Goal: Task Accomplishment & Management: Use online tool/utility

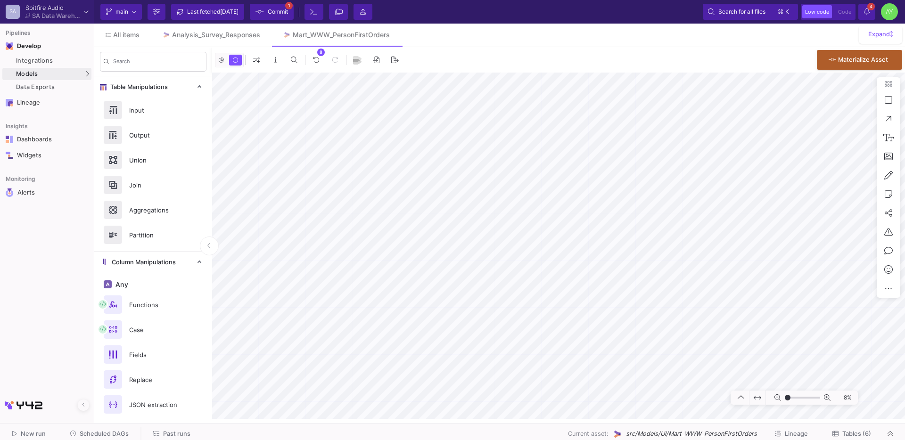
click at [164, 436] on span "Past runs" at bounding box center [176, 433] width 27 height 7
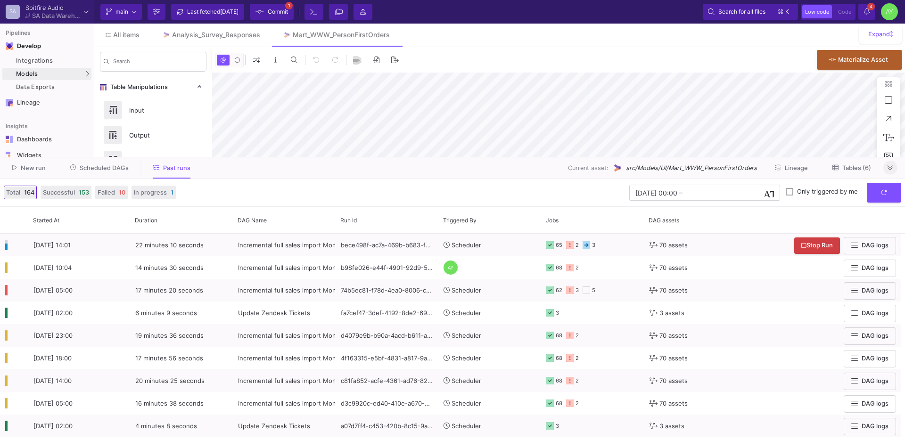
click at [893, 170] on button at bounding box center [890, 168] width 14 height 14
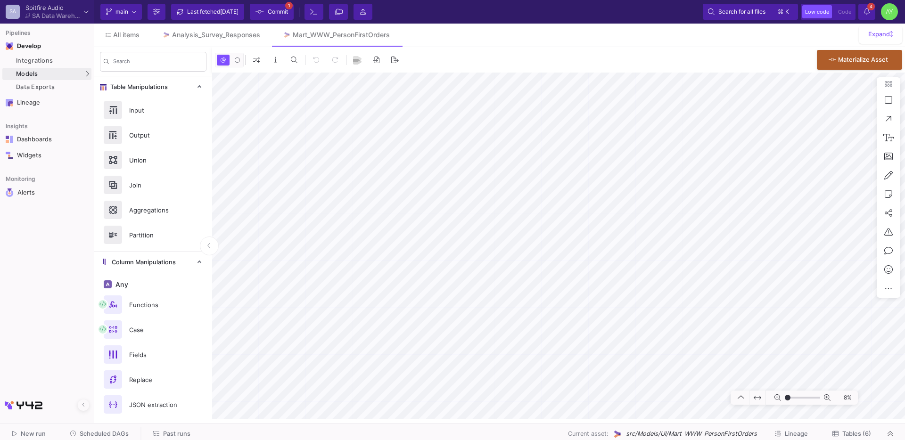
click at [180, 433] on span "Past runs" at bounding box center [176, 433] width 27 height 7
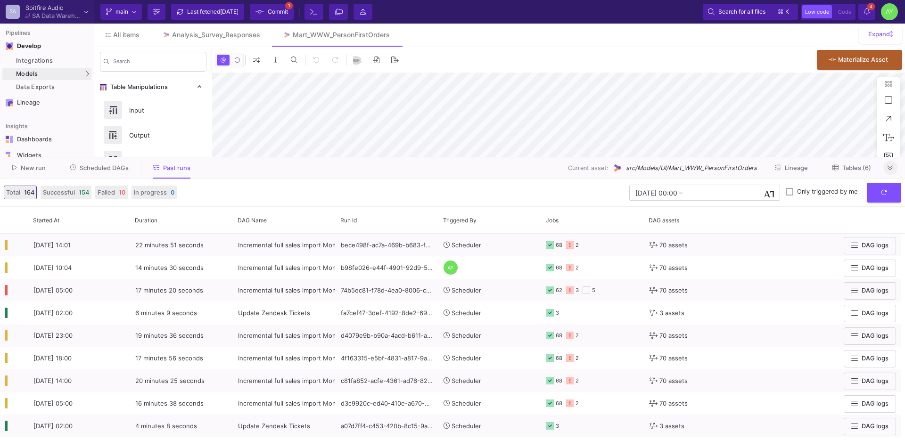
click at [885, 162] on button at bounding box center [890, 168] width 14 height 14
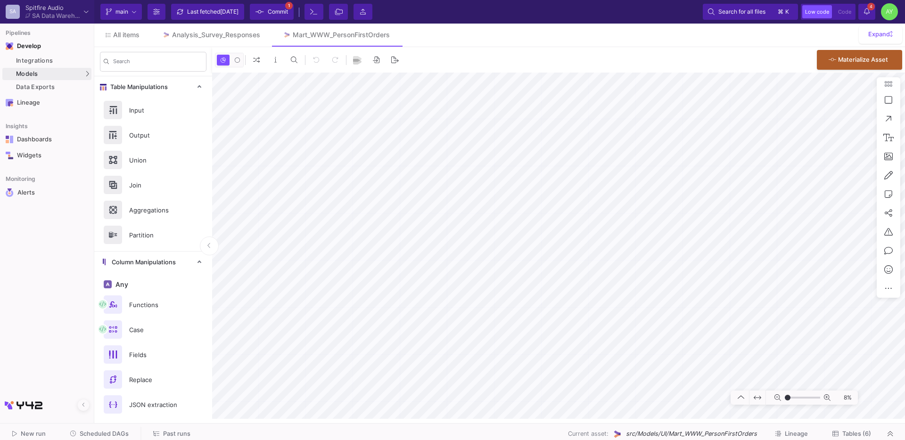
type input "-50"
click at [127, 35] on span "All items" at bounding box center [126, 35] width 26 height 8
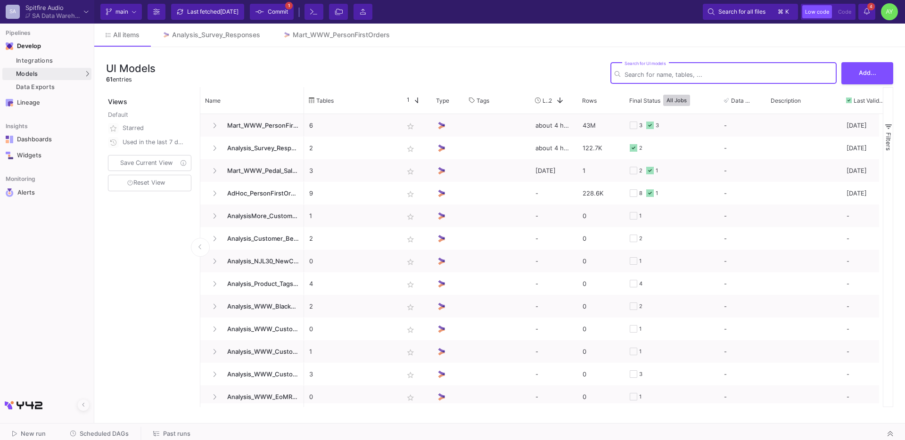
click at [688, 72] on input "Search for UI models" at bounding box center [728, 74] width 208 height 7
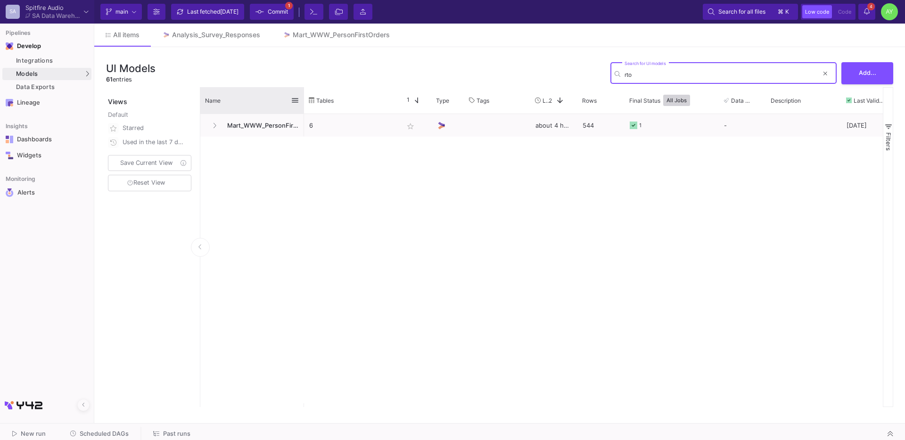
type input "rto"
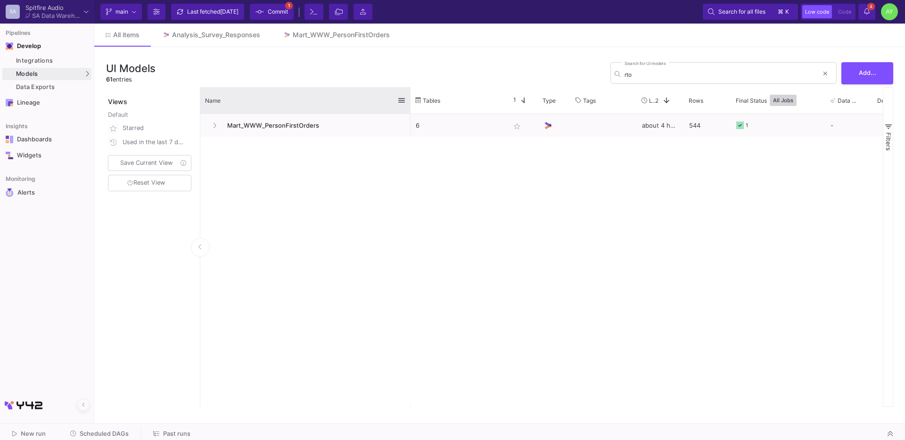
drag, startPoint x: 302, startPoint y: 106, endPoint x: 409, endPoint y: 111, distance: 107.1
click at [409, 111] on div at bounding box center [410, 100] width 4 height 26
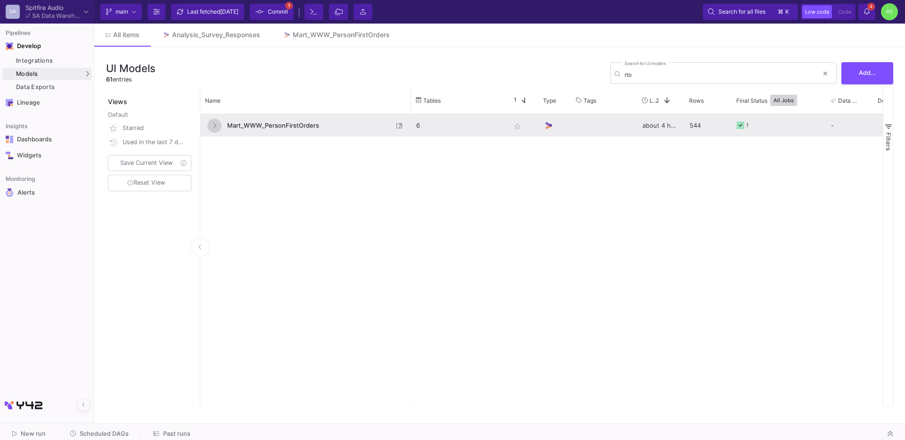
click at [215, 126] on icon at bounding box center [214, 125] width 3 height 5
click at [303, 129] on span "Mart_WWW_PersonFirstOrders" at bounding box center [306, 125] width 171 height 22
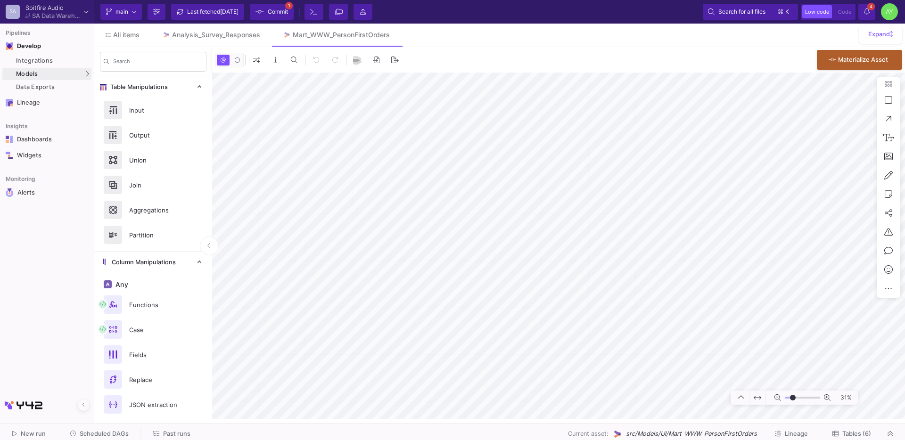
type input "-5"
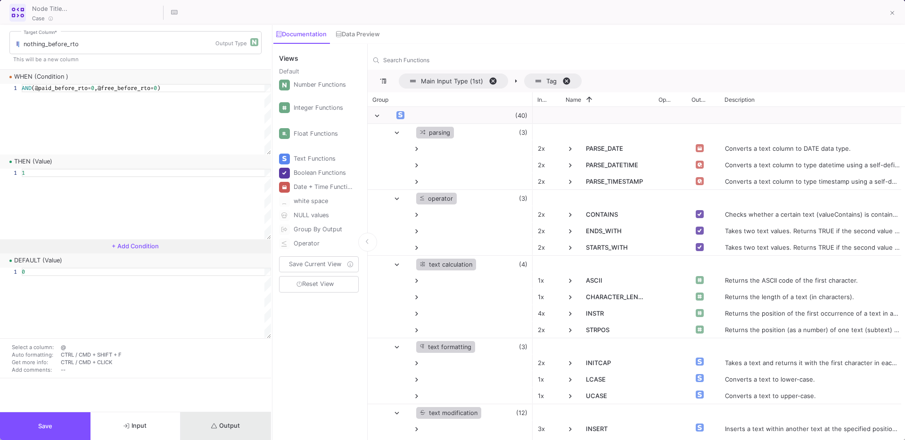
click at [239, 421] on button "Output" at bounding box center [225, 426] width 90 height 28
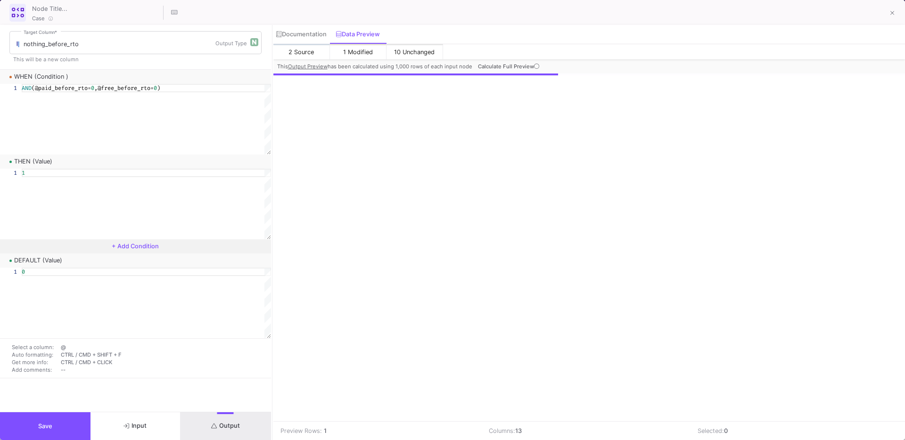
scroll to position [0, 297]
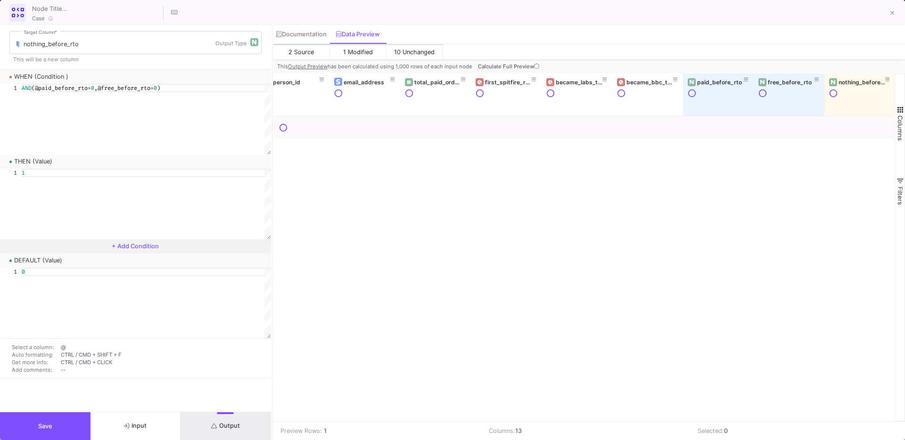
click at [525, 69] on span "Calculate Full Preview" at bounding box center [509, 66] width 63 height 7
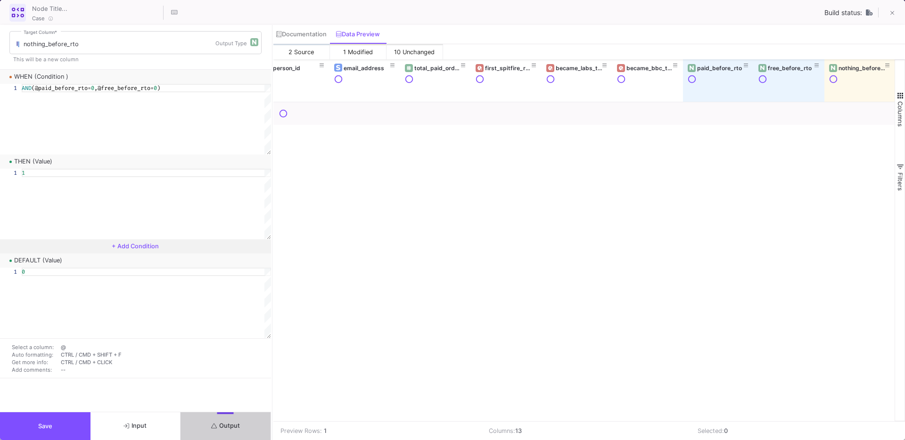
click at [52, 422] on button "Save" at bounding box center [45, 426] width 90 height 28
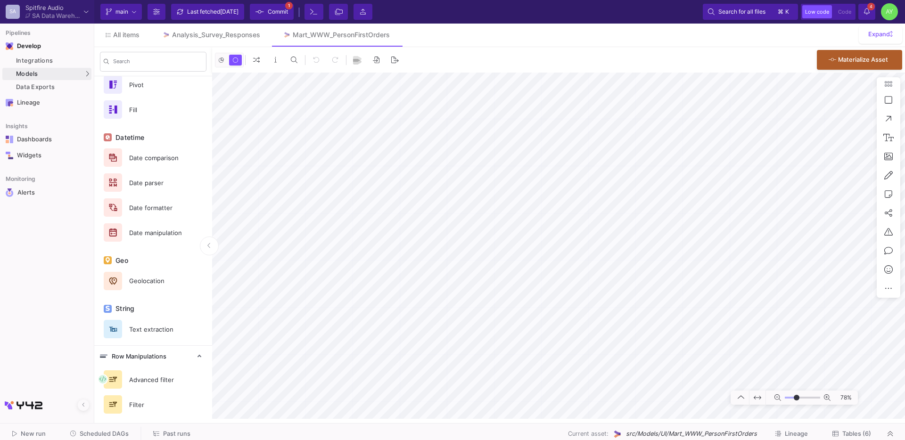
scroll to position [447, 0]
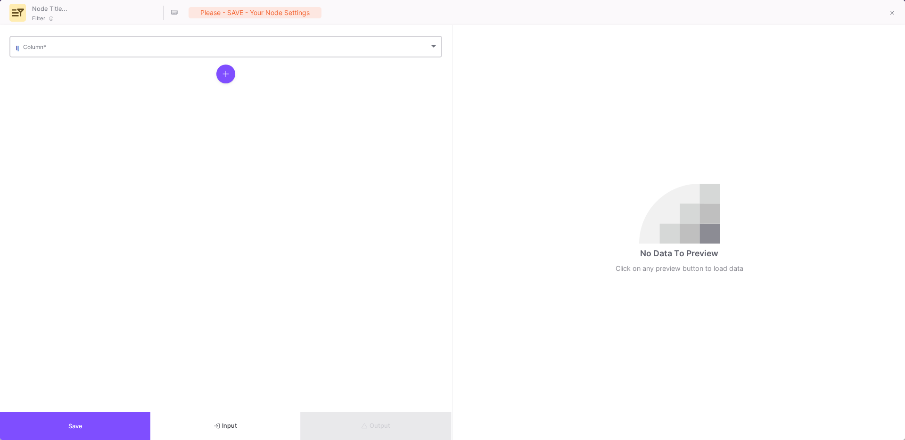
click at [155, 56] on div "Column *" at bounding box center [230, 45] width 415 height 23
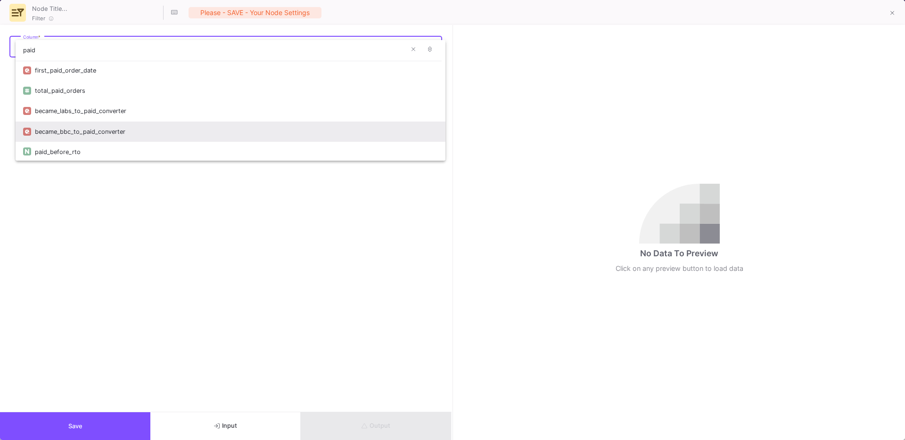
scroll to position [1, 0]
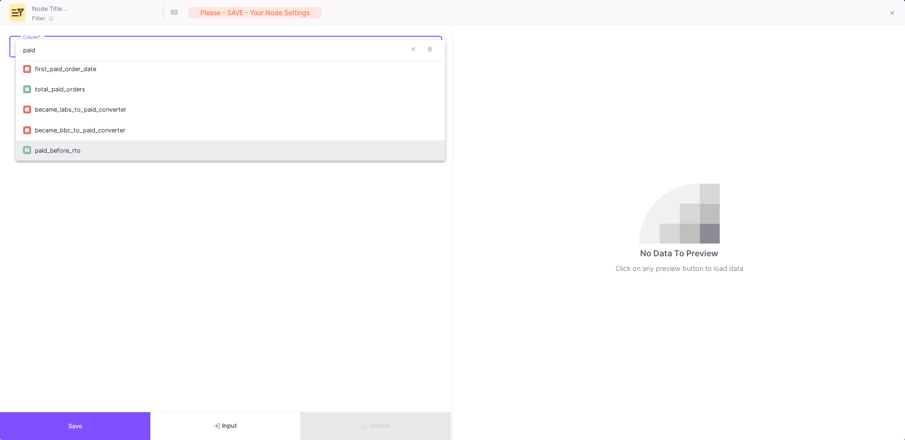
type input "paid"
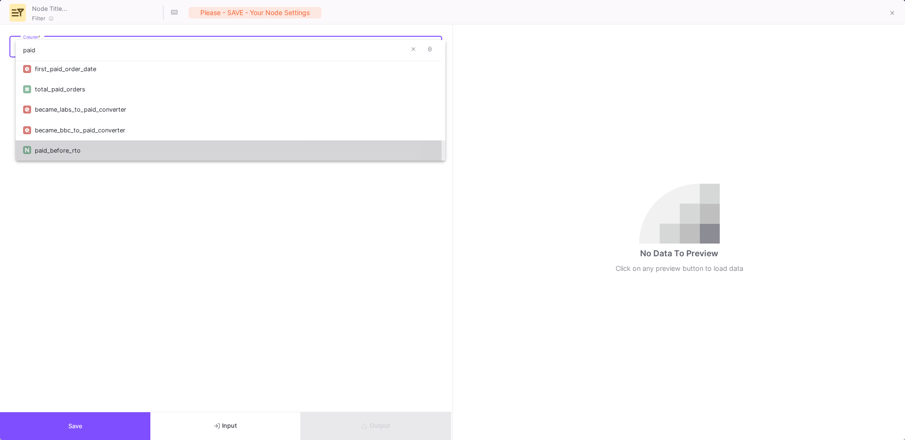
click at [72, 153] on div "paid_before_rto" at bounding box center [236, 150] width 403 height 20
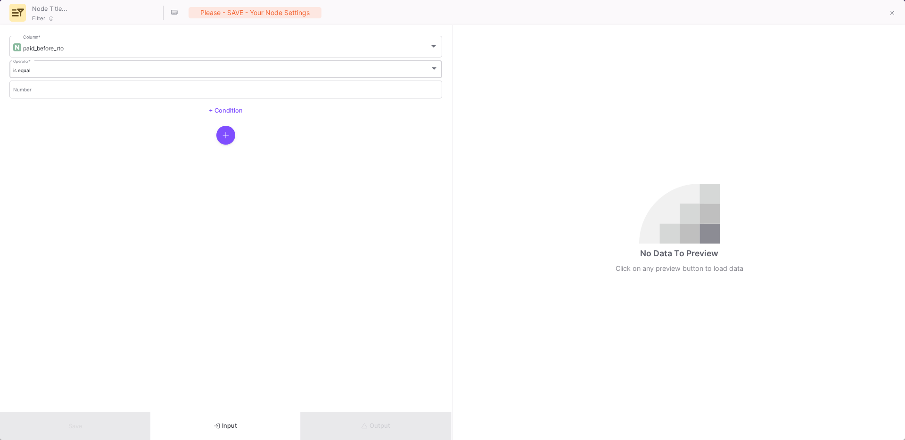
click at [57, 68] on div "is equal" at bounding box center [221, 70] width 417 height 6
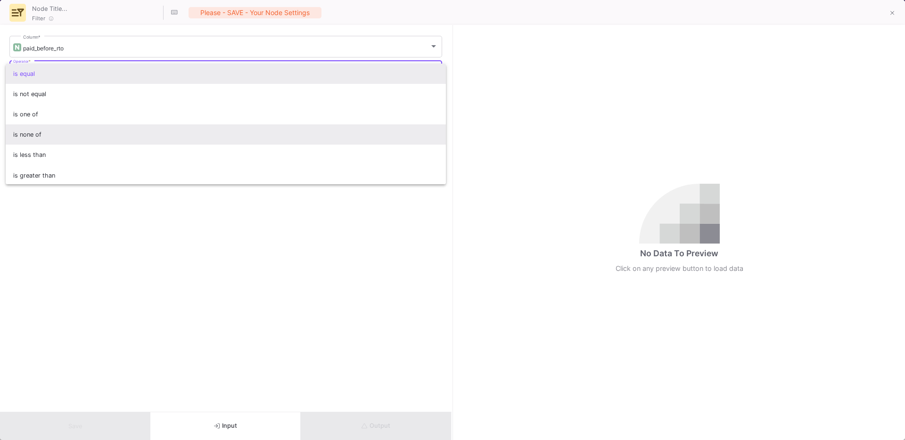
scroll to position [62, 0]
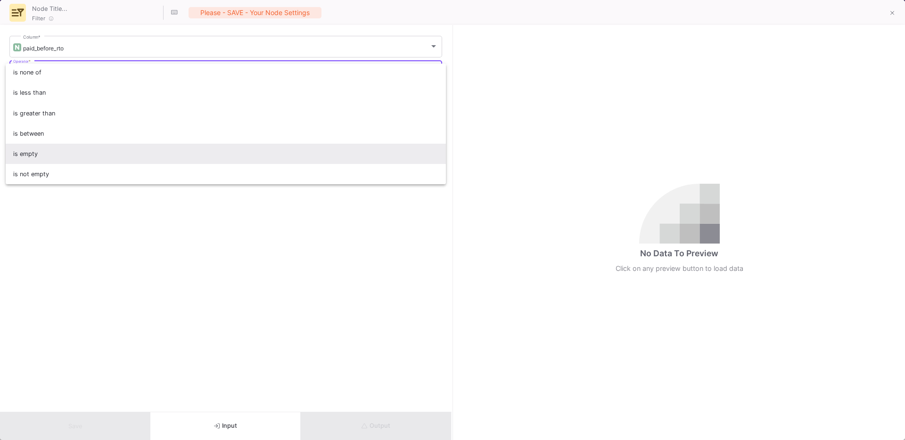
click at [38, 157] on span "is empty" at bounding box center [225, 154] width 425 height 20
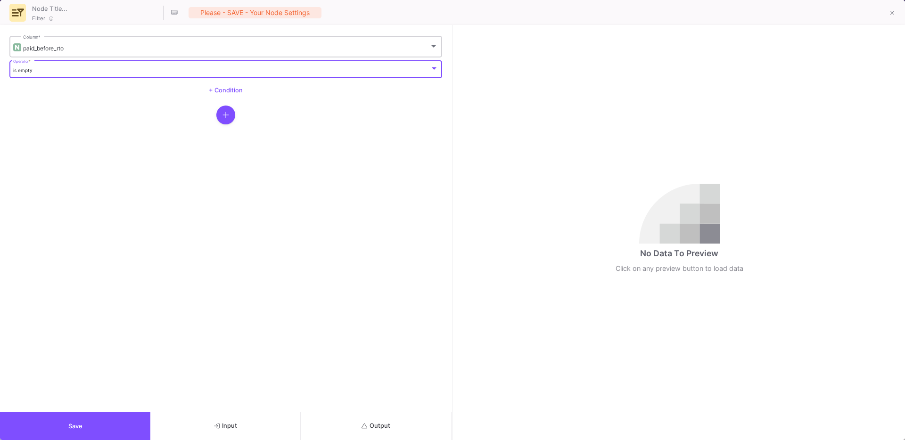
click at [57, 50] on span "paid_before_rto" at bounding box center [43, 48] width 41 height 7
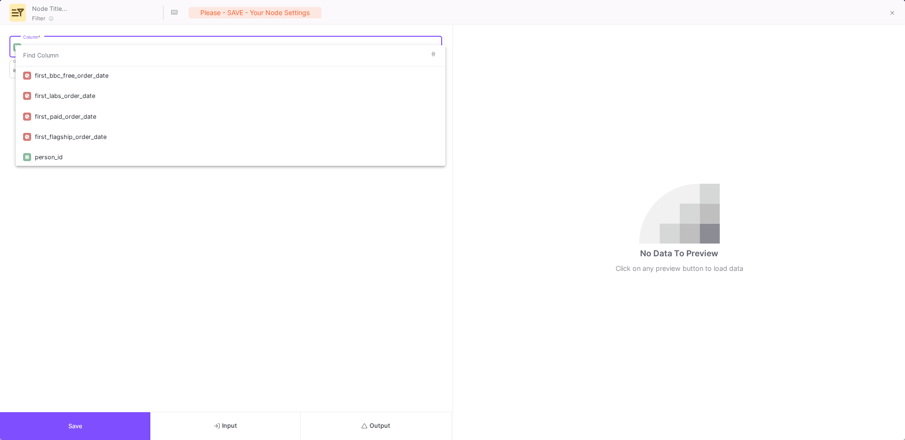
scroll to position [117, 0]
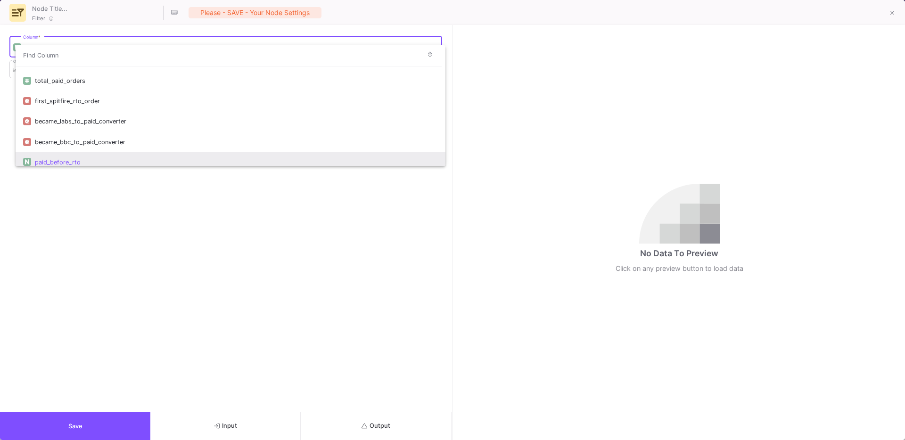
click at [47, 237] on div at bounding box center [452, 220] width 905 height 440
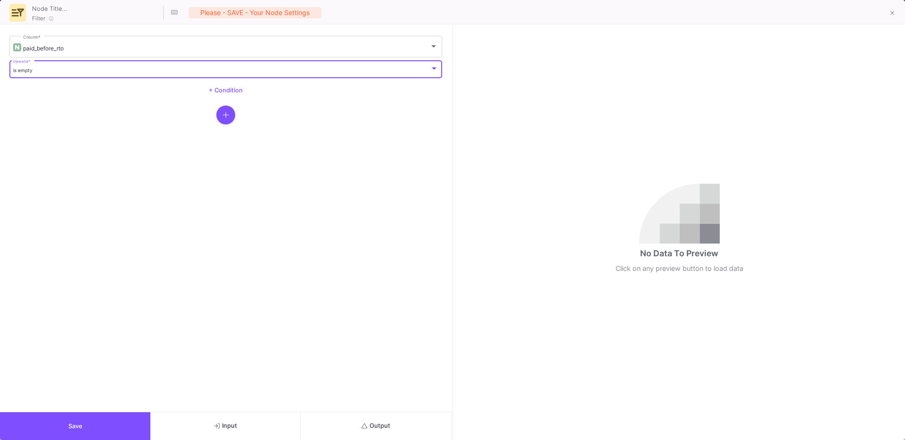
click at [27, 71] on span "is empty" at bounding box center [22, 70] width 19 height 6
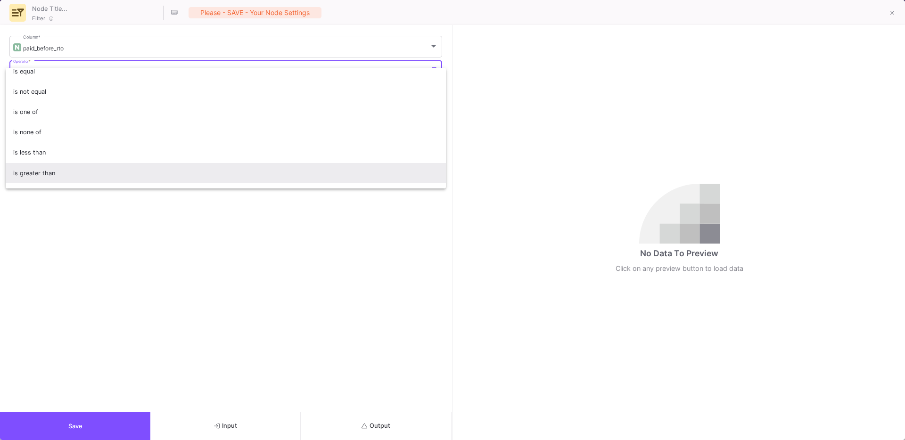
scroll to position [62, 0]
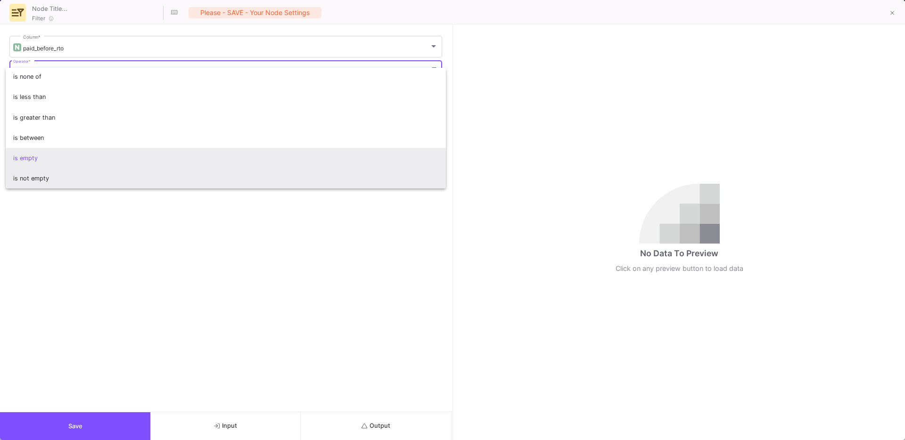
click at [40, 178] on span "is not empty" at bounding box center [225, 178] width 425 height 20
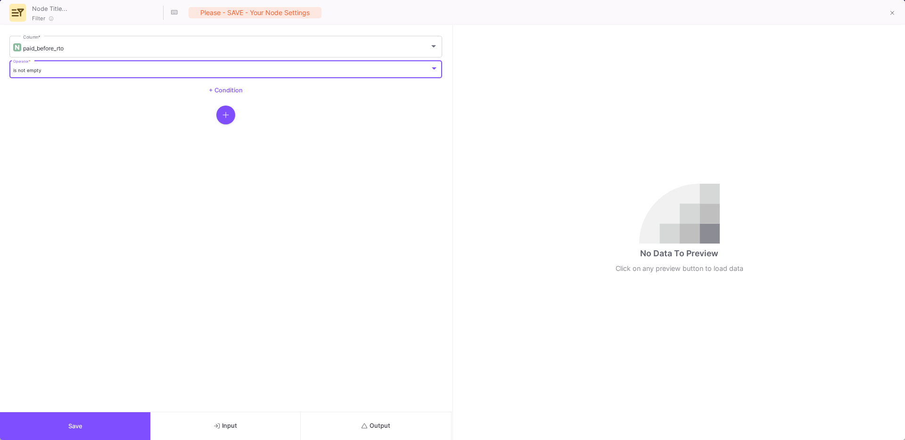
click at [366, 427] on icon "submit" at bounding box center [364, 425] width 6 height 5
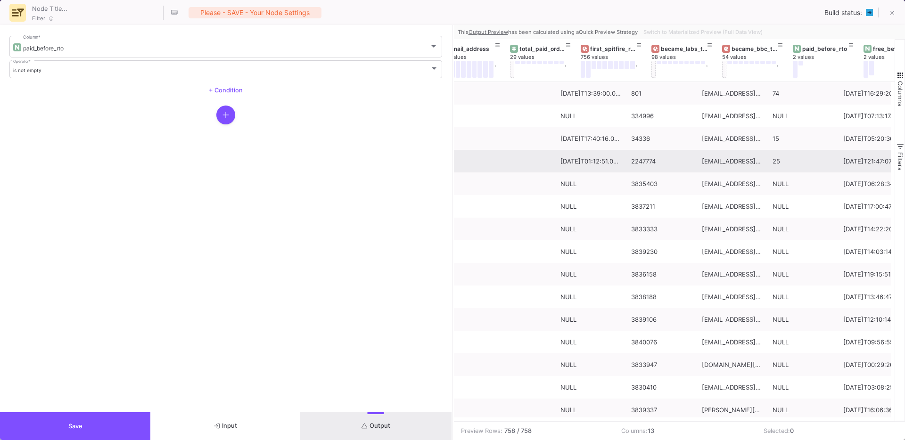
scroll to position [0, 482]
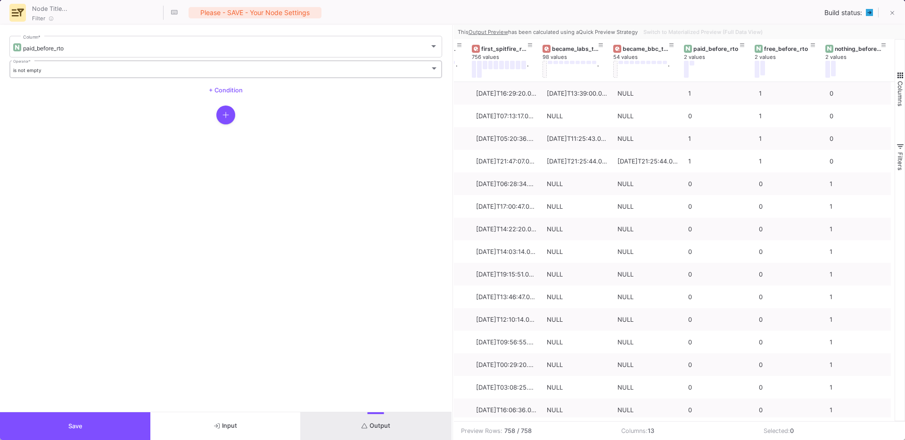
click at [57, 66] on div "is not empty Operator *" at bounding box center [225, 68] width 425 height 19
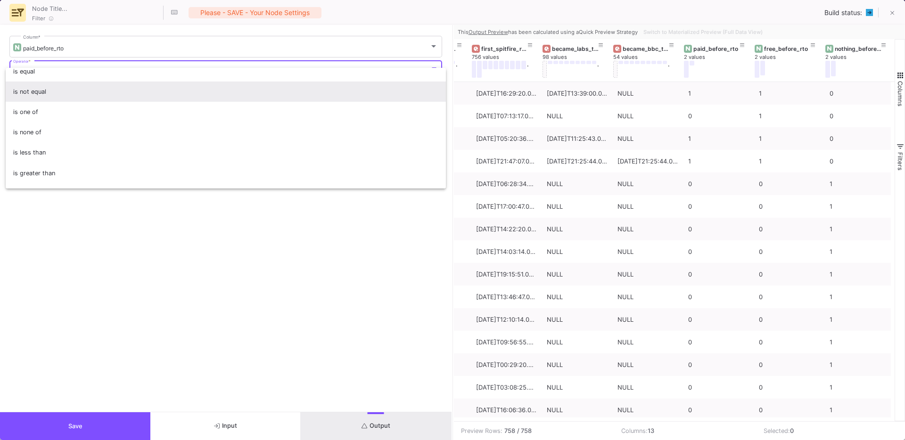
scroll to position [0, 0]
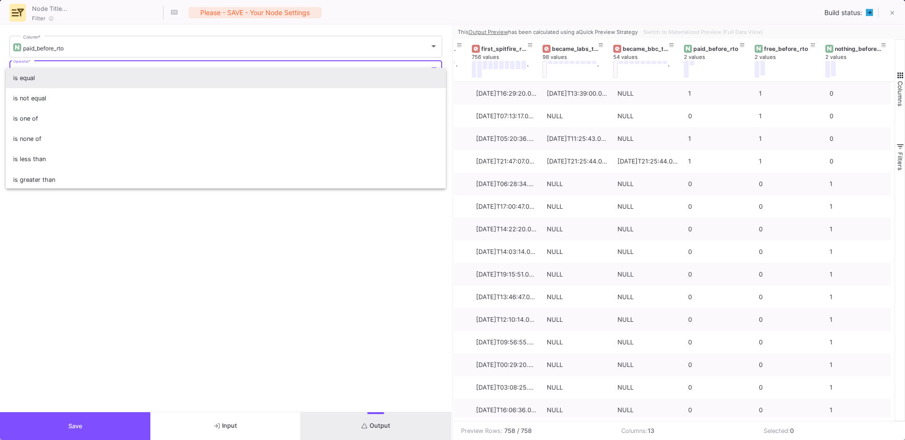
click at [29, 77] on span "is equal" at bounding box center [225, 78] width 425 height 20
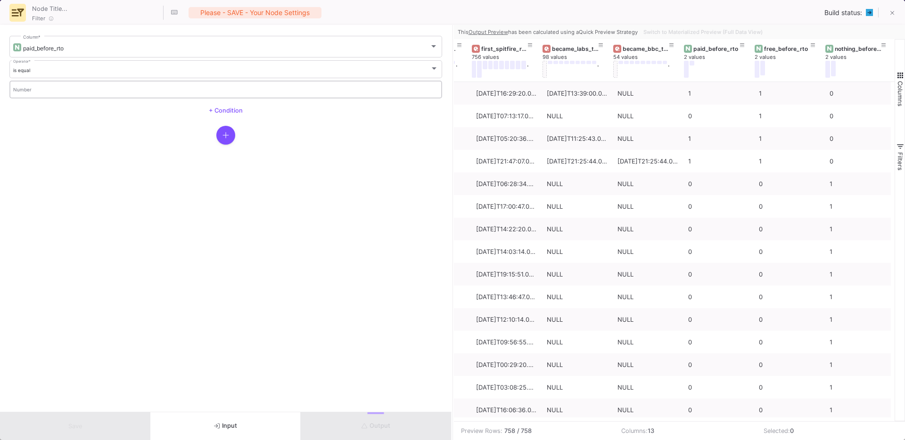
click at [28, 87] on div "Number" at bounding box center [225, 88] width 425 height 19
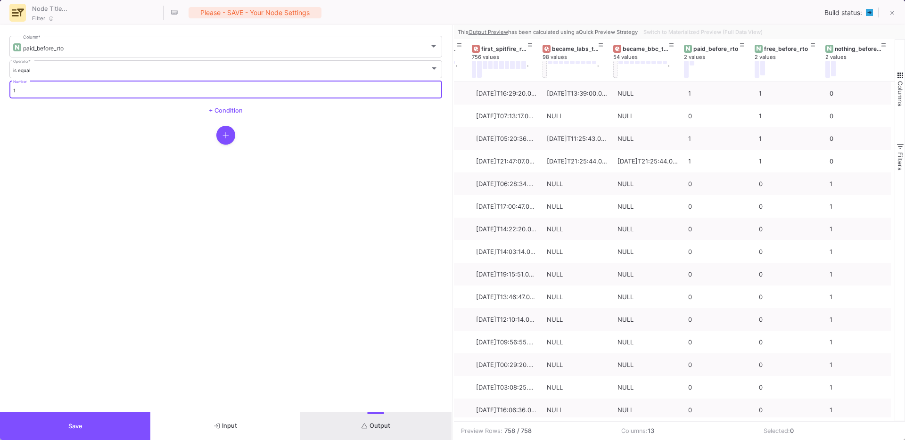
type input "1"
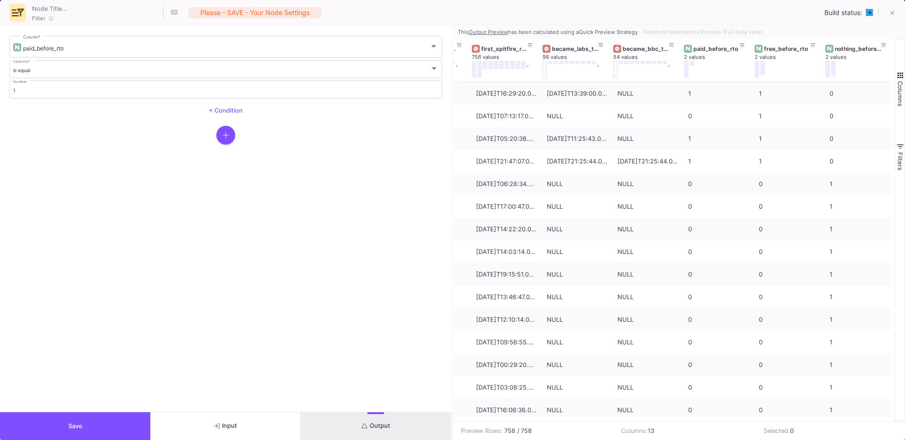
click at [133, 263] on form "paid_before_rto Column * is equal Operator * 1 Number + Condition" at bounding box center [225, 218] width 451 height 387
click at [356, 430] on button "Output" at bounding box center [376, 426] width 150 height 28
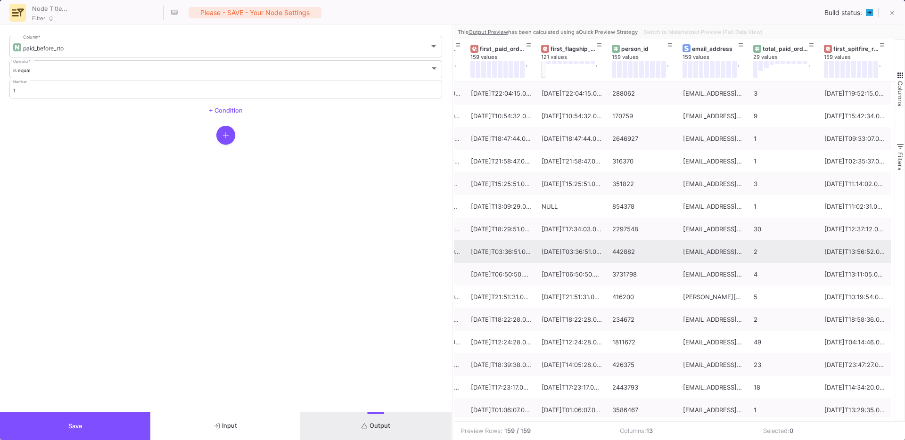
scroll to position [0, 176]
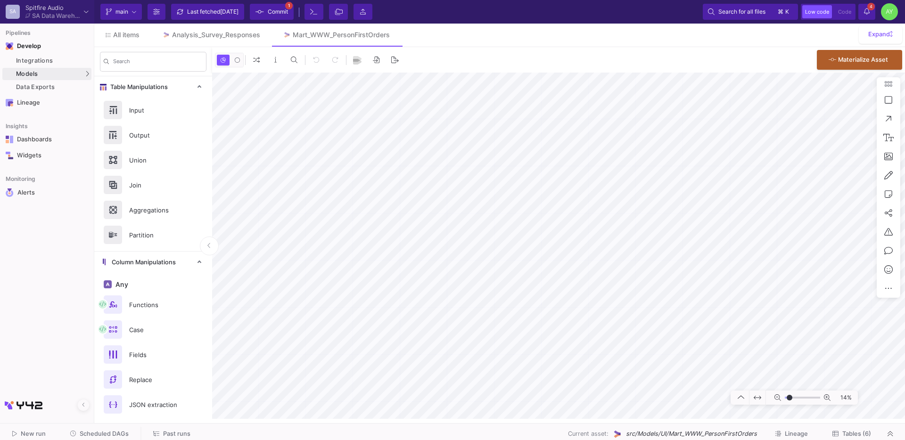
type input "-36"
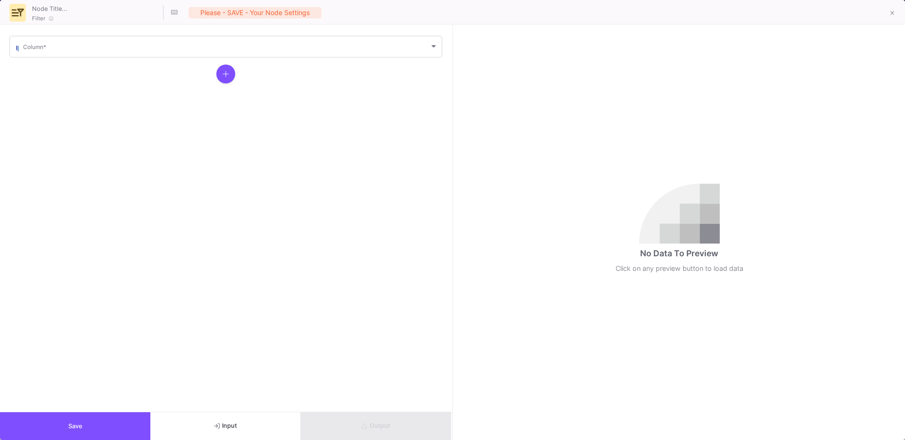
click at [78, 59] on form "Column *" at bounding box center [225, 218] width 451 height 387
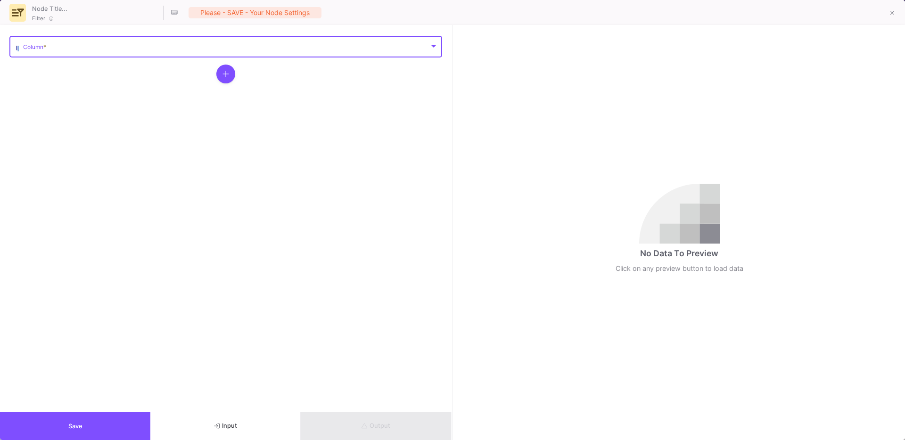
click at [69, 51] on span at bounding box center [226, 48] width 406 height 7
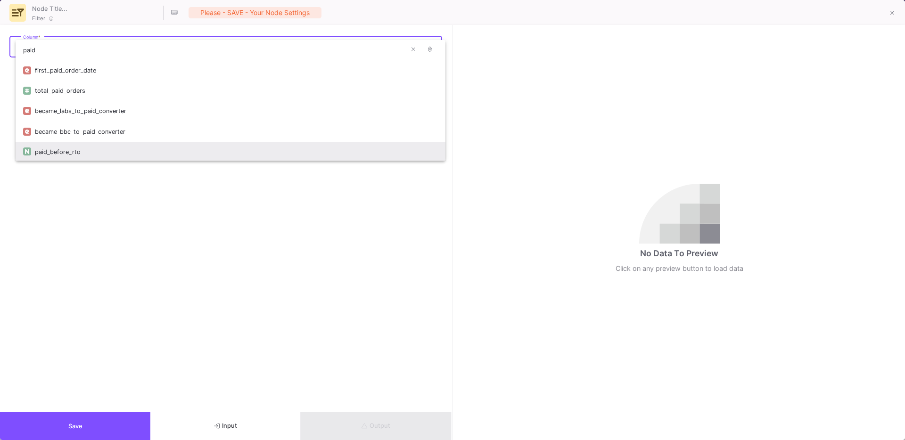
type input "paid"
click at [68, 153] on div "paid_before_rto" at bounding box center [236, 152] width 403 height 20
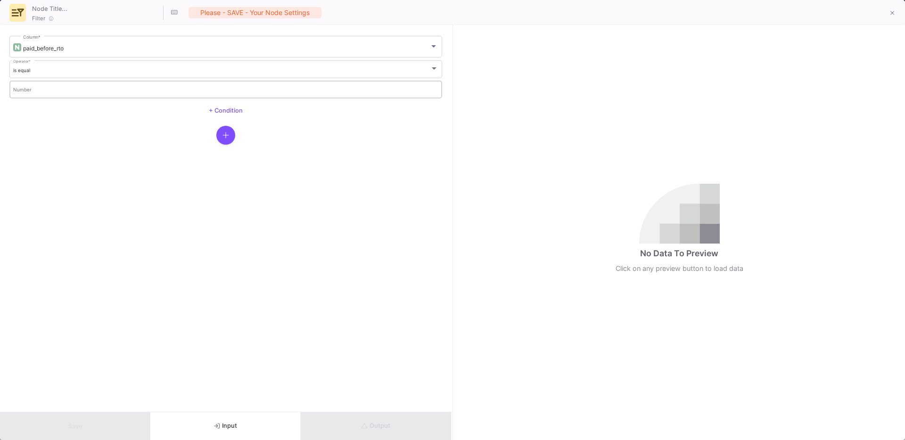
click at [28, 90] on input "Number" at bounding box center [225, 91] width 425 height 6
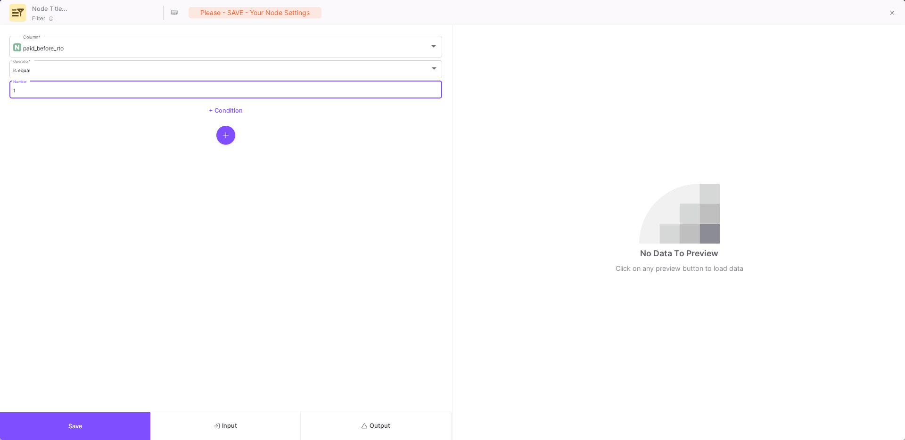
type input "1"
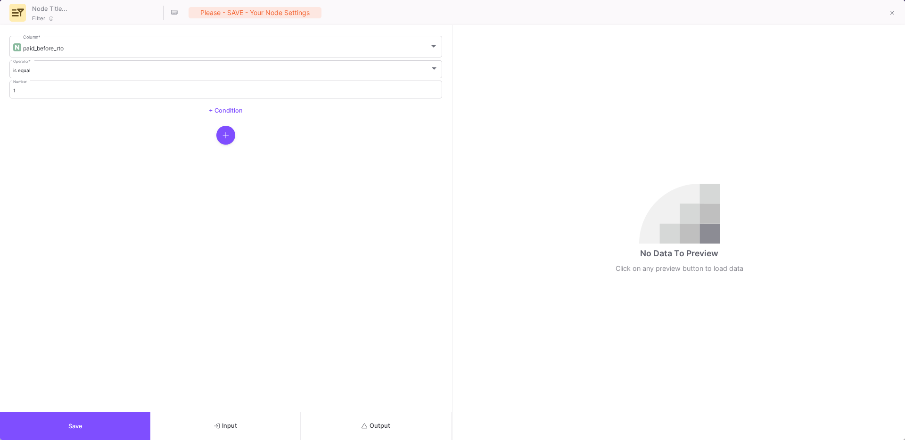
click at [288, 376] on form "paid_before_rto Column * is equal Operator * 1 Number + Condition" at bounding box center [225, 218] width 451 height 387
click at [131, 402] on form "paid_before_rto Column * is equal Operator * 1 Number + Condition" at bounding box center [225, 218] width 451 height 387
click at [108, 418] on button "Save" at bounding box center [75, 426] width 150 height 28
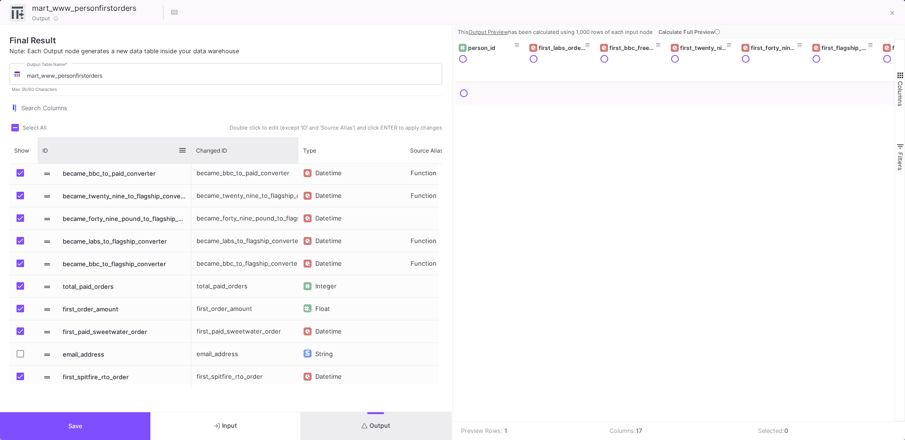
drag, startPoint x: 116, startPoint y: 155, endPoint x: 191, endPoint y: 158, distance: 75.0
click at [191, 158] on div at bounding box center [191, 150] width 4 height 26
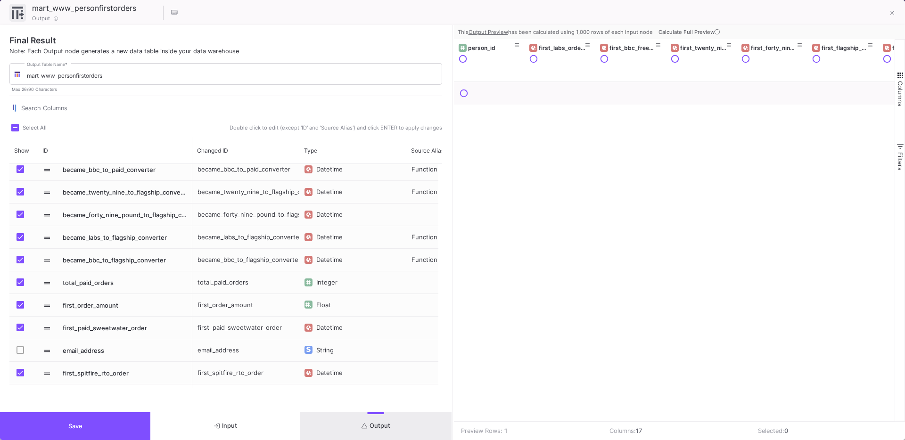
click at [90, 430] on button "Save" at bounding box center [75, 426] width 150 height 28
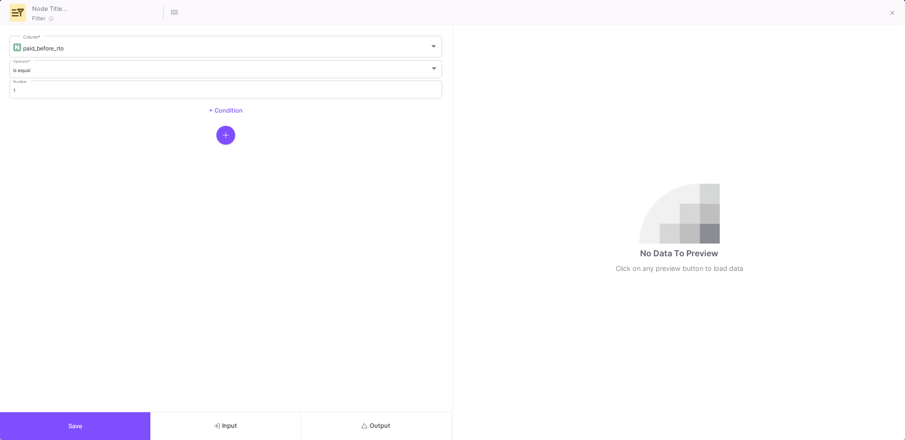
click at [363, 430] on button "Output" at bounding box center [376, 426] width 150 height 28
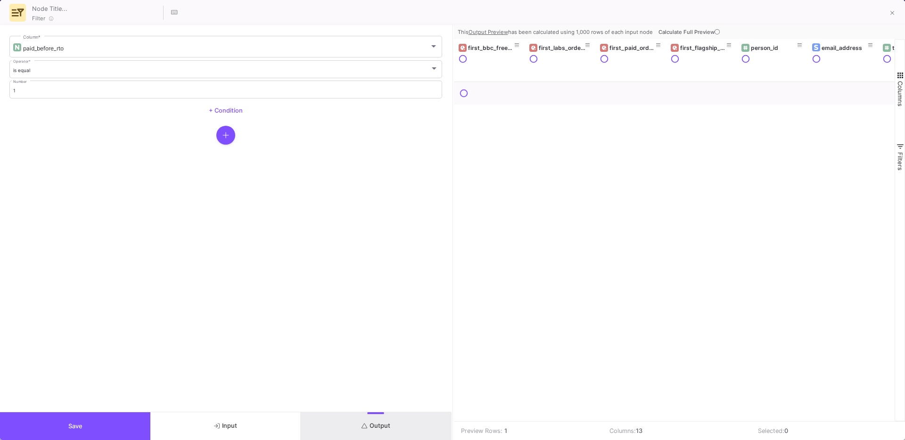
click at [704, 30] on span "Calculate Full Preview" at bounding box center [689, 32] width 63 height 7
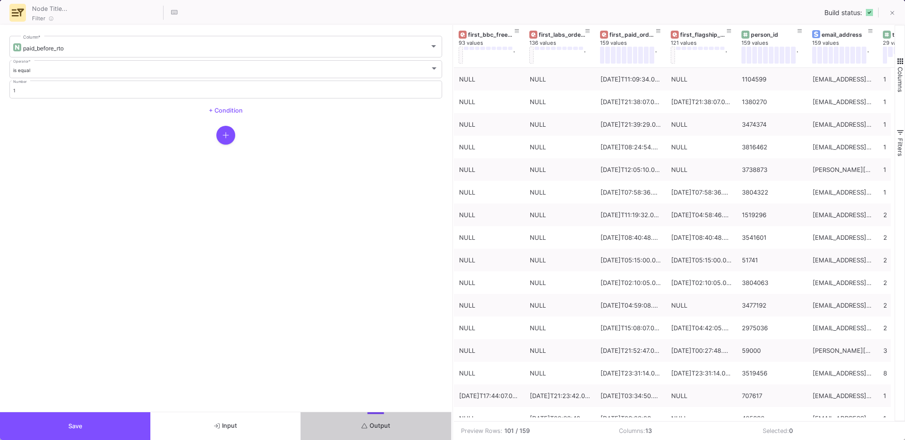
click at [115, 425] on button "Save" at bounding box center [75, 426] width 150 height 28
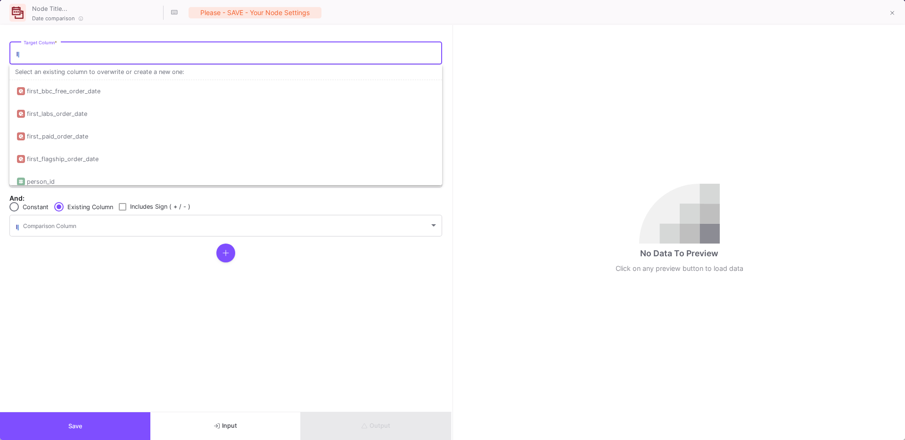
click at [51, 56] on input "Target Column *" at bounding box center [231, 55] width 414 height 8
type input "days_since_first"
click at [41, 84] on div "Unit *" at bounding box center [225, 88] width 423 height 24
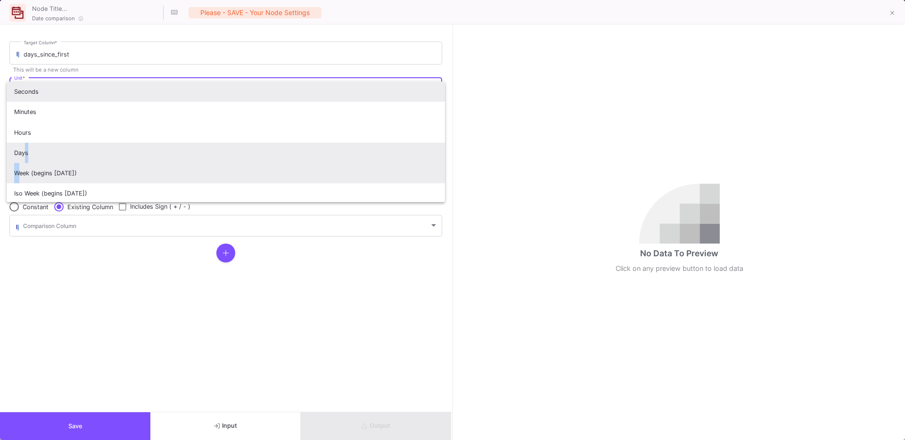
drag, startPoint x: 20, startPoint y: 166, endPoint x: 24, endPoint y: 156, distance: 11.2
click at [24, 156] on div "Seconds Minutes Hours Days Week (begins on Sunday) Iso Week (begins on Monday) …" at bounding box center [226, 142] width 438 height 121
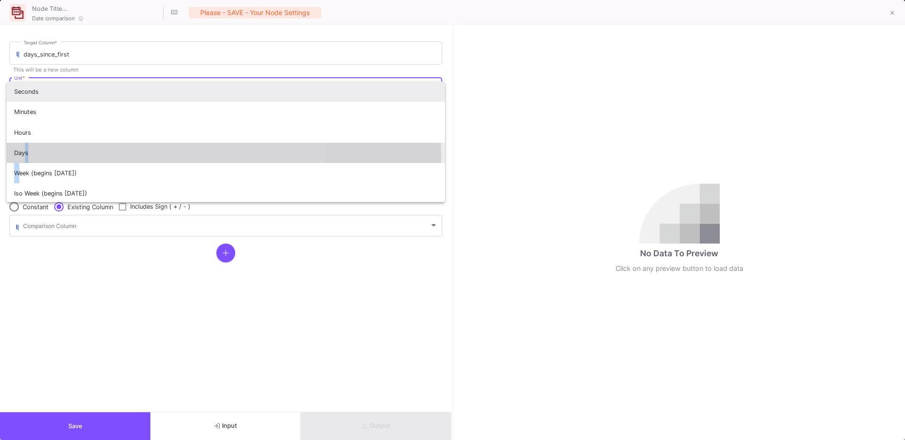
click at [24, 156] on span "Days" at bounding box center [225, 153] width 423 height 20
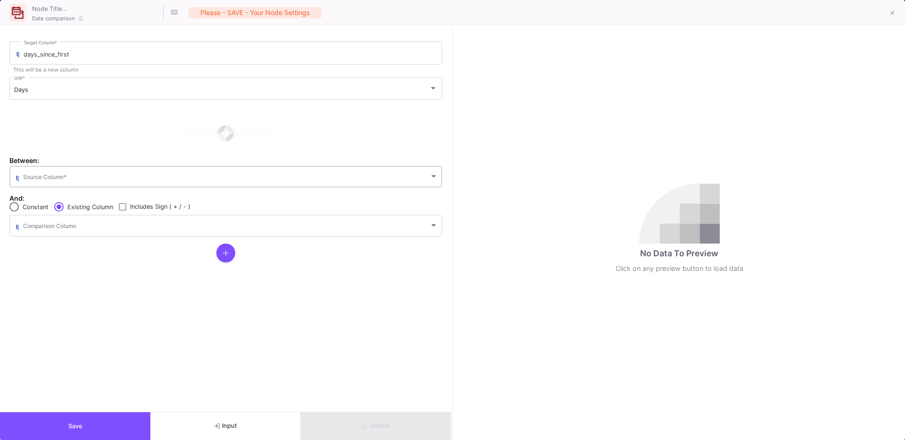
click at [33, 171] on div "Source Column *" at bounding box center [230, 175] width 415 height 23
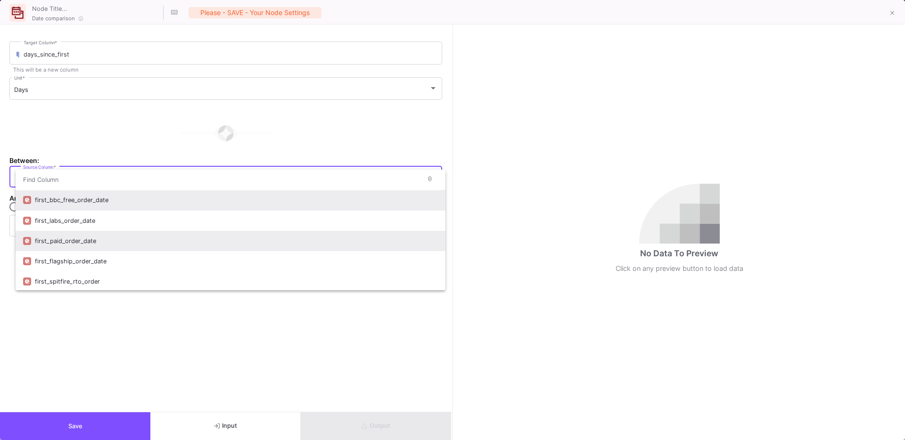
click at [141, 243] on div "first_paid_order_date" at bounding box center [236, 241] width 403 height 20
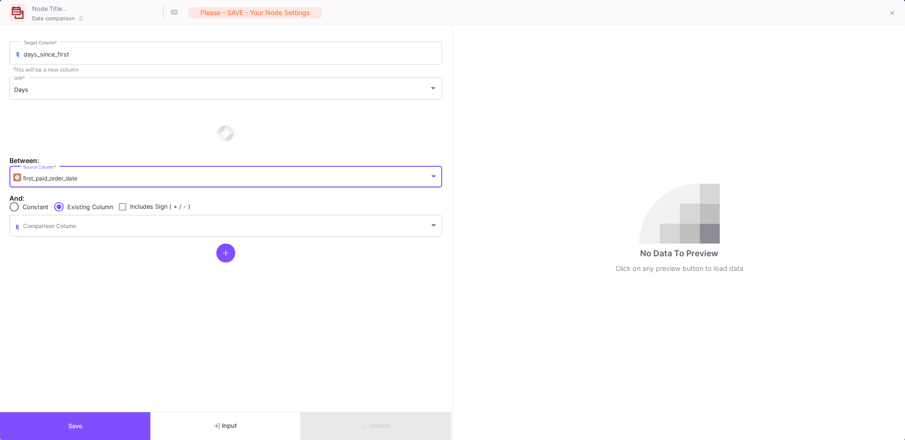
click at [20, 211] on span "Constant" at bounding box center [34, 207] width 30 height 8
click at [19, 211] on input "Constant" at bounding box center [13, 206] width 9 height 9
radio input "true"
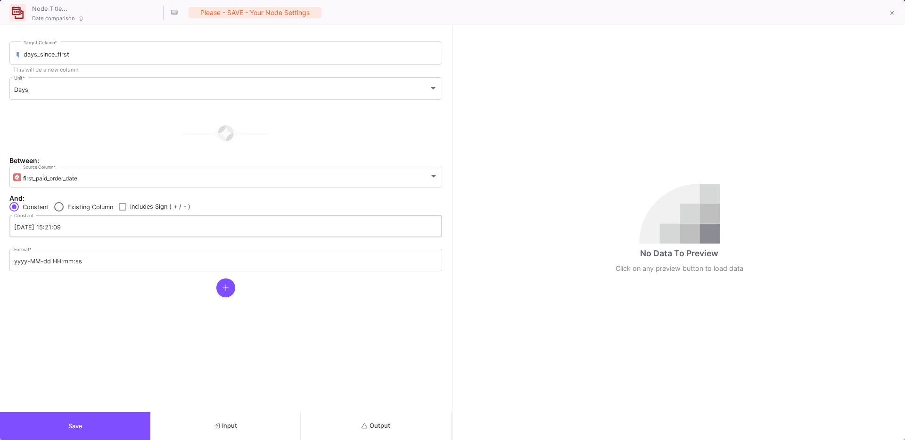
click at [67, 227] on input "2025-08-12 15:21:09" at bounding box center [225, 228] width 423 height 8
click at [94, 229] on input "2025-08-12 15:21:09" at bounding box center [225, 228] width 423 height 8
click at [380, 423] on span "Output" at bounding box center [375, 425] width 29 height 7
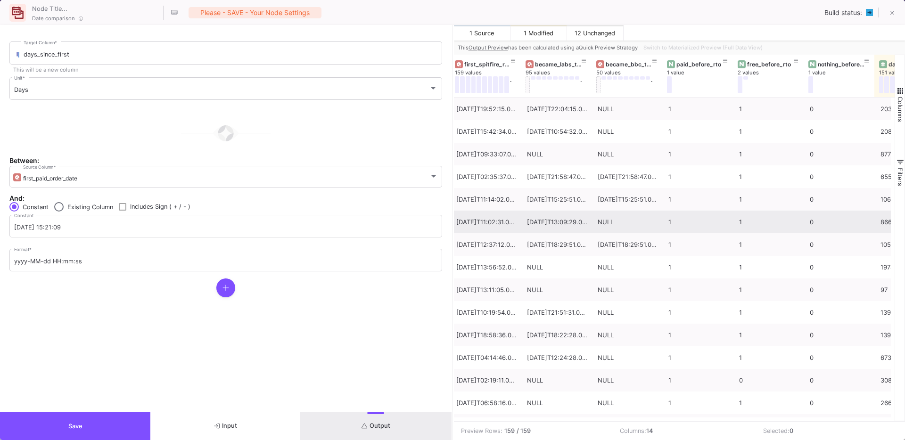
scroll to position [0, 498]
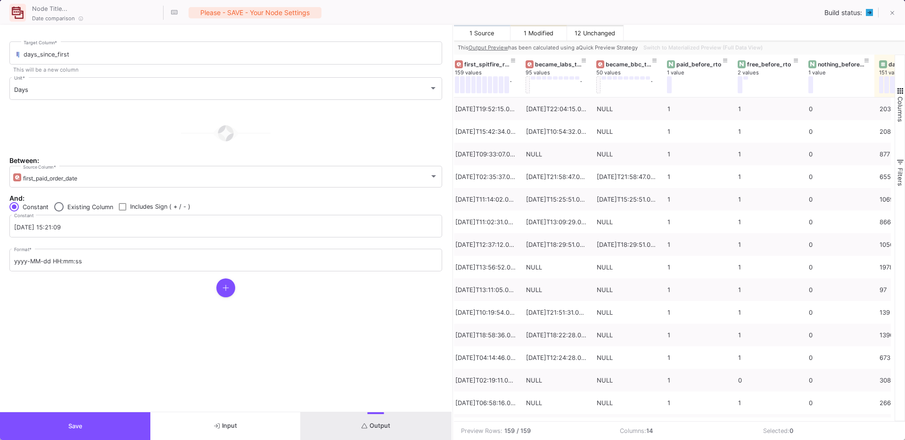
click at [71, 424] on span "Save" at bounding box center [75, 426] width 14 height 7
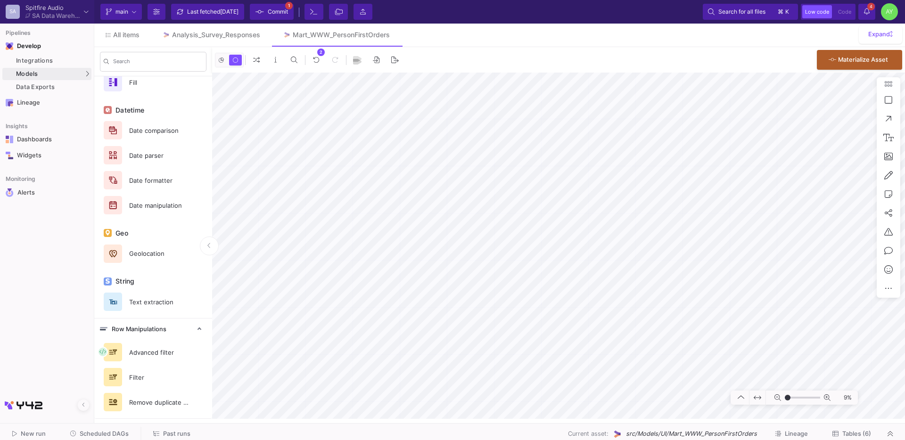
type input "-47"
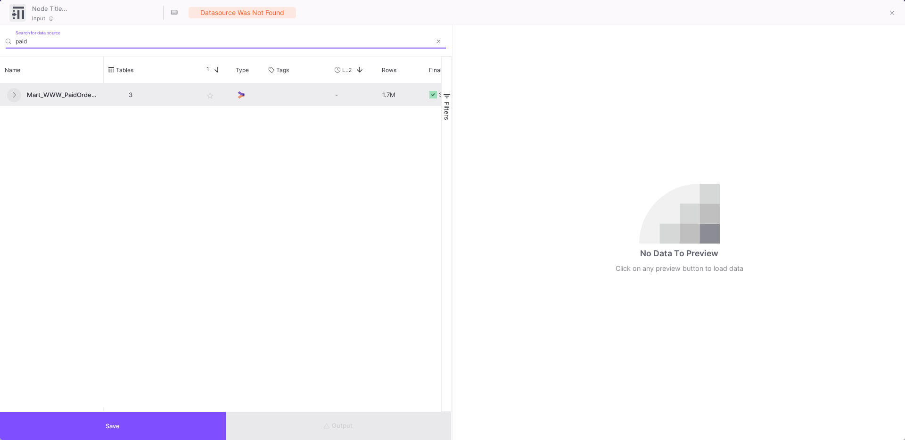
type input "paid"
click at [11, 95] on button at bounding box center [14, 95] width 14 height 14
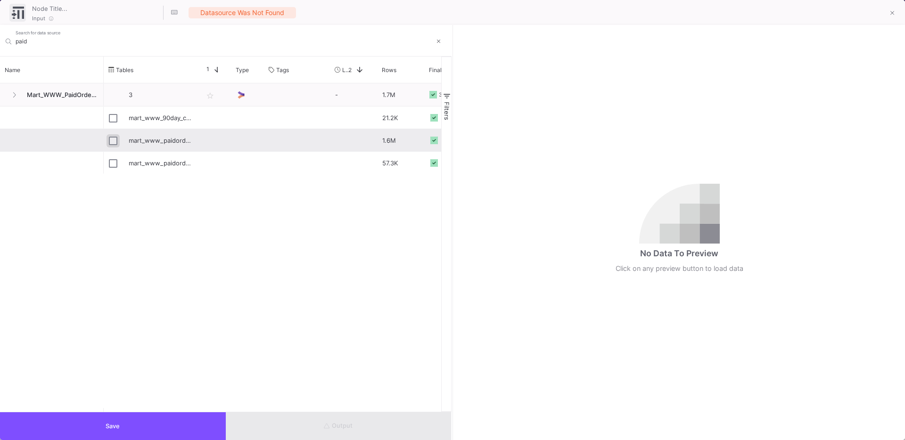
click at [117, 142] on input "Press Space to toggle row selection (unchecked)" at bounding box center [113, 141] width 8 height 8
checkbox input "true"
type input "mart_www_paidordersenriched"
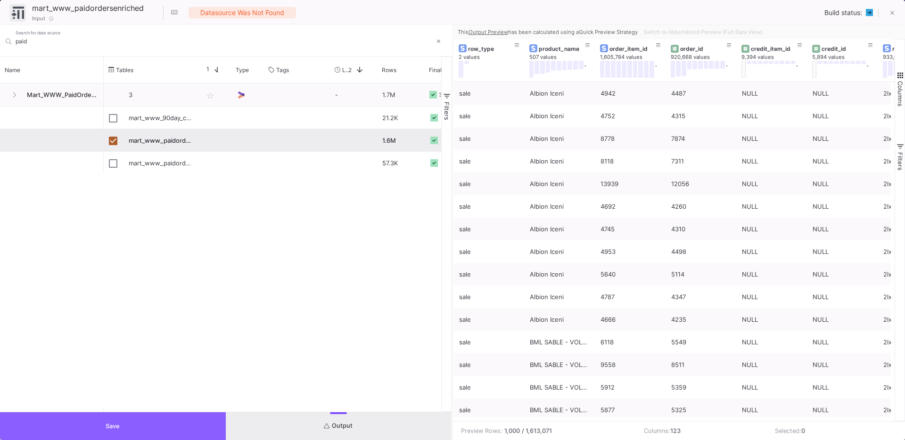
click at [108, 418] on button "Save" at bounding box center [113, 426] width 226 height 28
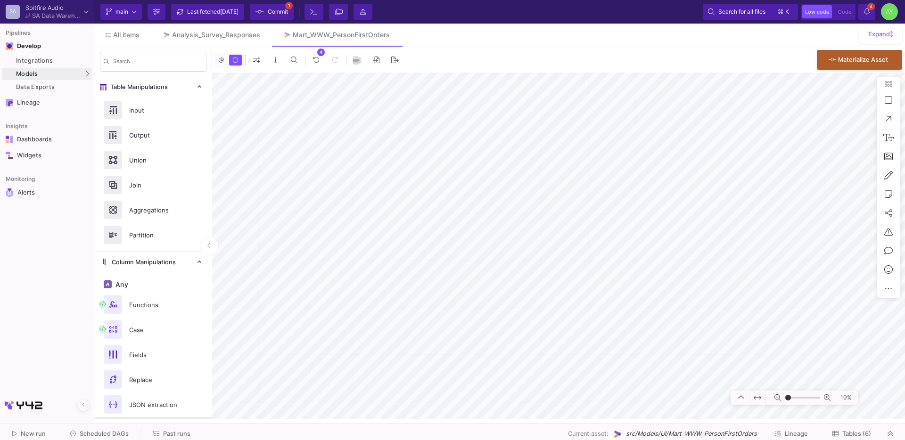
click at [140, 418] on div "Bin" at bounding box center [153, 429] width 118 height 25
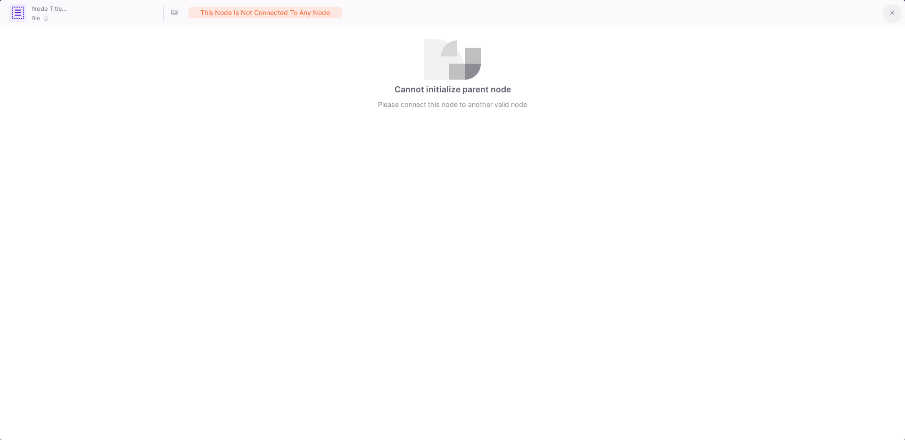
click at [893, 4] on button at bounding box center [891, 13] width 19 height 19
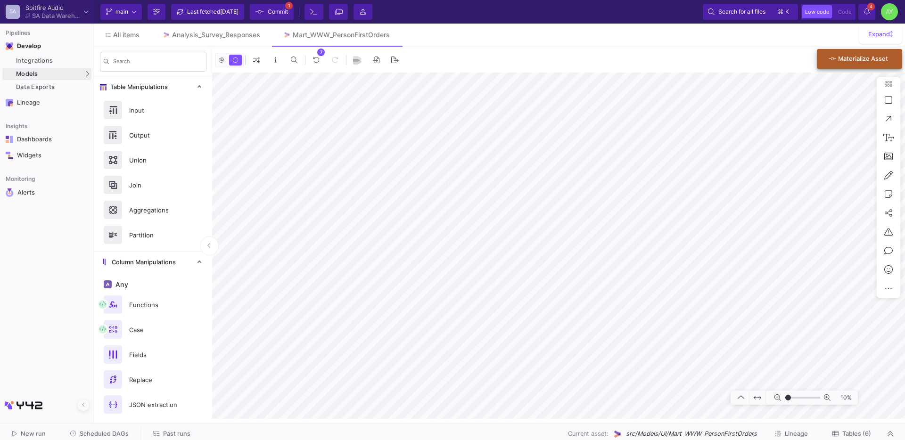
type input "-37"
click at [809, 336] on button "Delete" at bounding box center [822, 335] width 53 height 23
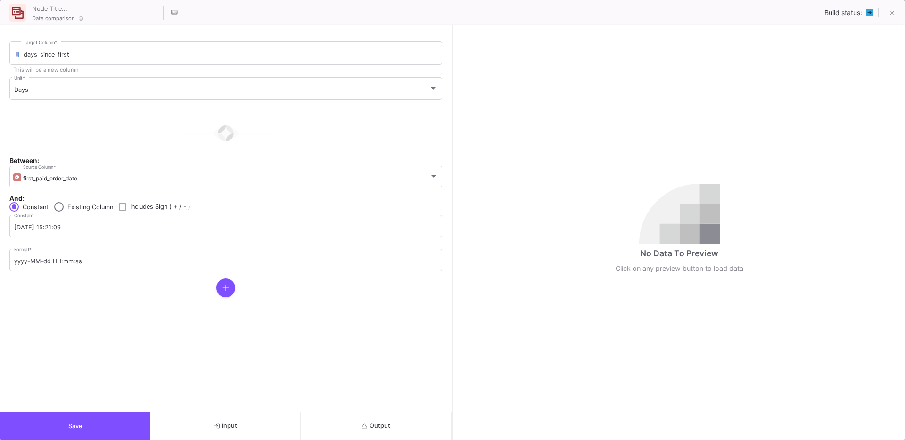
click at [354, 427] on button "Output" at bounding box center [376, 426] width 150 height 28
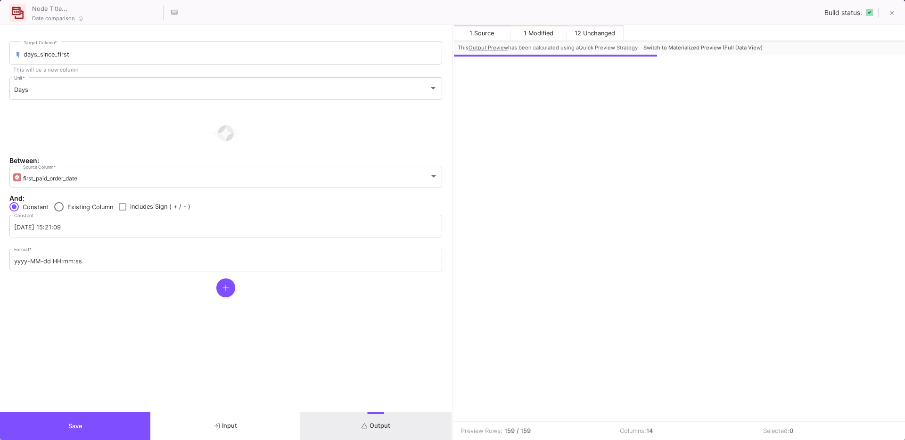
scroll to position [0, 548]
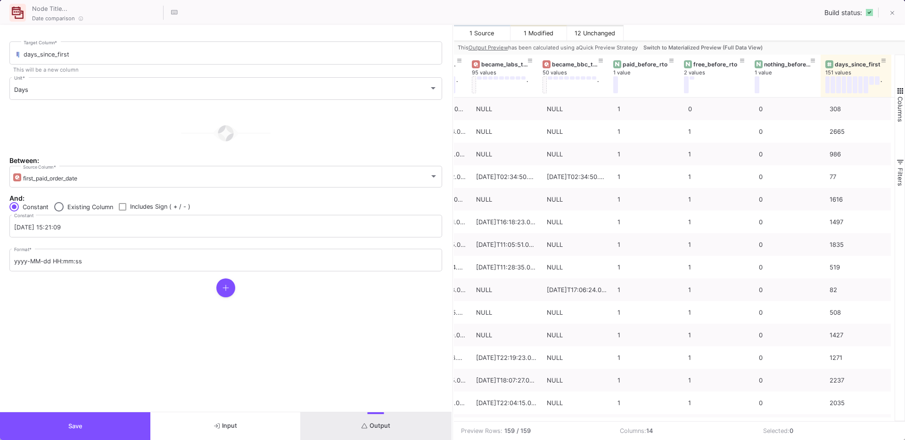
click at [713, 44] on span "Switch to Materialized Preview (Full Data View)" at bounding box center [702, 47] width 119 height 7
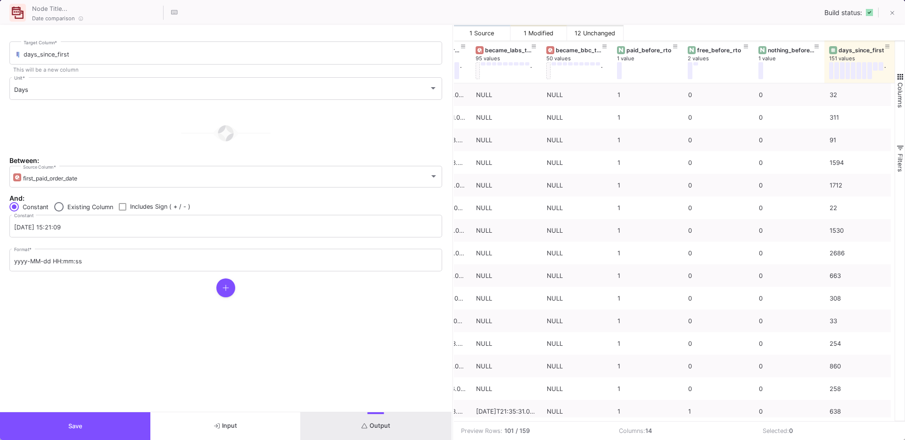
scroll to position [0, 552]
click at [882, 58] on icon at bounding box center [883, 58] width 5 height 5
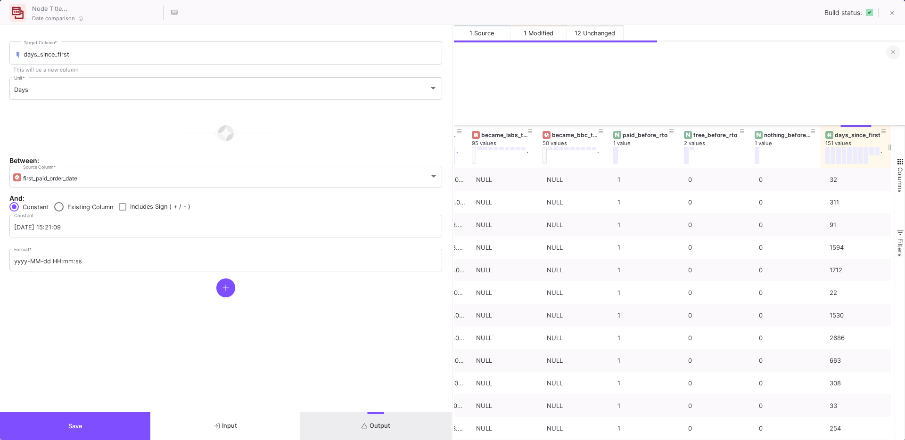
click at [891, 53] on icon at bounding box center [893, 52] width 4 height 6
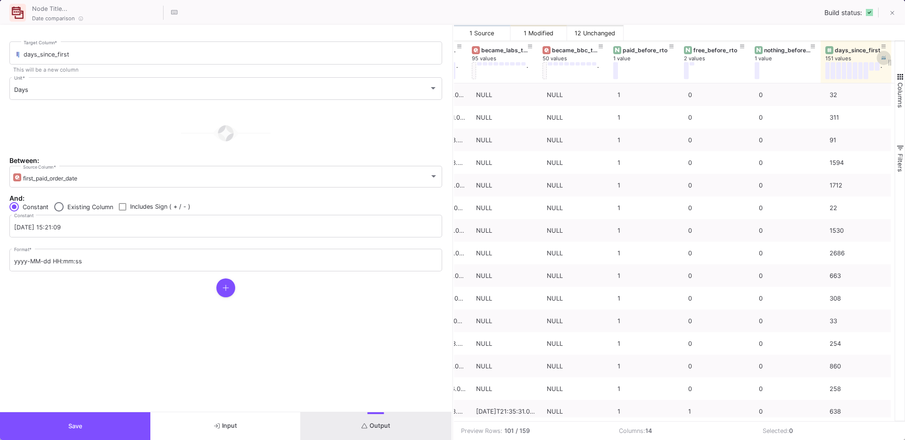
click at [885, 59] on button at bounding box center [883, 58] width 14 height 14
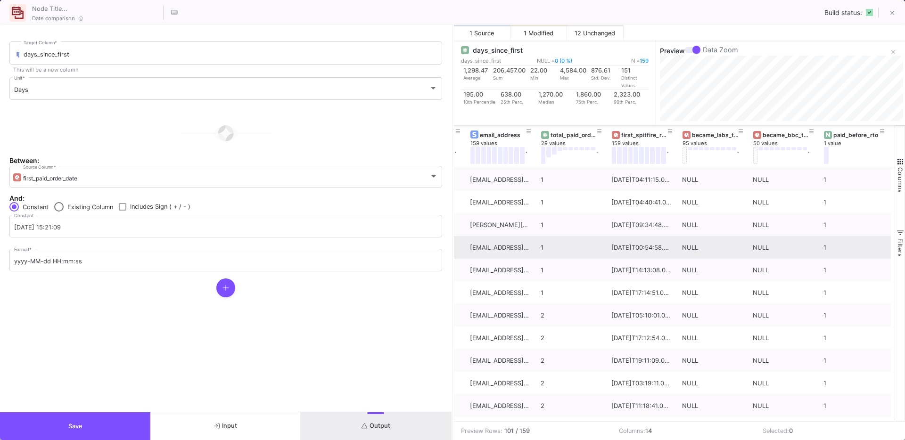
scroll to position [0, 343]
click at [597, 145] on fa-icon at bounding box center [598, 142] width 5 height 5
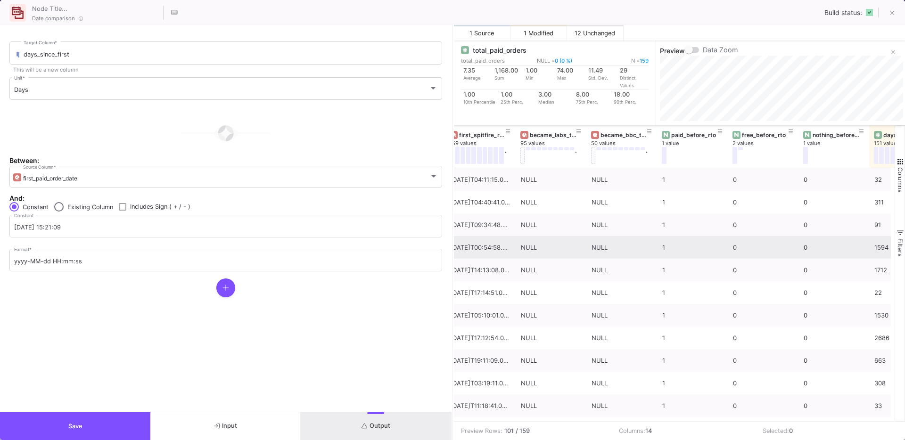
scroll to position [0, 552]
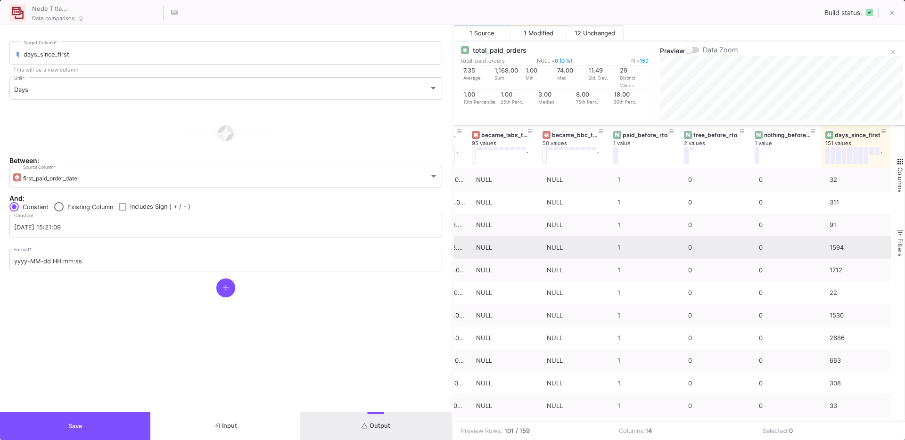
click at [52, 417] on button "Save" at bounding box center [75, 426] width 150 height 28
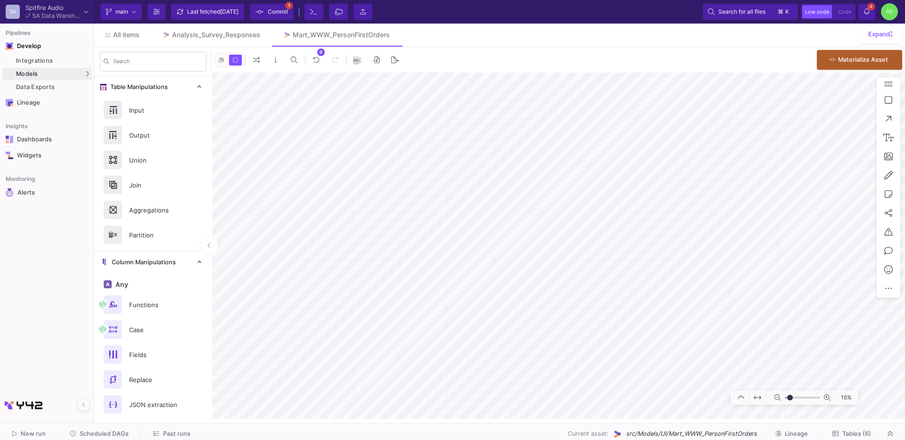
click at [52, 417] on button "Save" at bounding box center [75, 426] width 150 height 28
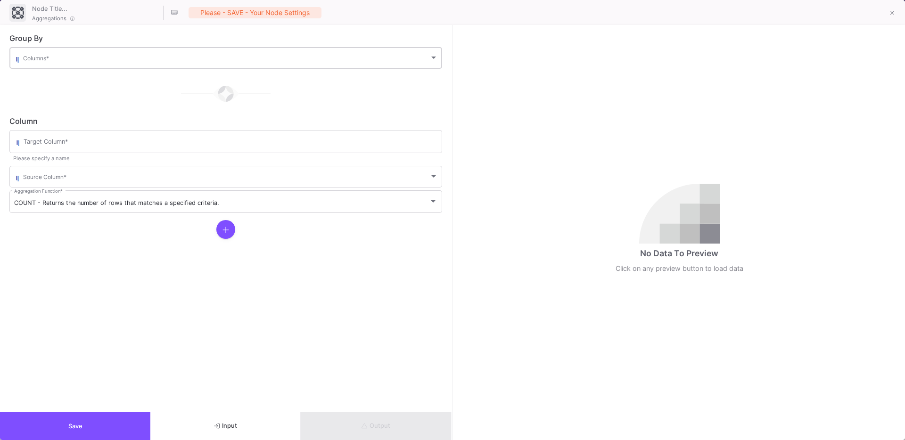
click at [86, 54] on div "Columns *" at bounding box center [230, 57] width 415 height 23
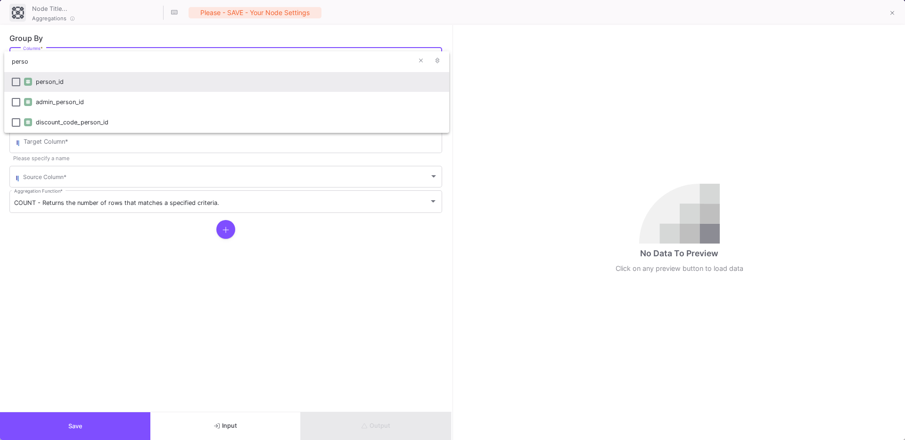
type input "perso"
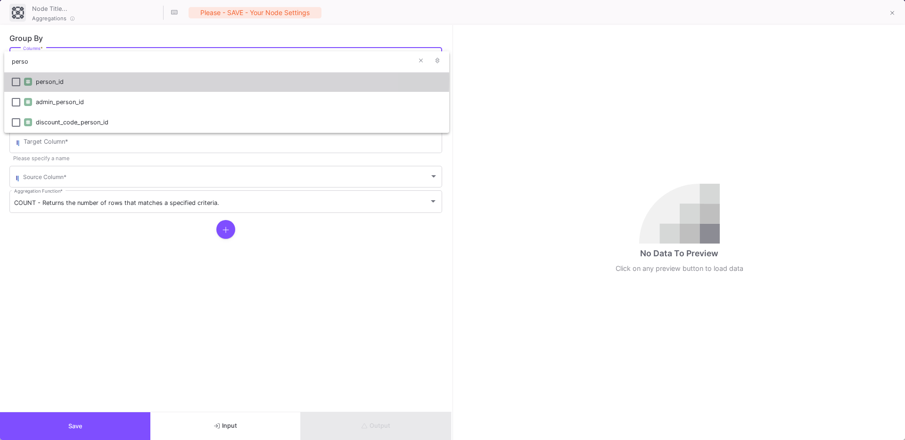
click at [64, 79] on div "person_id" at bounding box center [239, 82] width 406 height 20
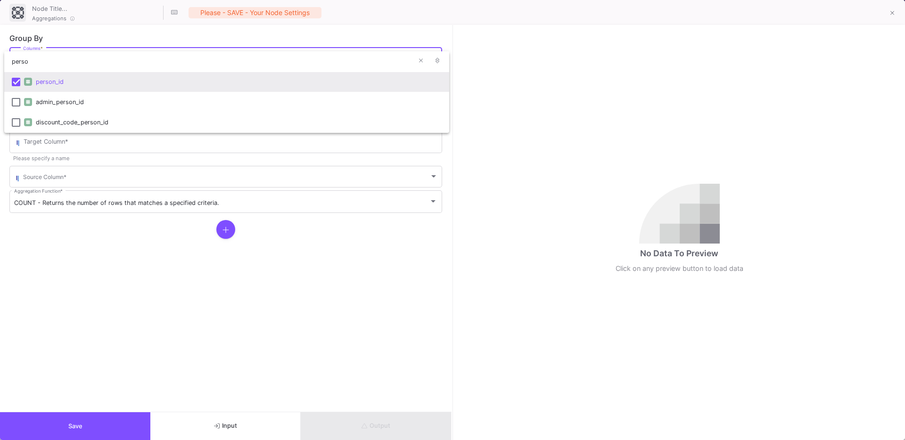
click at [45, 144] on div at bounding box center [452, 220] width 905 height 440
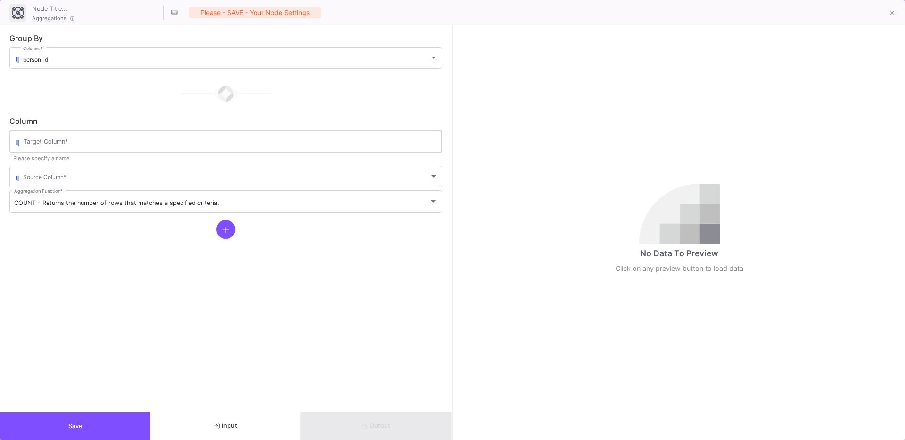
click at [58, 143] on input "Target Column *" at bounding box center [231, 143] width 414 height 8
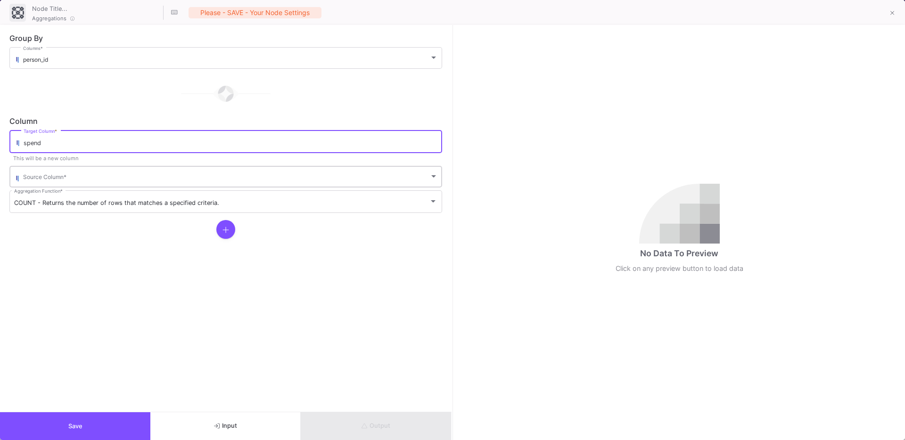
type input "spend"
click at [53, 176] on span at bounding box center [226, 178] width 406 height 7
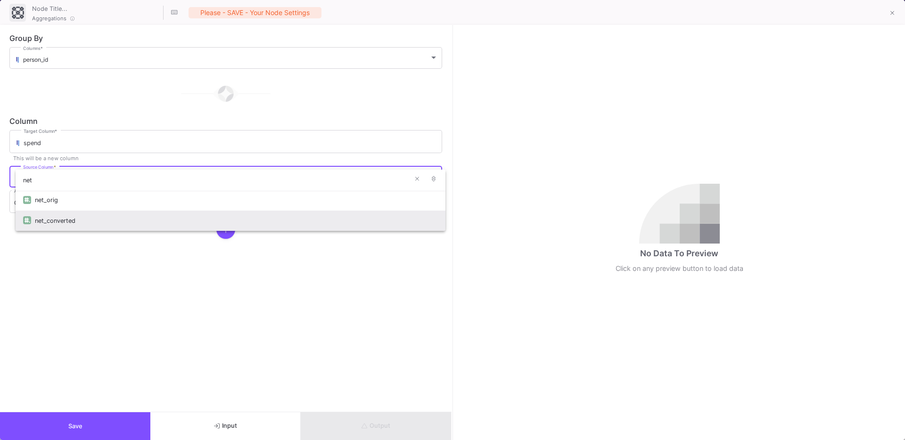
type input "net"
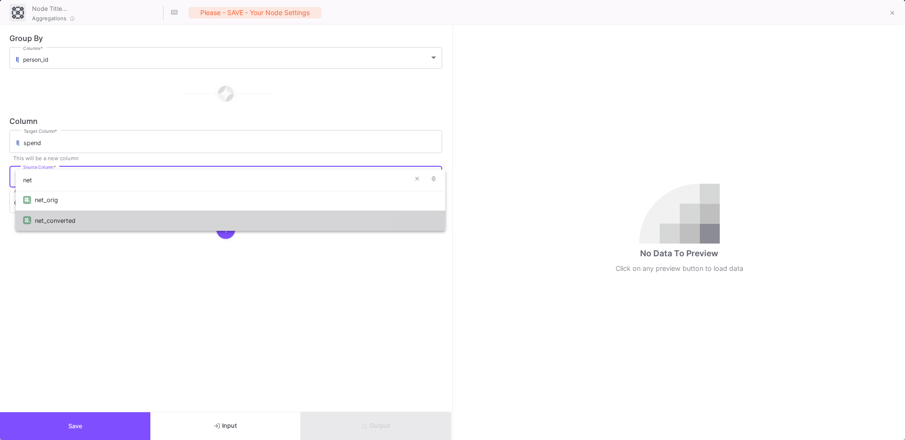
click at [60, 214] on div "net_converted" at bounding box center [236, 221] width 403 height 20
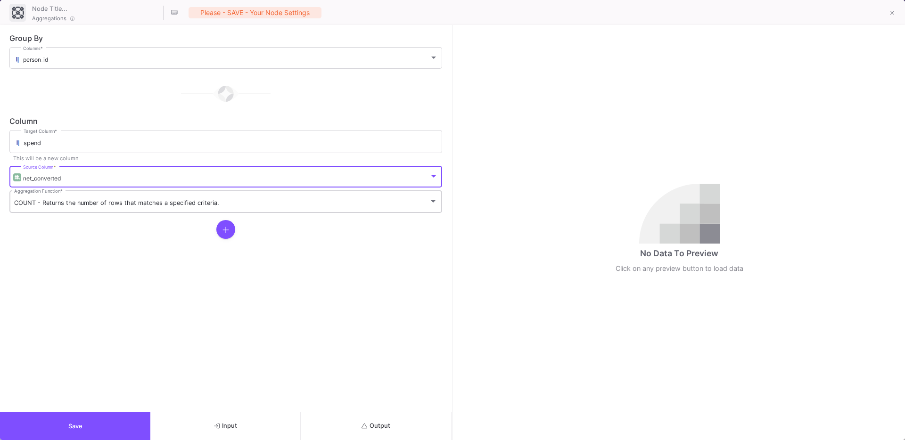
click at [51, 199] on span "COUNT - Returns the number of rows that matches a specified criteria." at bounding box center [116, 202] width 205 height 7
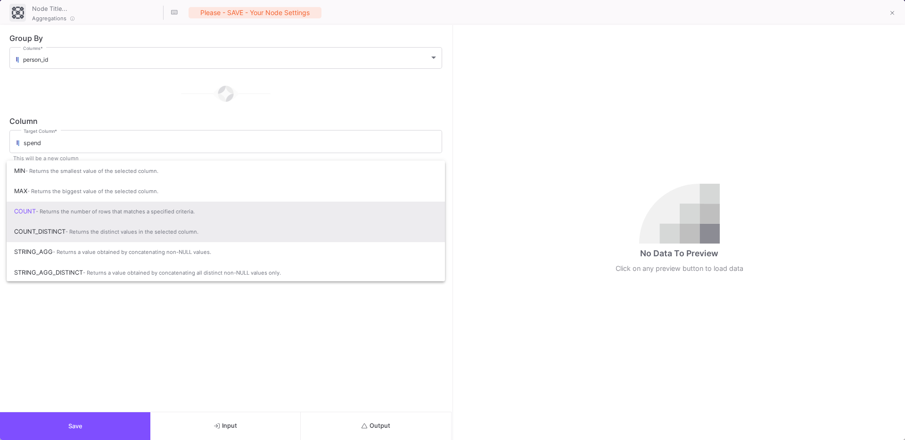
scroll to position [63, 0]
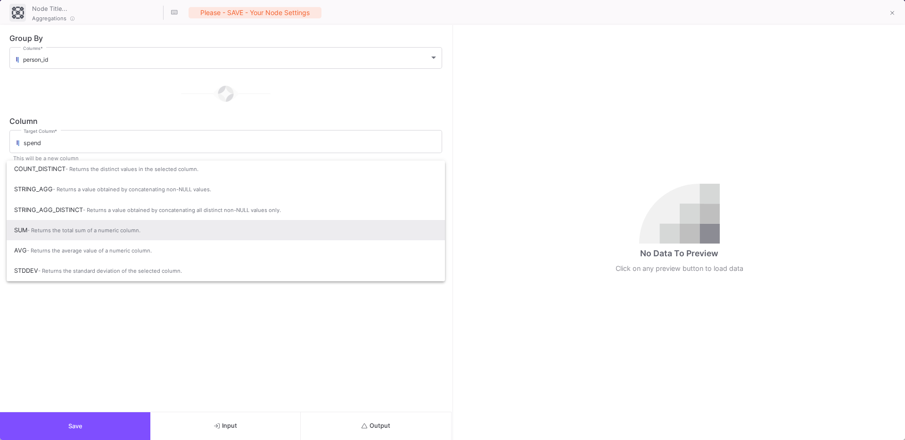
click at [62, 228] on span "- Returns the total sum of a numeric column." at bounding box center [83, 230] width 113 height 7
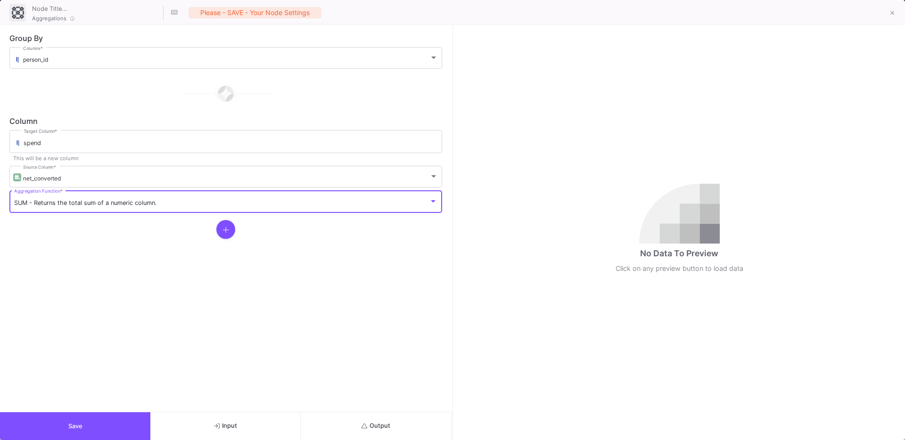
click at [222, 228] on icon at bounding box center [225, 230] width 7 height 8
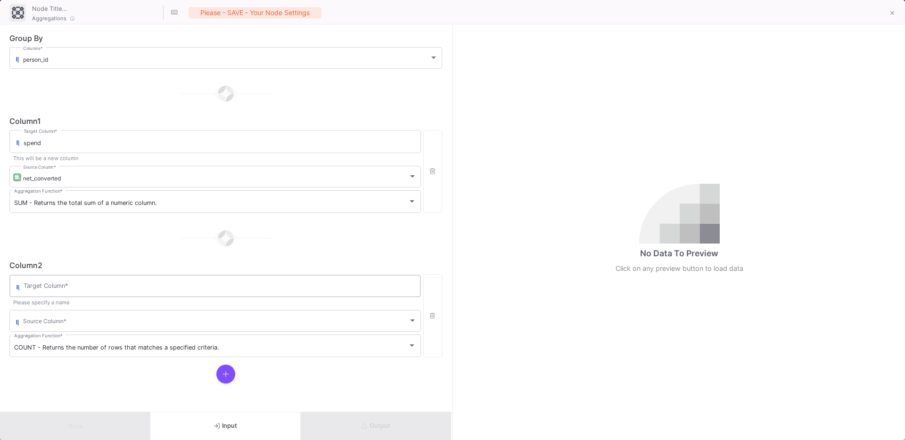
click at [102, 282] on div "Target Column *" at bounding box center [220, 285] width 392 height 24
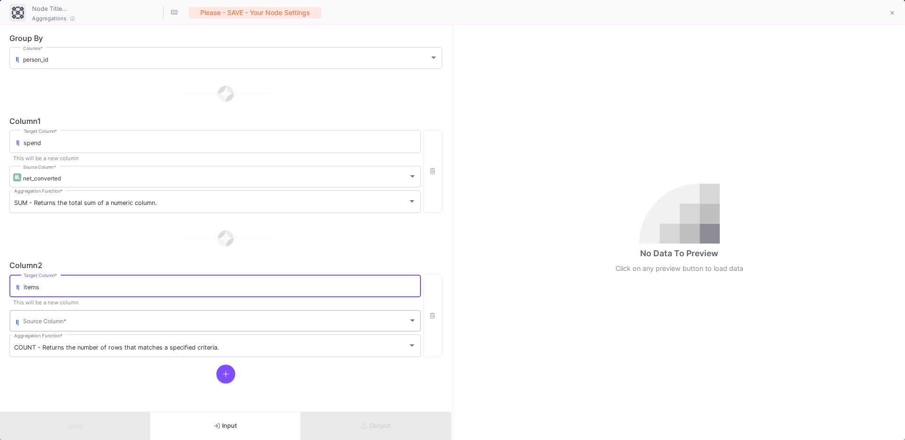
type input "items"
click at [53, 327] on div "Source Column *" at bounding box center [219, 320] width 393 height 23
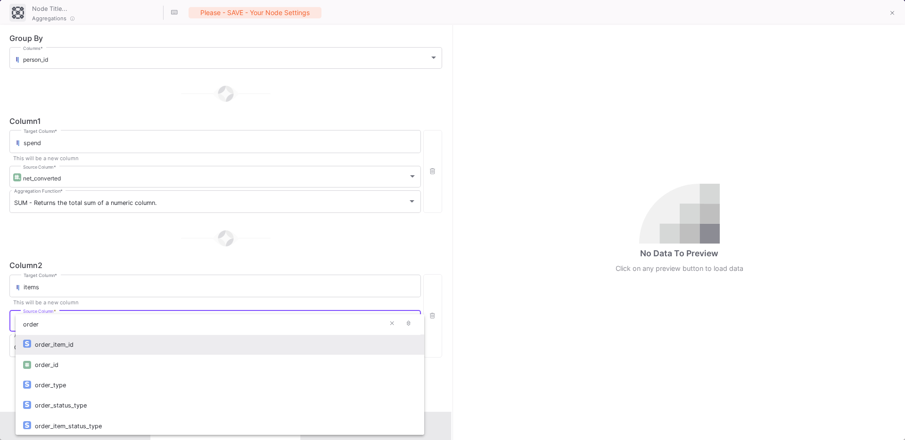
type input "order"
click at [65, 344] on div "order_item_id" at bounding box center [226, 345] width 382 height 20
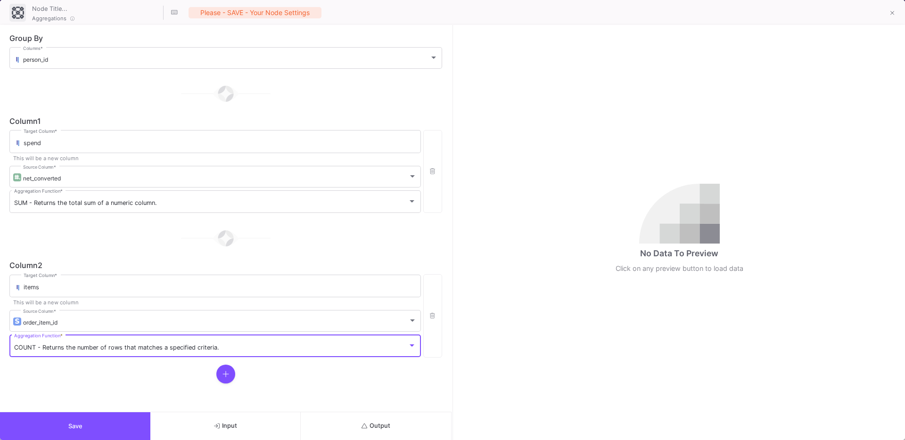
click at [41, 344] on span "COUNT - Returns the number of rows that matches a specified criteria." at bounding box center [116, 347] width 205 height 7
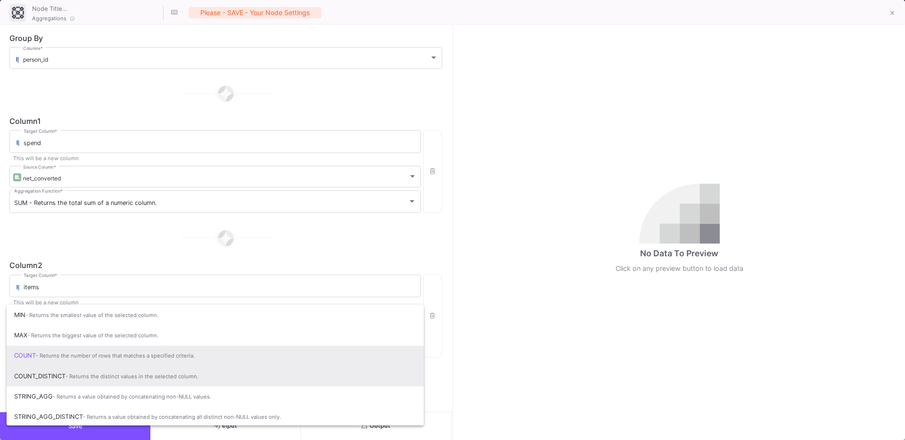
click at [59, 383] on span "COUNT_DISTINCT - Returns the distinct values in the selected column." at bounding box center [215, 376] width 402 height 21
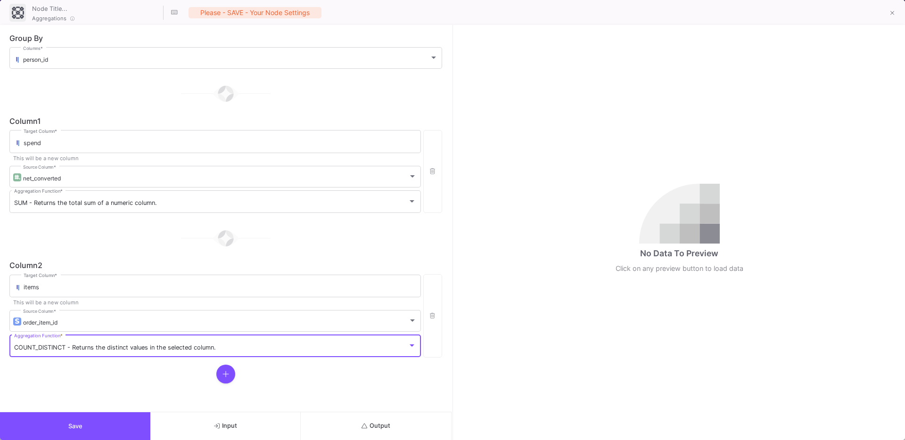
click at [96, 392] on form "Group By person_id Columns * Column 1 spend Target Column * This will be a new …" at bounding box center [225, 218] width 451 height 387
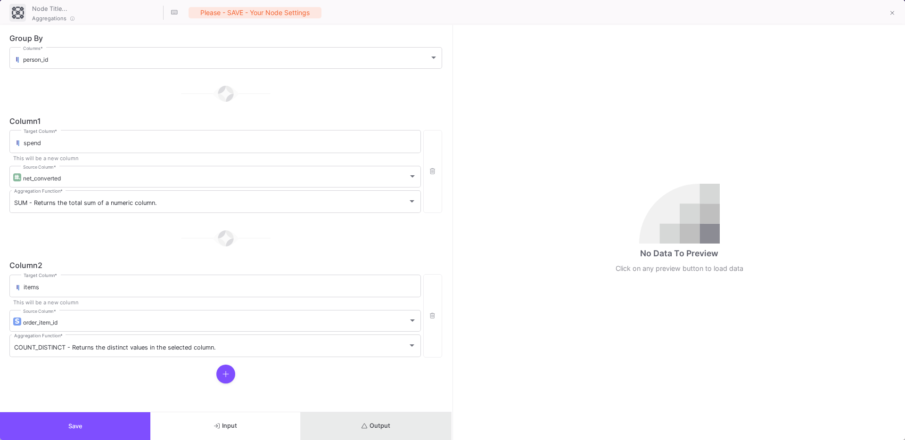
click at [373, 419] on button "Output" at bounding box center [376, 426] width 150 height 28
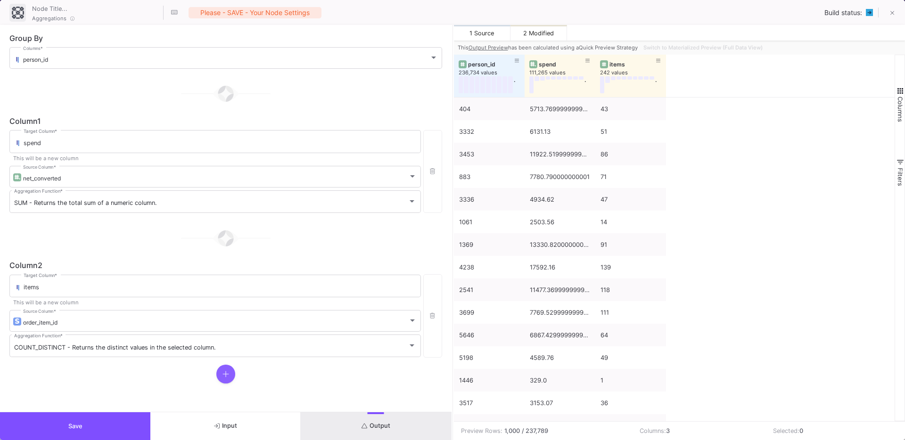
click at [230, 371] on button at bounding box center [225, 374] width 19 height 19
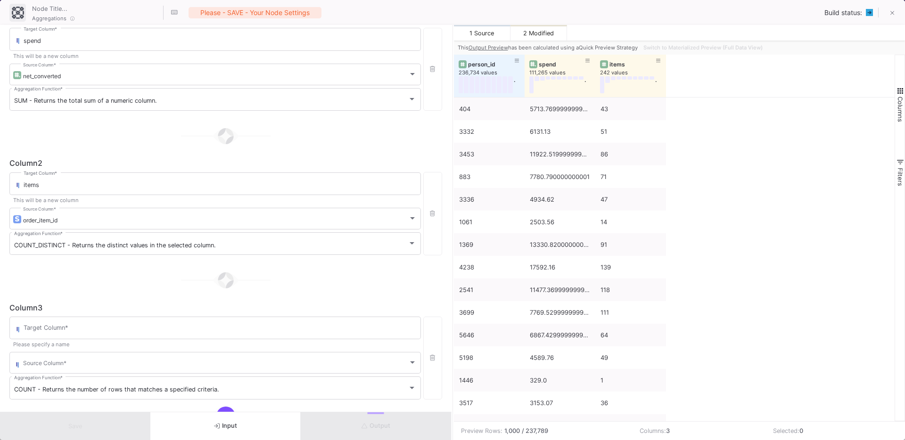
scroll to position [139, 0]
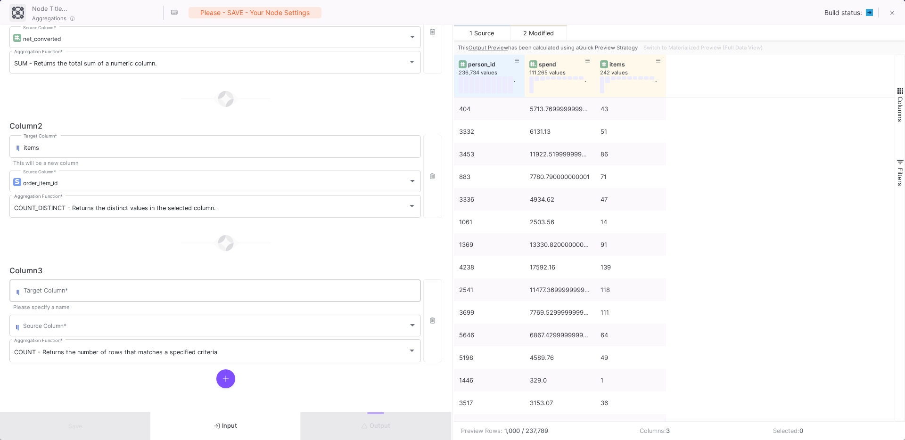
click at [36, 295] on input "Target Column *" at bounding box center [220, 292] width 392 height 8
type input "most_recent_order"
click at [48, 322] on div "Source Column *" at bounding box center [219, 324] width 393 height 23
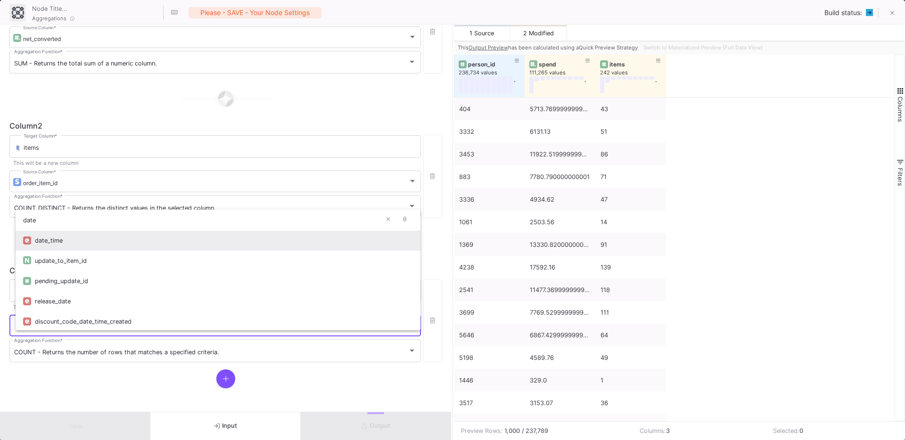
type input "date"
click at [49, 237] on div "date_time" at bounding box center [224, 240] width 378 height 20
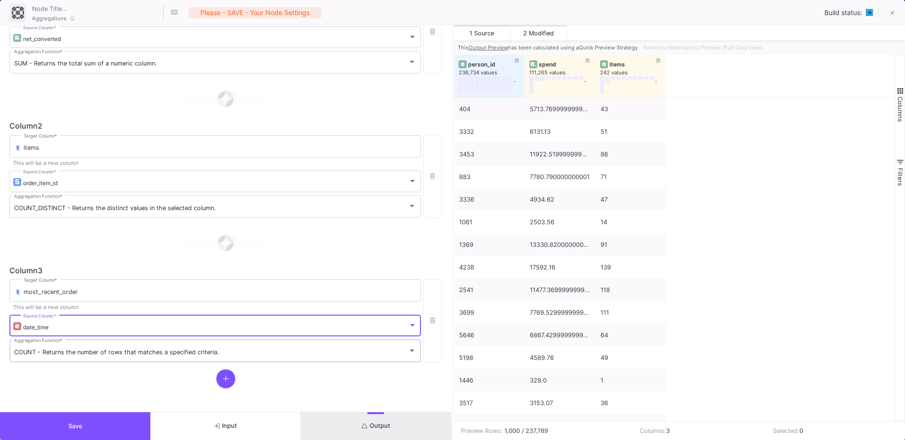
click at [44, 349] on span "COUNT - Returns the number of rows that matches a specified criteria." at bounding box center [116, 352] width 205 height 7
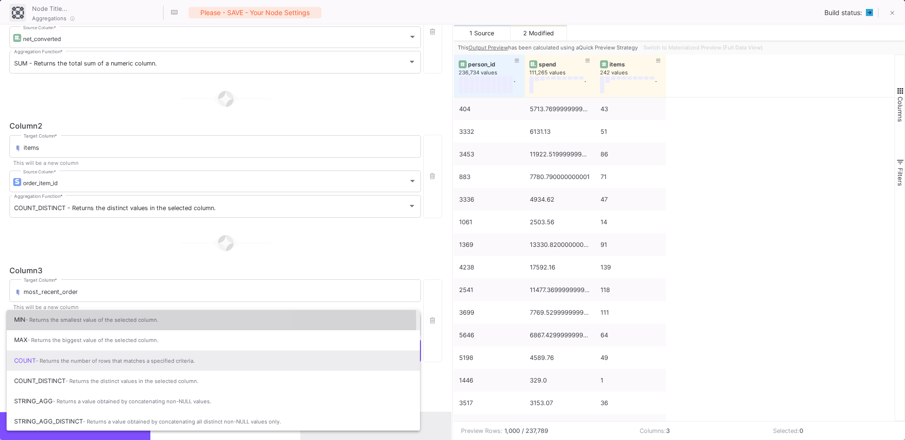
click at [55, 321] on span "- Returns the smallest value of the selected column." at bounding box center [91, 320] width 133 height 7
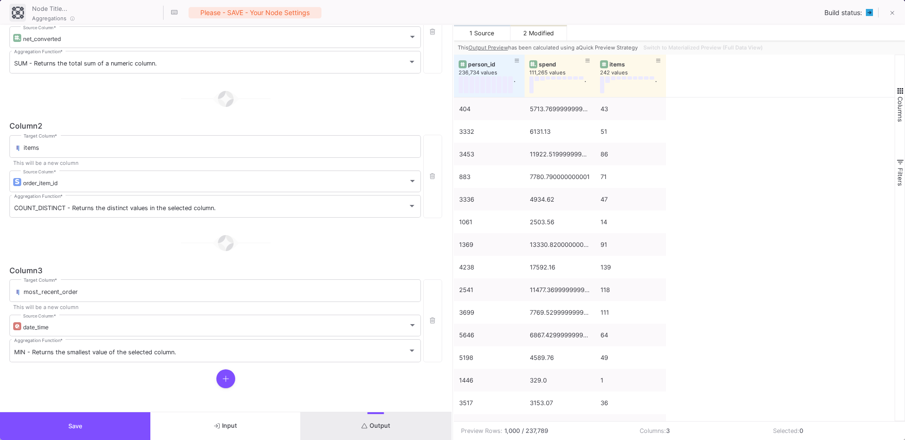
click at [61, 376] on div at bounding box center [225, 378] width 433 height 19
click at [346, 425] on button "Output" at bounding box center [376, 426] width 150 height 28
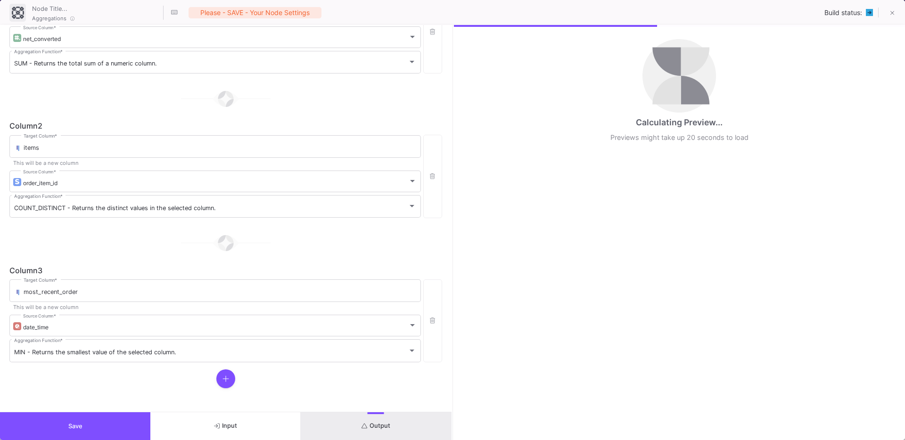
click at [103, 424] on button "Save" at bounding box center [75, 426] width 150 height 28
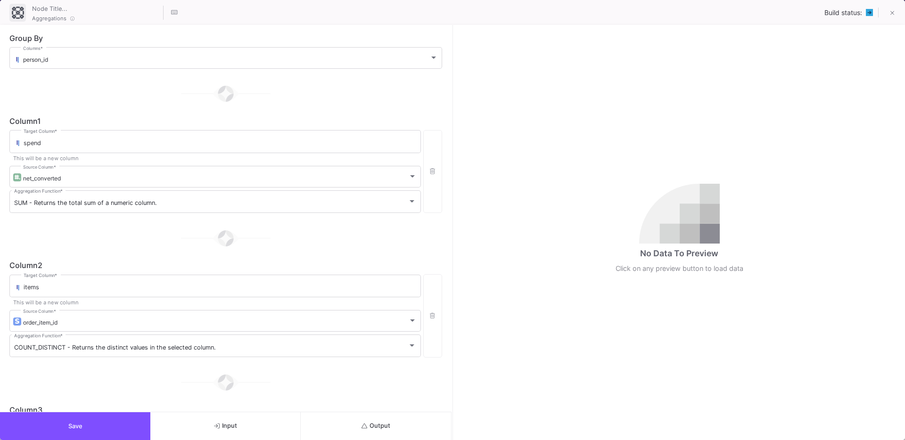
click at [58, 425] on button "Save" at bounding box center [75, 426] width 150 height 28
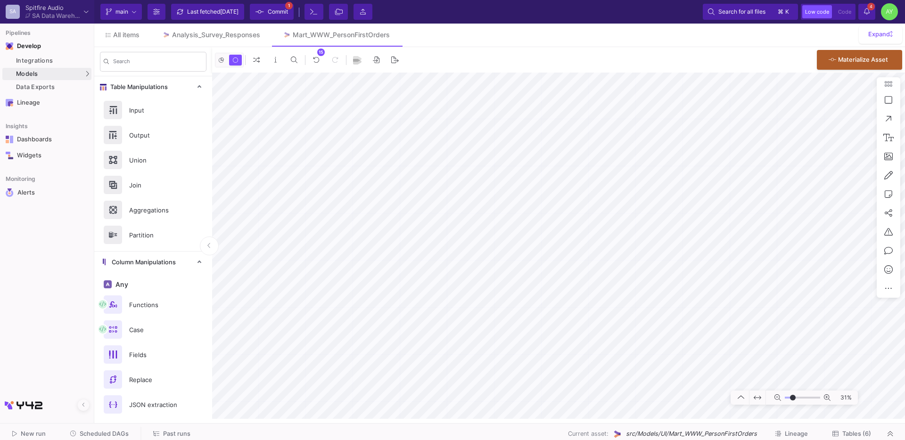
type input "-17"
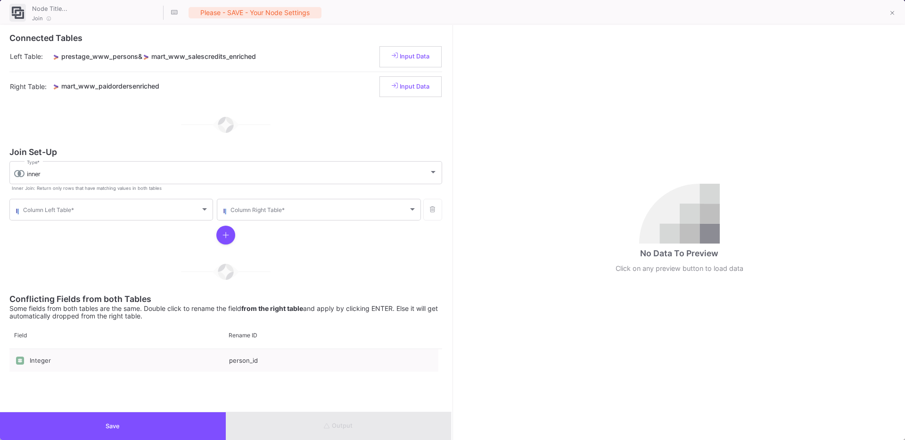
click at [90, 196] on form "Join Set-Up inner Type * Inner Join: Return only rows that have matching values…" at bounding box center [225, 198] width 433 height 100
click at [88, 197] on div "Column Left Table *" at bounding box center [116, 208] width 186 height 23
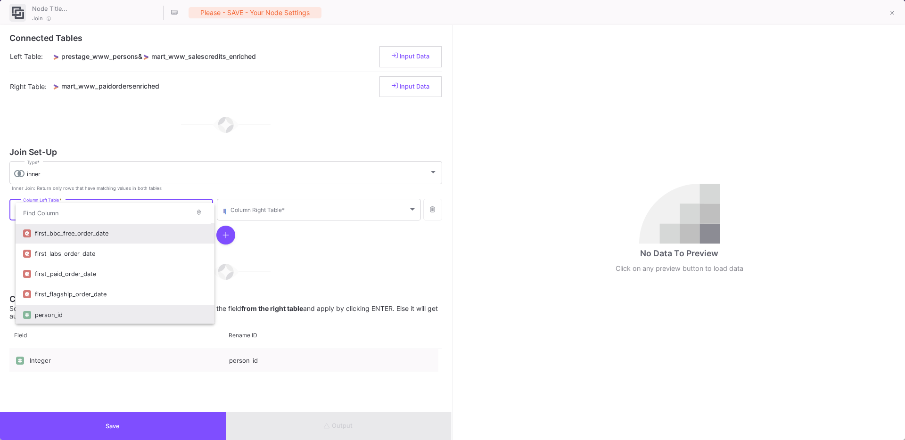
click at [47, 306] on div "person_id" at bounding box center [121, 315] width 172 height 20
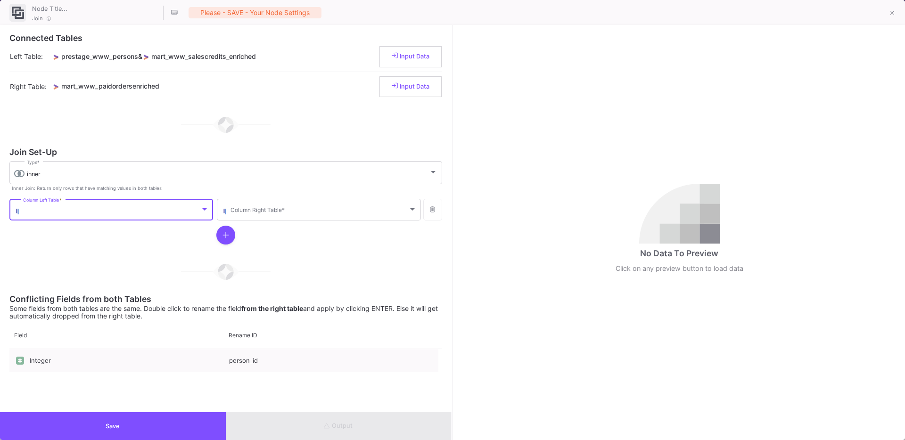
scroll to position [2, 0]
click at [301, 215] on div "Column Right Table *" at bounding box center [323, 208] width 186 height 23
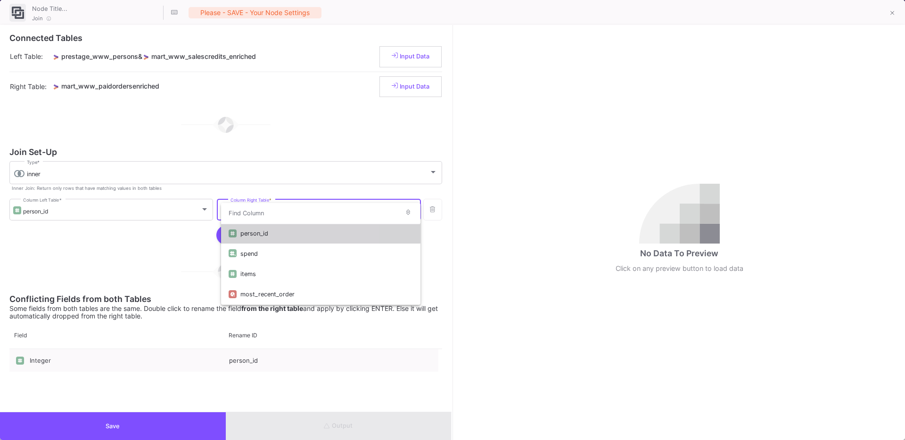
click at [280, 226] on div "person_id" at bounding box center [326, 233] width 172 height 20
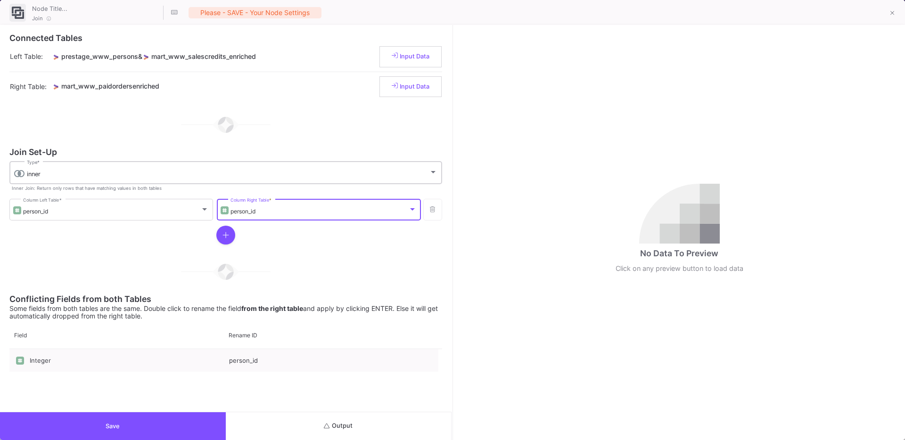
click at [114, 175] on div "inner" at bounding box center [228, 175] width 402 height 8
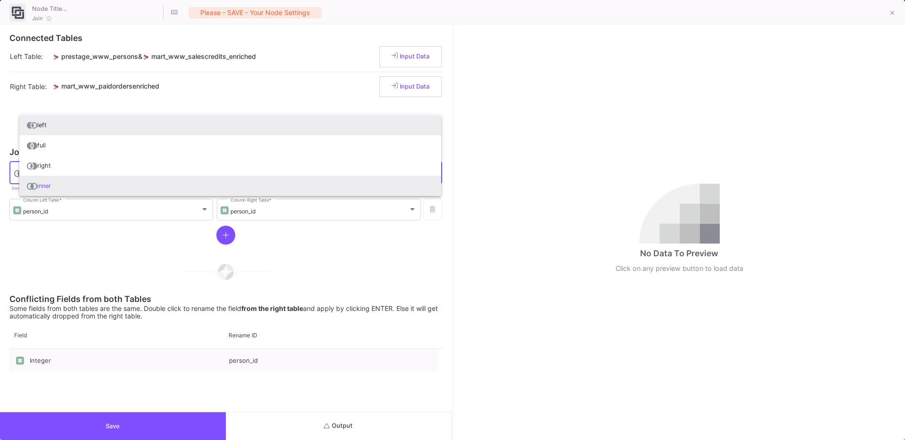
click at [61, 132] on span "left" at bounding box center [230, 125] width 407 height 20
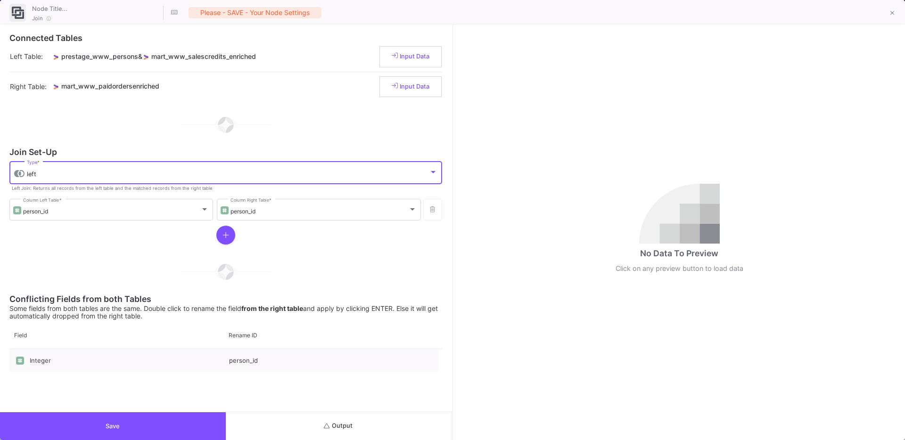
click at [359, 433] on button "Output" at bounding box center [339, 426] width 226 height 28
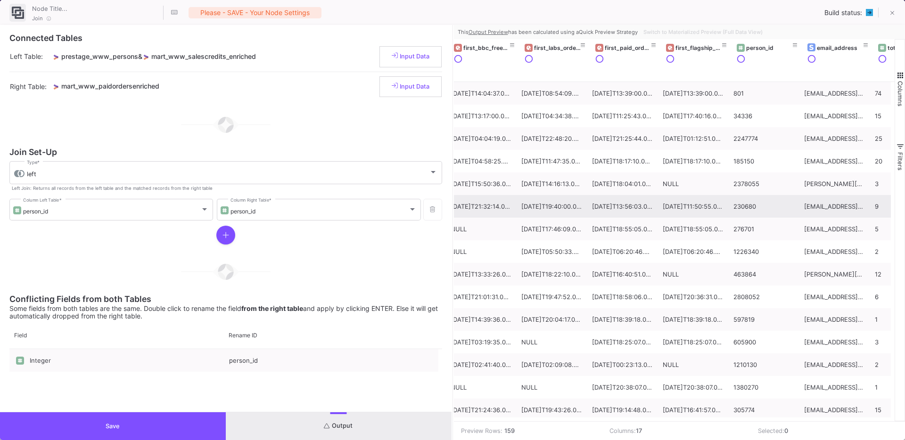
scroll to position [0, 15]
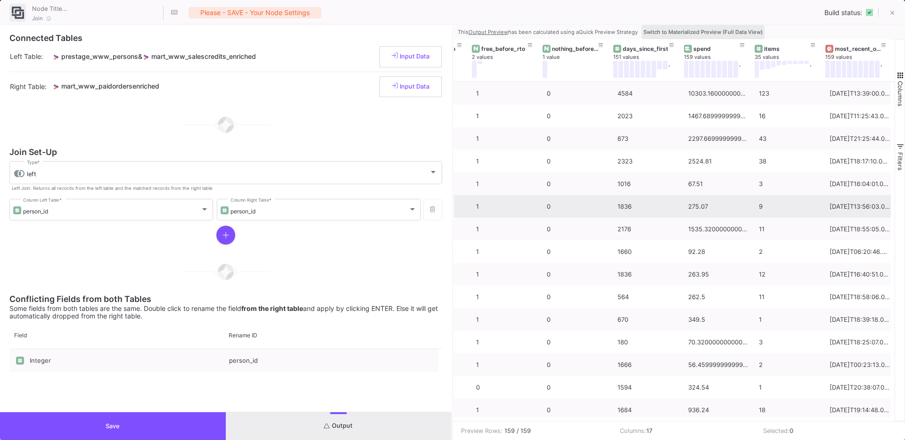
click at [735, 26] on button "Switch to Materialized Preview (Full Data View)" at bounding box center [702, 32] width 123 height 14
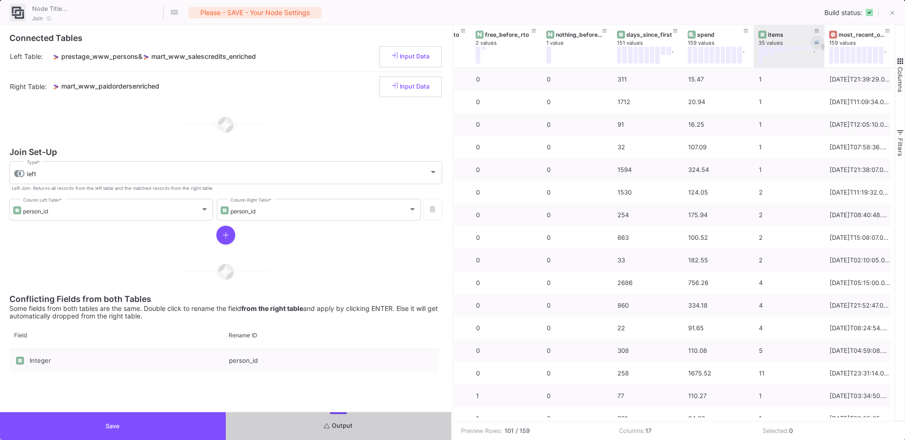
click at [818, 42] on icon at bounding box center [816, 42] width 5 height 5
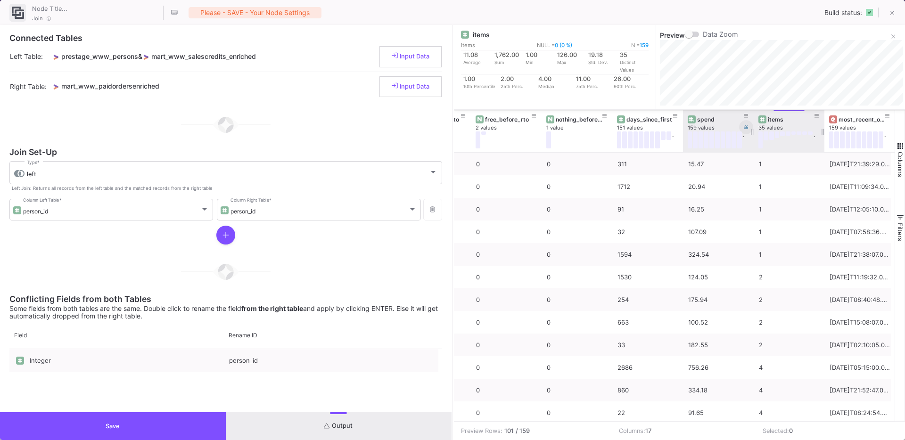
click at [747, 126] on icon at bounding box center [745, 127] width 5 height 5
click at [105, 418] on button "Save" at bounding box center [113, 426] width 226 height 28
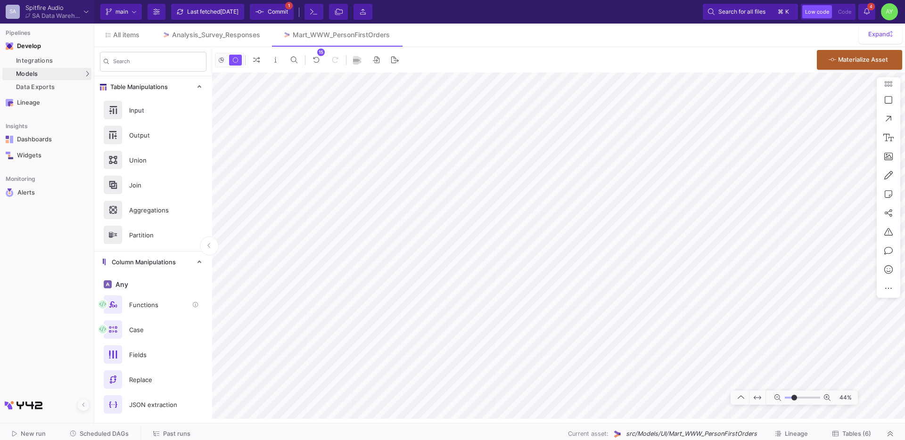
scroll to position [447, 0]
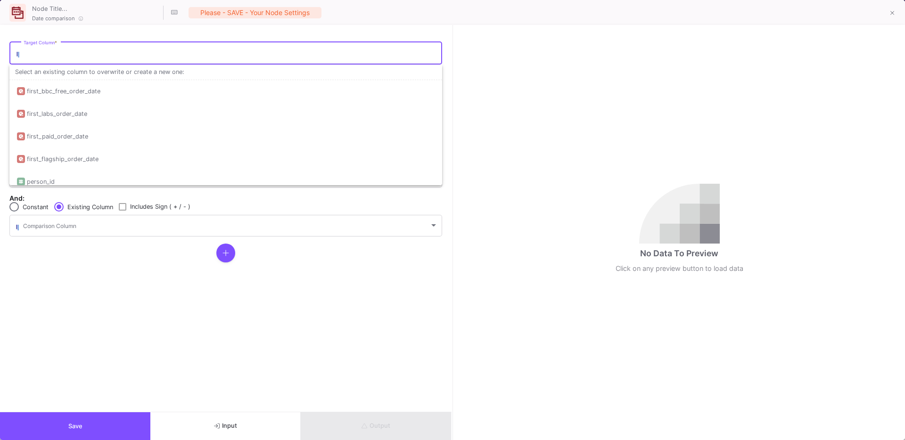
click at [59, 57] on input "Target Column *" at bounding box center [231, 55] width 414 height 8
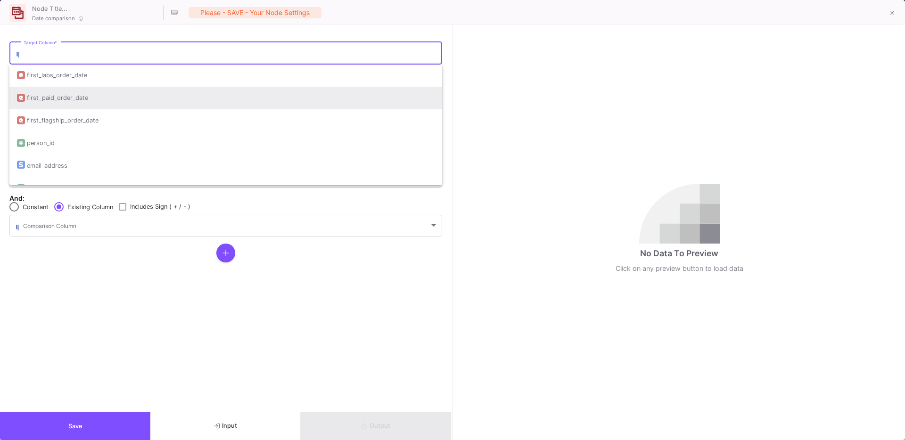
scroll to position [0, 0]
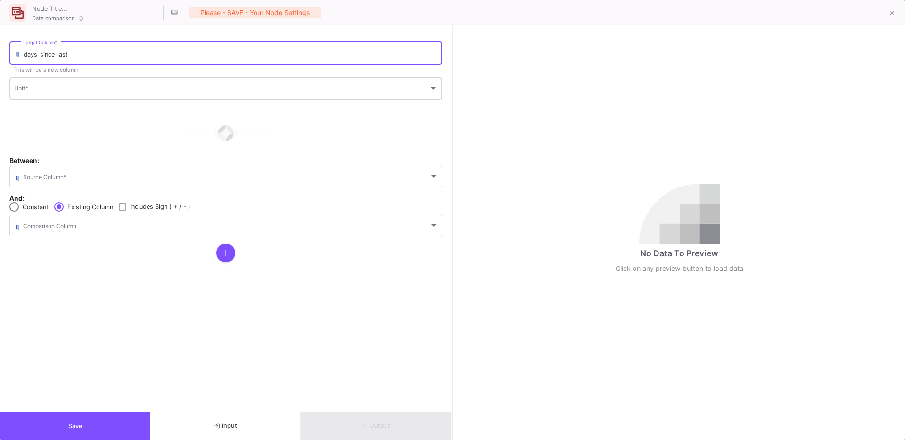
type input "days_since_last"
click at [22, 91] on span at bounding box center [221, 90] width 415 height 8
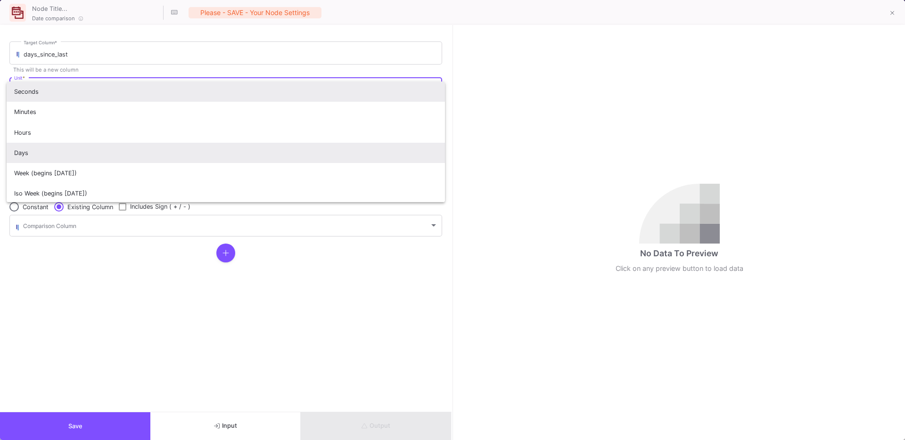
click at [30, 143] on span "Days" at bounding box center [225, 153] width 423 height 20
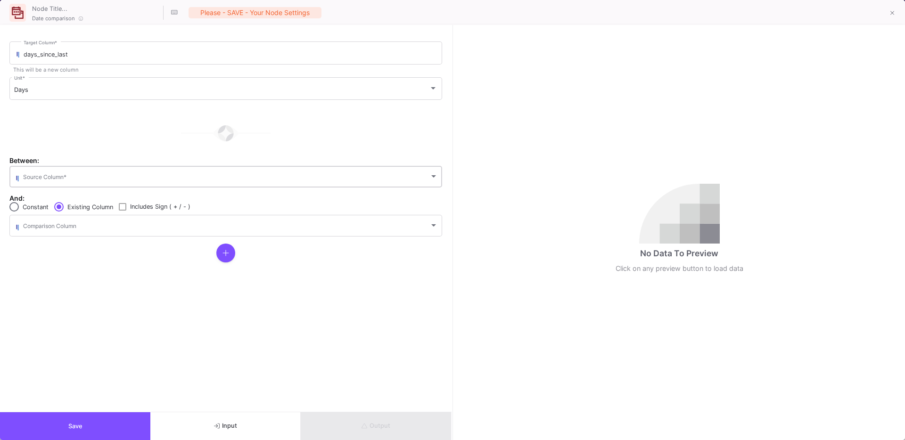
click at [51, 171] on div "Source Column *" at bounding box center [230, 175] width 415 height 23
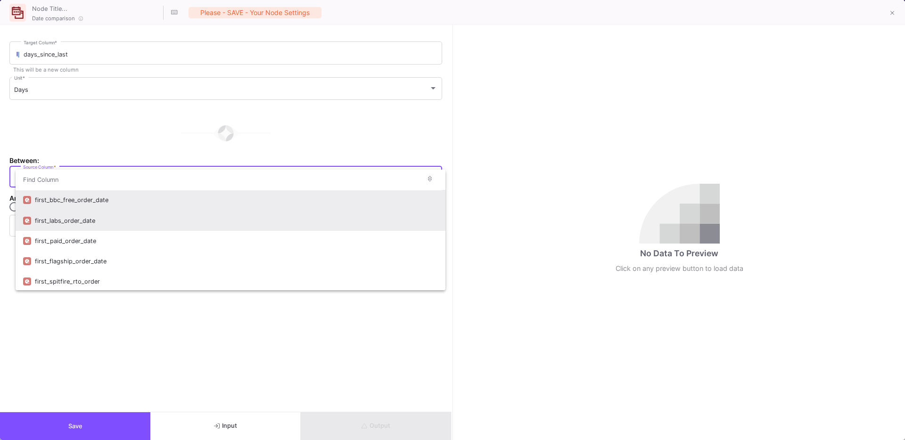
scroll to position [63, 0]
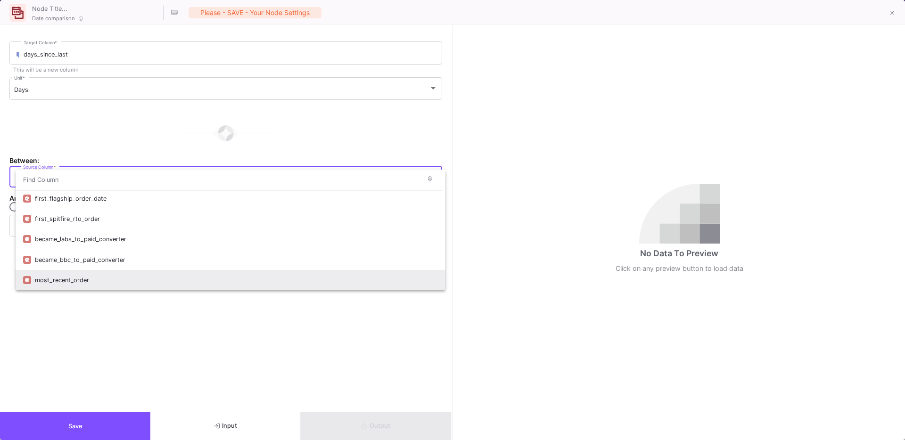
click at [67, 284] on div "most_recent_order" at bounding box center [236, 280] width 403 height 20
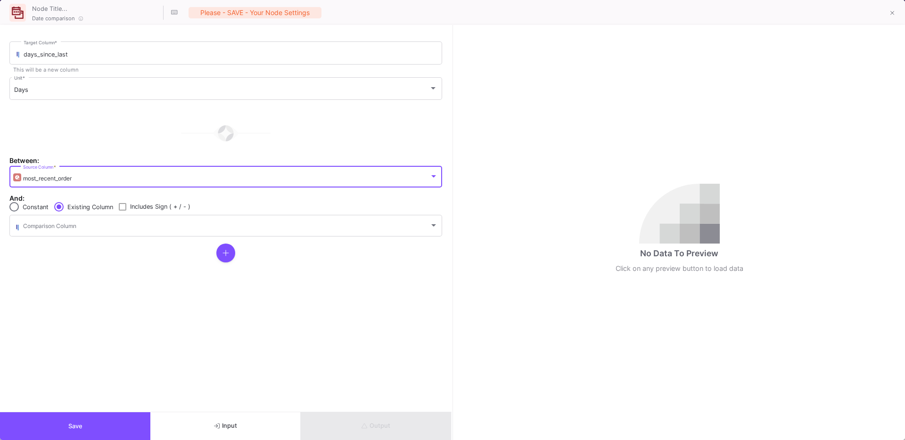
click at [15, 210] on span at bounding box center [13, 206] width 9 height 9
click at [15, 210] on input "Constant" at bounding box center [13, 206] width 9 height 9
radio input "true"
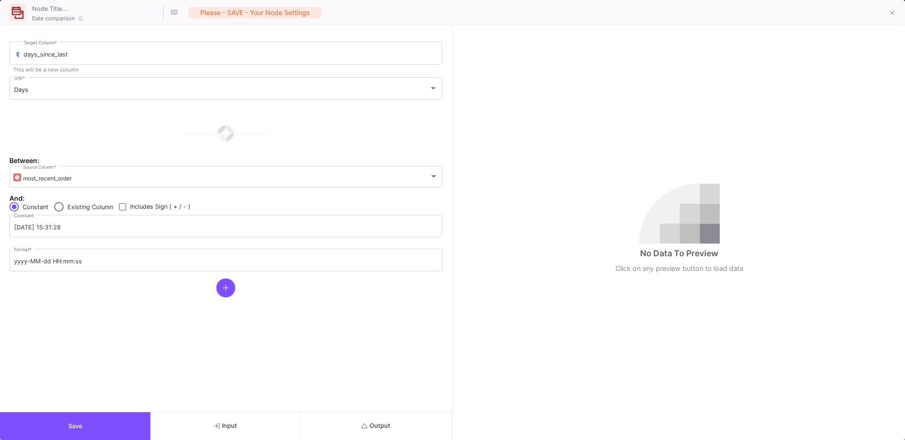
click at [122, 420] on button "Save" at bounding box center [75, 426] width 150 height 28
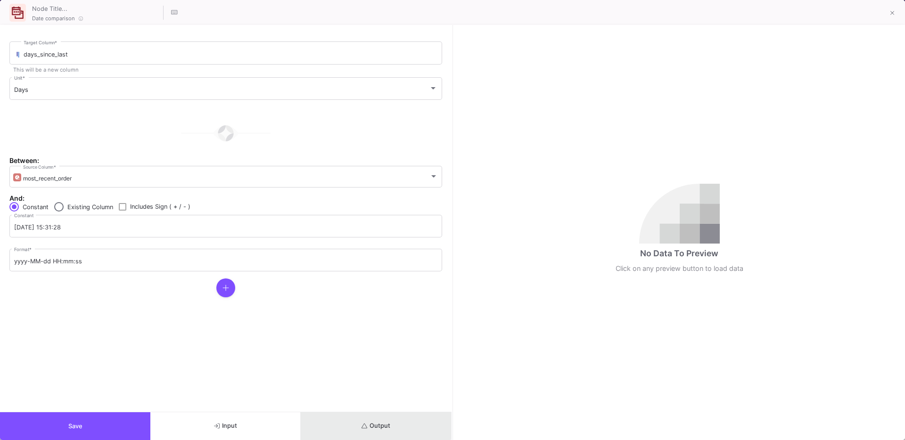
click at [373, 416] on button "Output" at bounding box center [376, 426] width 150 height 28
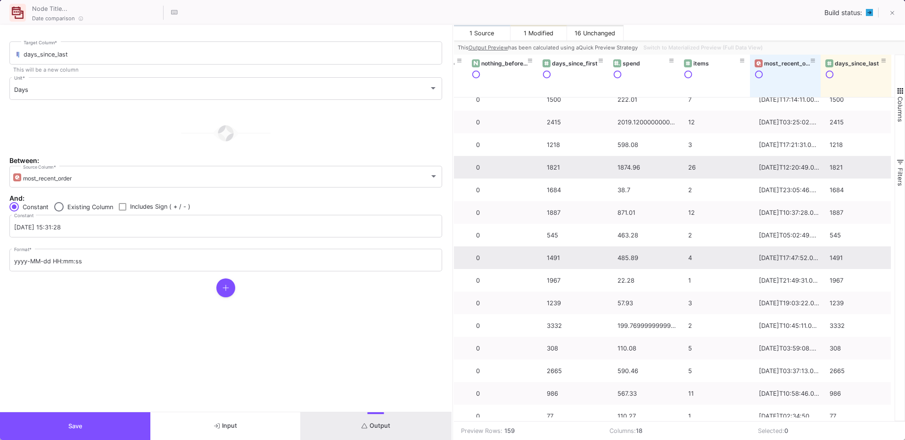
scroll to position [0, 0]
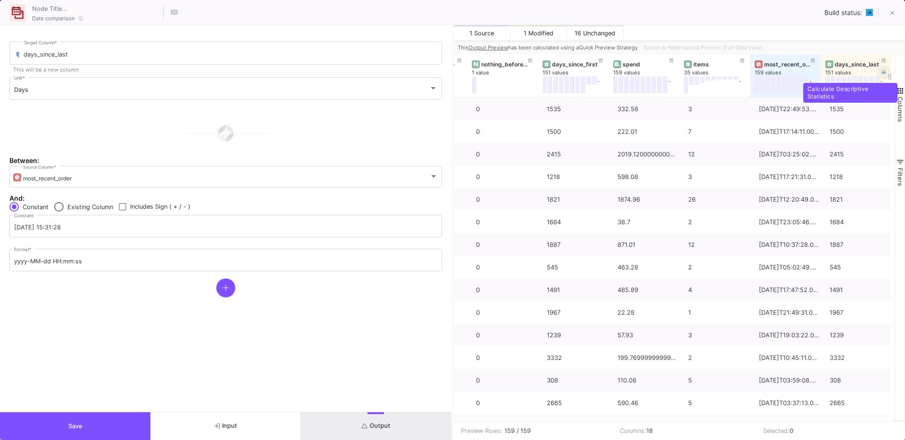
click at [883, 75] on button at bounding box center [883, 72] width 14 height 14
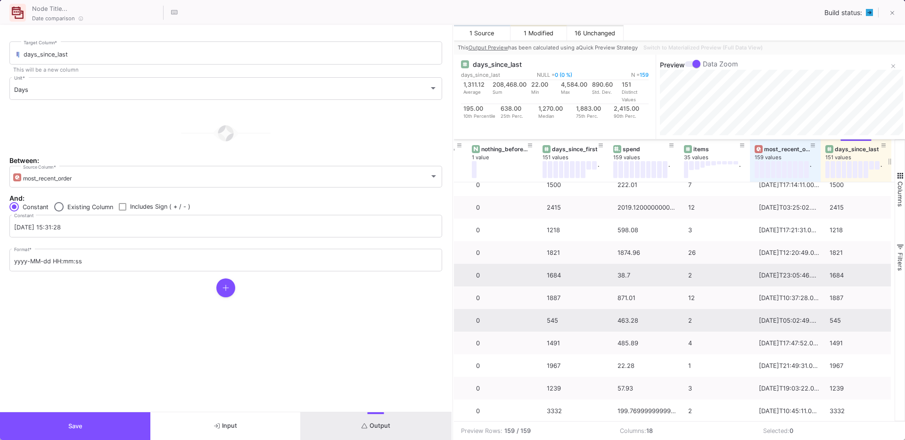
scroll to position [41, 0]
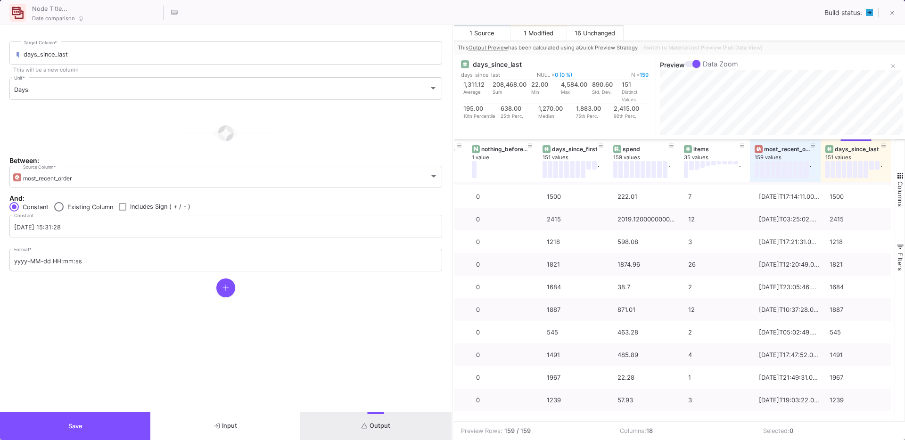
click at [94, 321] on form "days_since_last Target Column * This will be a new column Days Unit * Between: …" at bounding box center [225, 218] width 451 height 387
click at [79, 415] on button "Save" at bounding box center [75, 426] width 150 height 28
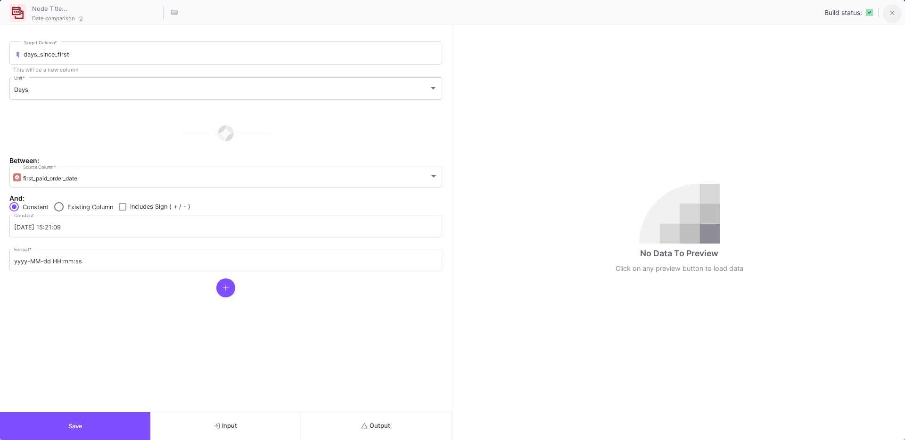
click at [897, 14] on button at bounding box center [891, 13] width 19 height 19
click at [386, 424] on span "Output" at bounding box center [375, 425] width 29 height 7
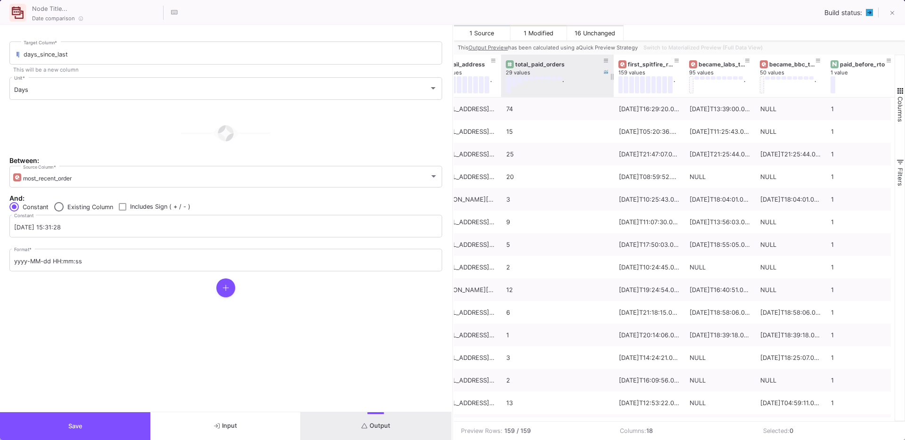
drag, startPoint x: 570, startPoint y: 91, endPoint x: 612, endPoint y: 92, distance: 41.9
click at [612, 92] on div at bounding box center [614, 76] width 4 height 42
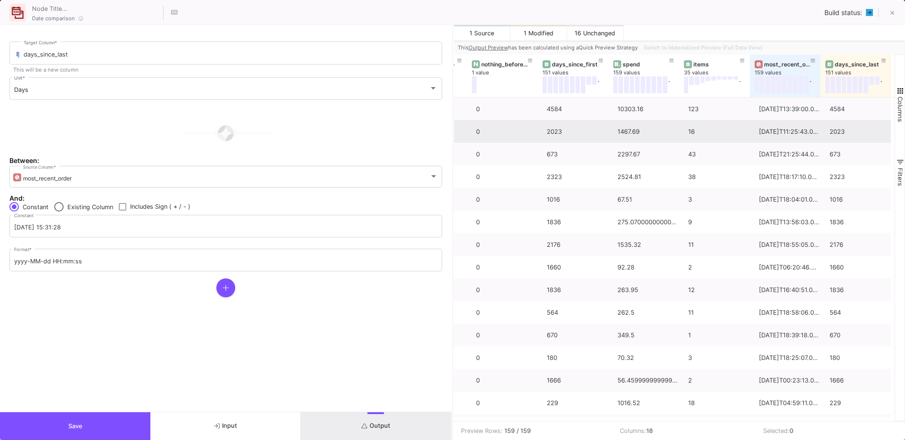
click at [82, 432] on button "Save" at bounding box center [75, 426] width 150 height 28
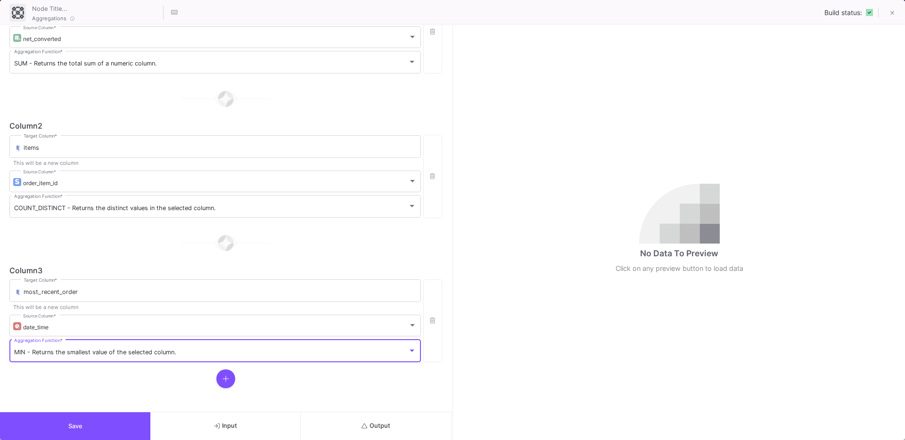
click at [36, 350] on span "MIN - Returns the smallest value of the selected column." at bounding box center [95, 352] width 162 height 7
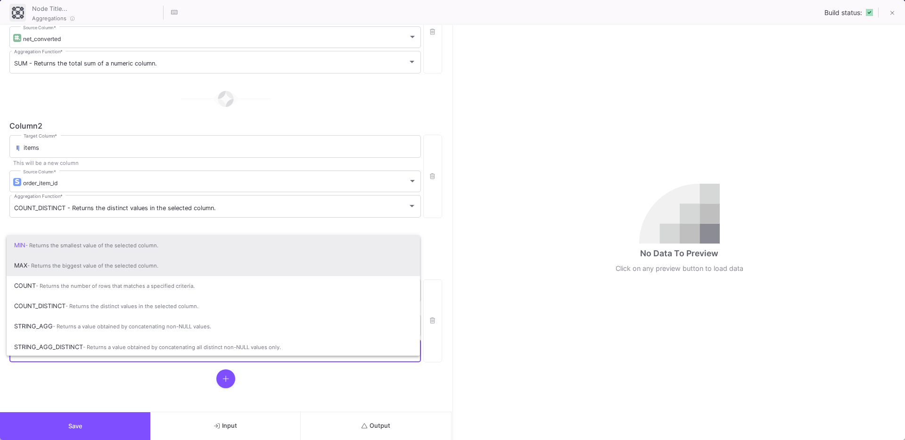
click at [41, 265] on span "- Returns the biggest value of the selected column." at bounding box center [92, 265] width 131 height 7
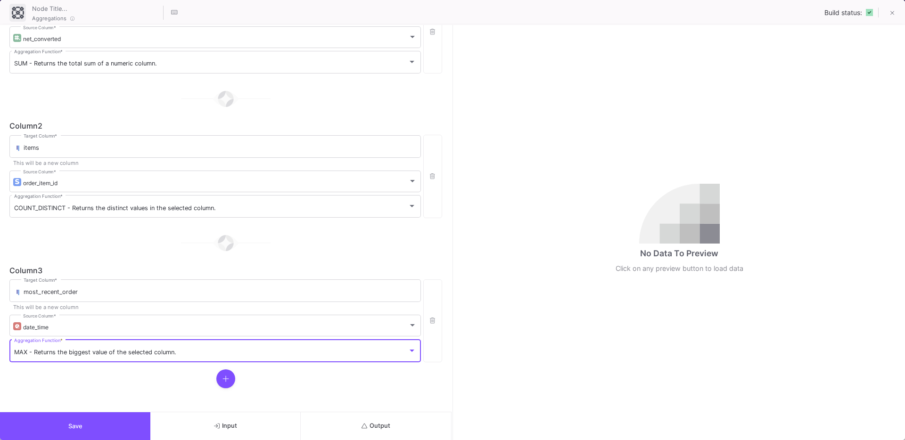
click at [77, 435] on button "Save" at bounding box center [75, 426] width 150 height 28
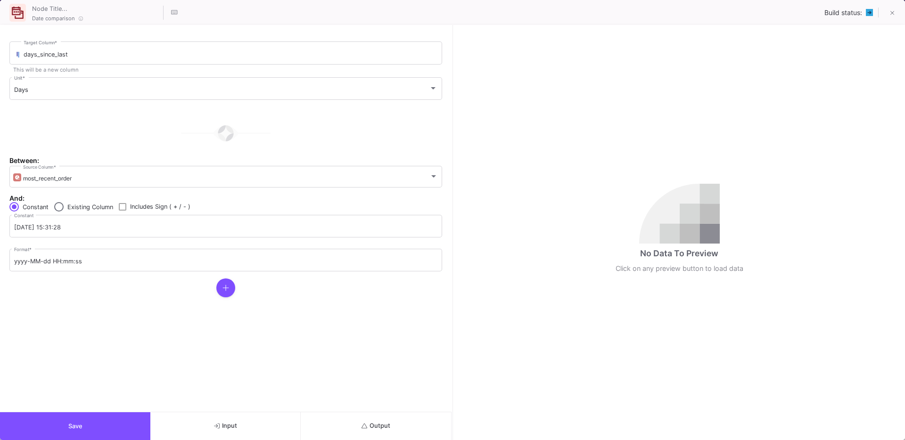
click at [395, 426] on button "Output" at bounding box center [376, 426] width 150 height 28
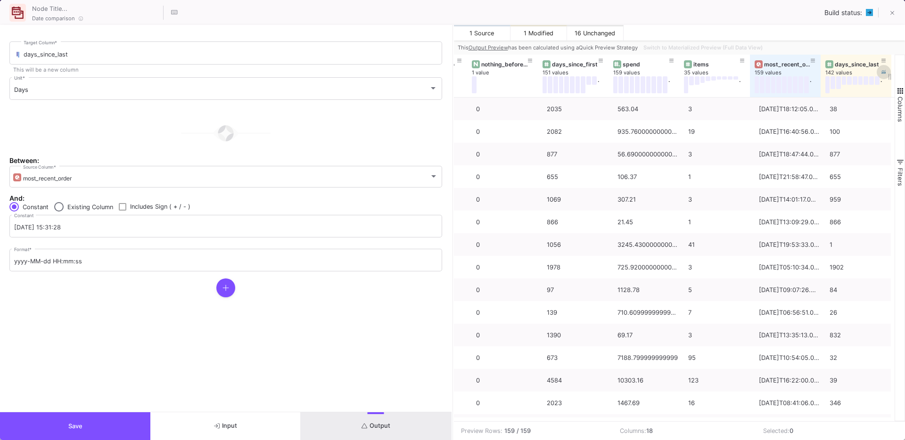
click at [884, 71] on icon at bounding box center [883, 72] width 5 height 4
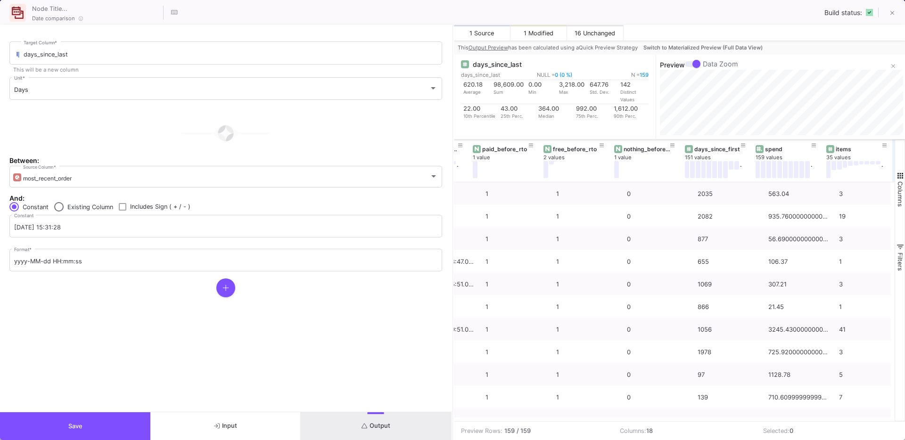
scroll to position [0, 597]
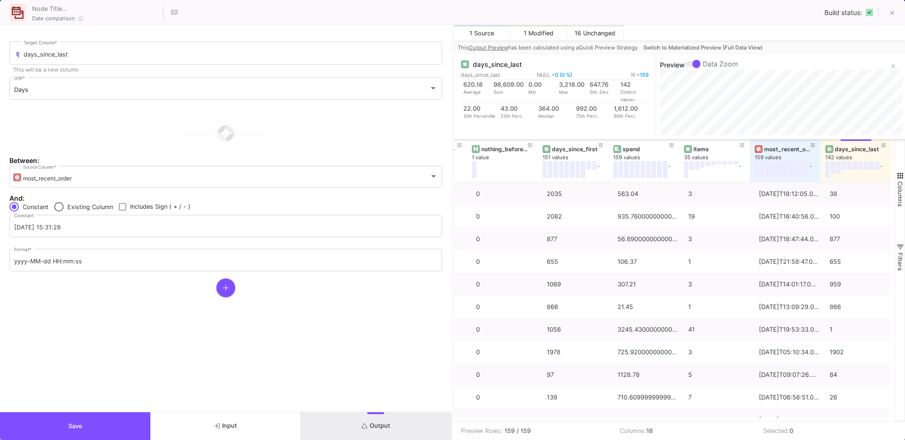
click at [49, 420] on button "Save" at bounding box center [75, 426] width 150 height 28
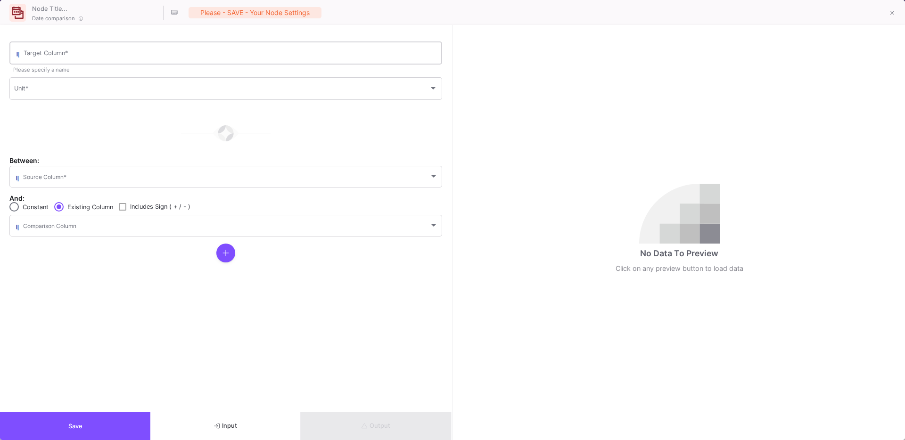
click at [75, 51] on input "Target Column *" at bounding box center [231, 55] width 414 height 8
type input "after_rto"
click at [41, 90] on span at bounding box center [221, 90] width 415 height 8
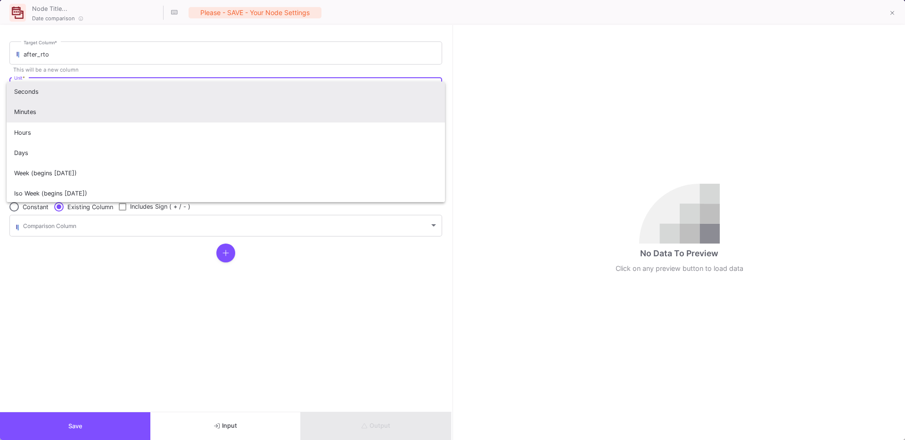
click at [28, 109] on span "Minutes" at bounding box center [225, 112] width 423 height 20
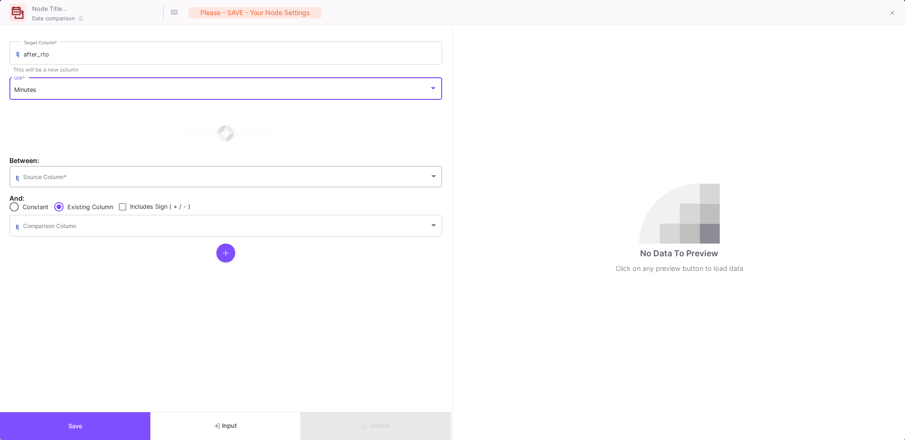
click at [57, 170] on div "Source Column *" at bounding box center [230, 175] width 415 height 23
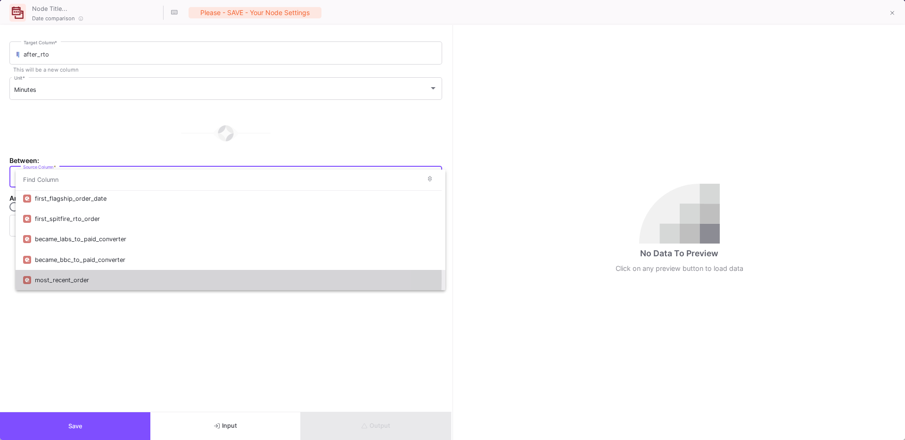
click at [67, 278] on div "most_recent_order" at bounding box center [236, 280] width 403 height 20
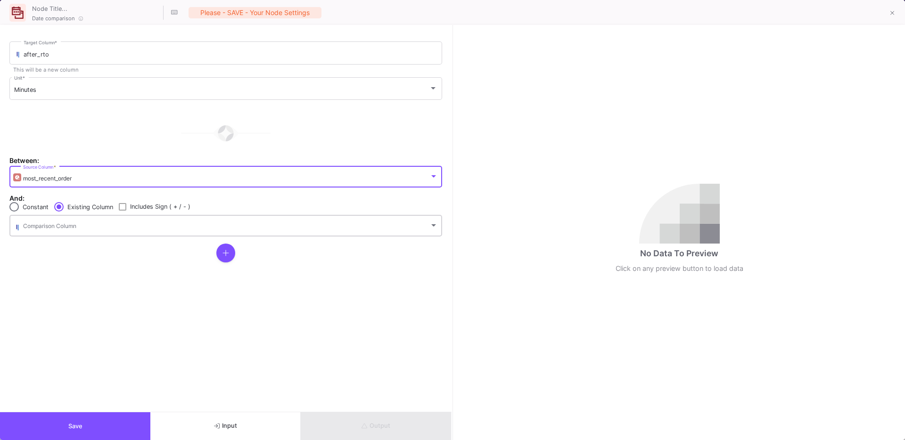
click at [45, 232] on div "Comparison Column" at bounding box center [230, 224] width 415 height 23
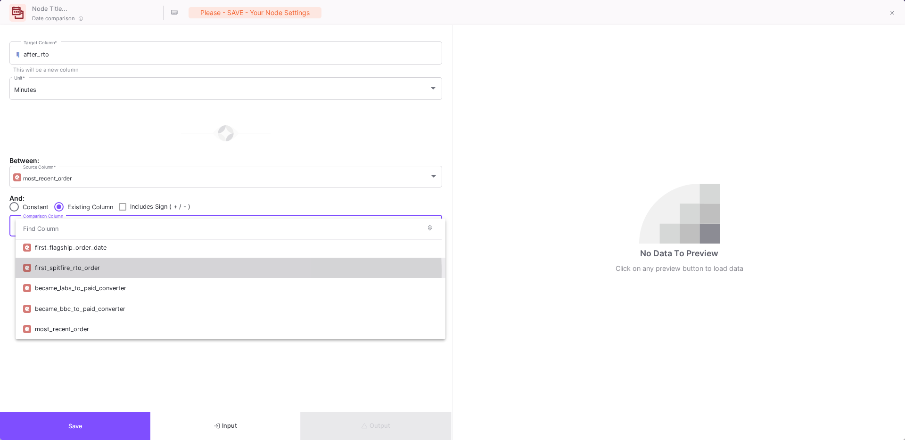
click at [77, 271] on div "first_spitfire_rto_order" at bounding box center [236, 268] width 403 height 20
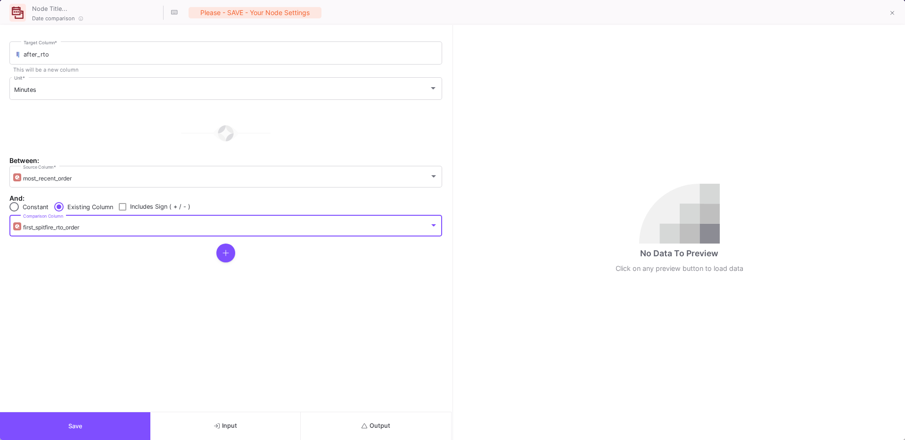
click at [181, 333] on form "after_rto Target Column * This will be a new column Minutes Unit * Between: mos…" at bounding box center [225, 218] width 451 height 387
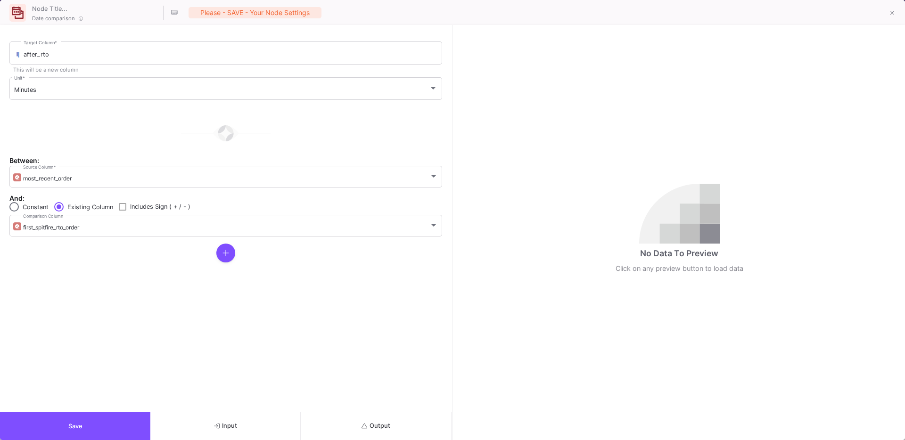
click at [371, 423] on span "Output" at bounding box center [375, 425] width 29 height 7
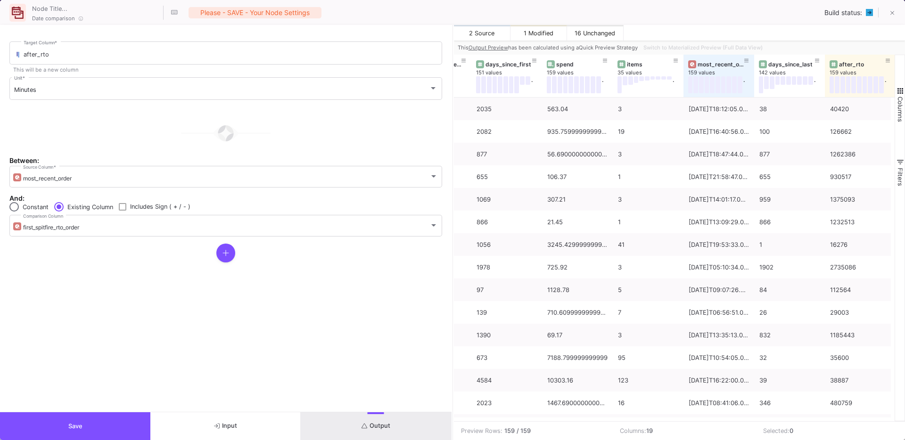
click at [123, 206] on span at bounding box center [123, 207] width 8 height 8
click at [122, 211] on input "Includes Sign ( + / - )" at bounding box center [122, 211] width 0 height 0
checkbox input "true"
click at [362, 421] on button "Output" at bounding box center [376, 426] width 150 height 28
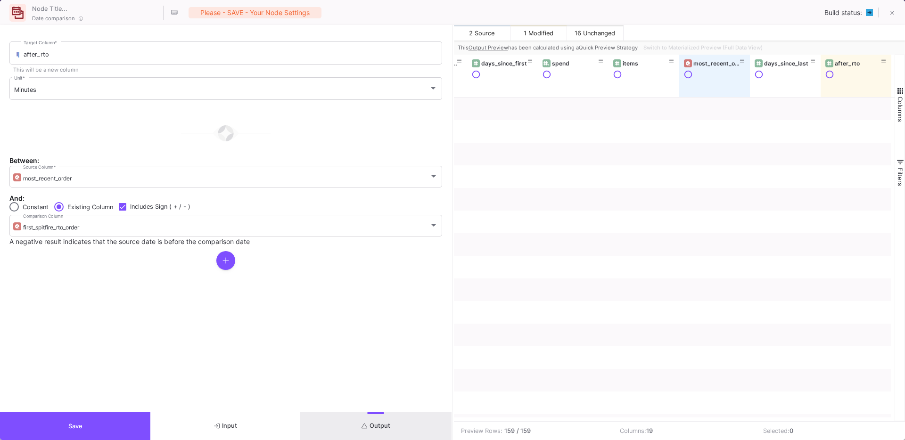
scroll to position [0, 902]
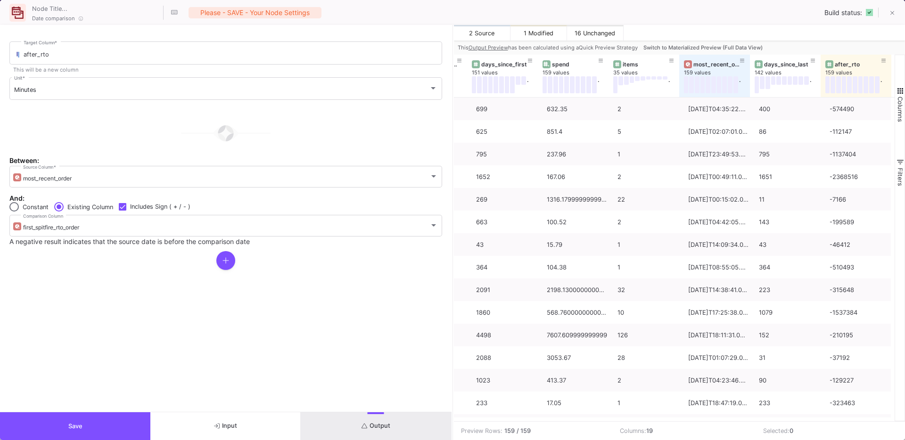
click at [688, 42] on button "Switch to Materialized Preview (Full Data View)" at bounding box center [702, 48] width 123 height 14
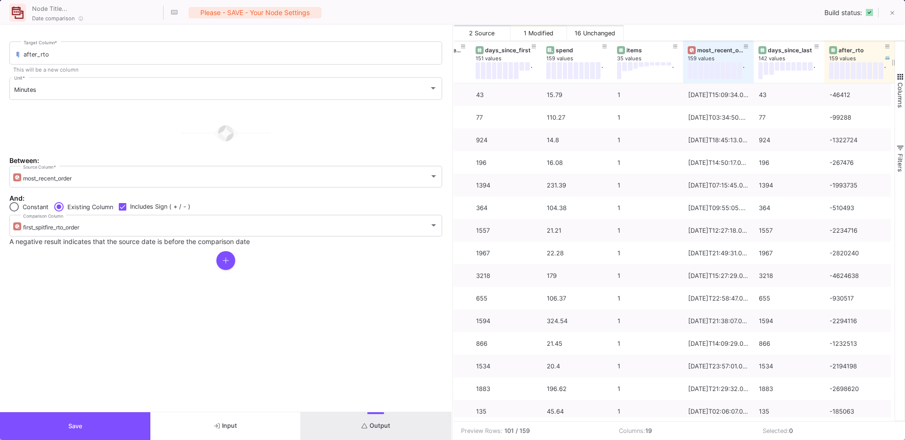
click at [855, 47] on div "after_rto" at bounding box center [861, 50] width 47 height 7
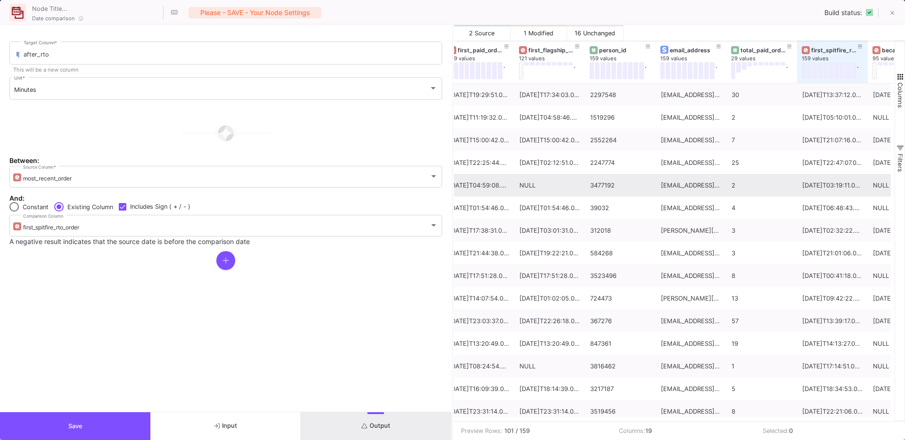
scroll to position [0, 150]
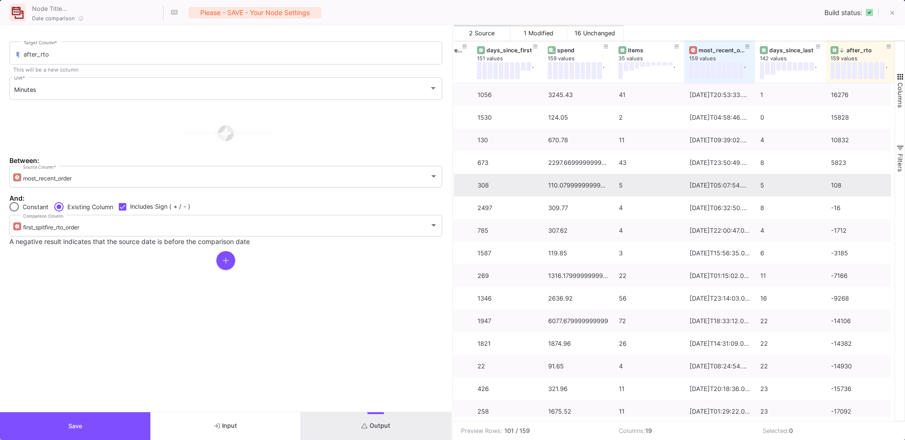
click at [79, 431] on button "Save" at bounding box center [75, 426] width 150 height 28
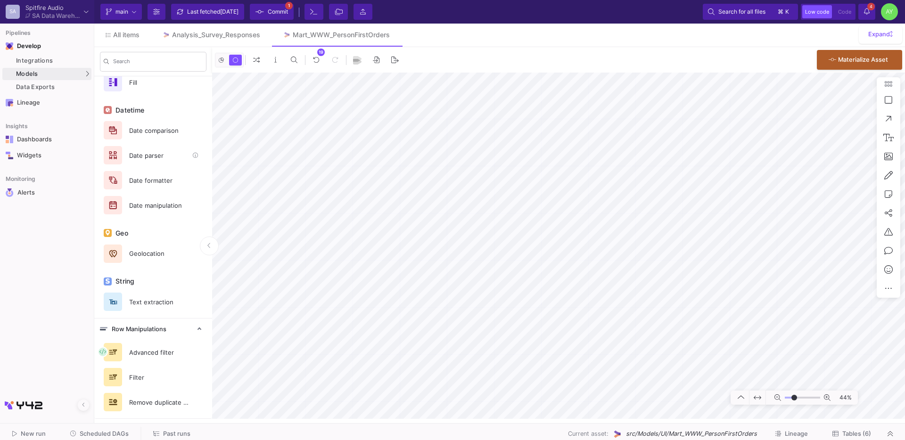
scroll to position [0, 0]
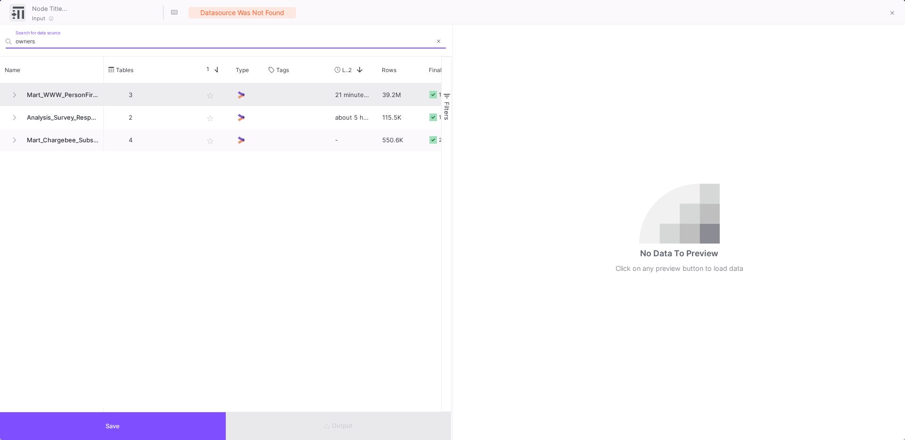
type input "owners"
click at [19, 101] on div "Mart_WWW_PersonFirstOrders" at bounding box center [51, 95] width 93 height 22
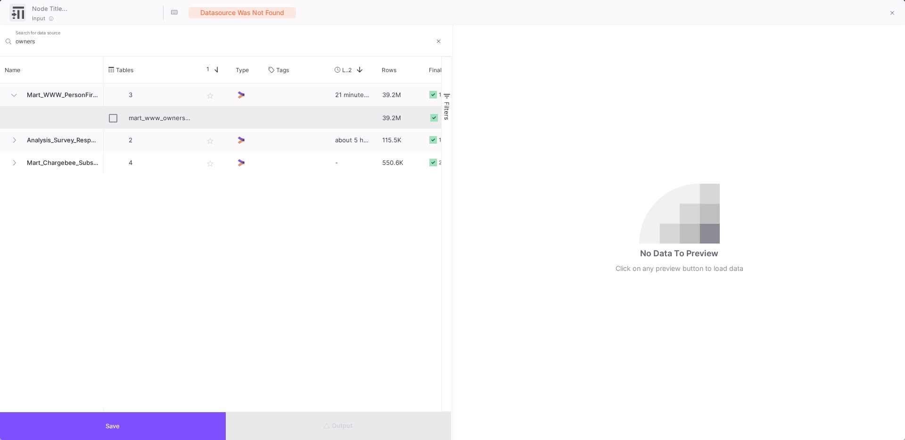
click at [160, 120] on div "mart_www_ownership" at bounding box center [161, 118] width 64 height 22
type input "mart_www_ownership"
checkbox input "true"
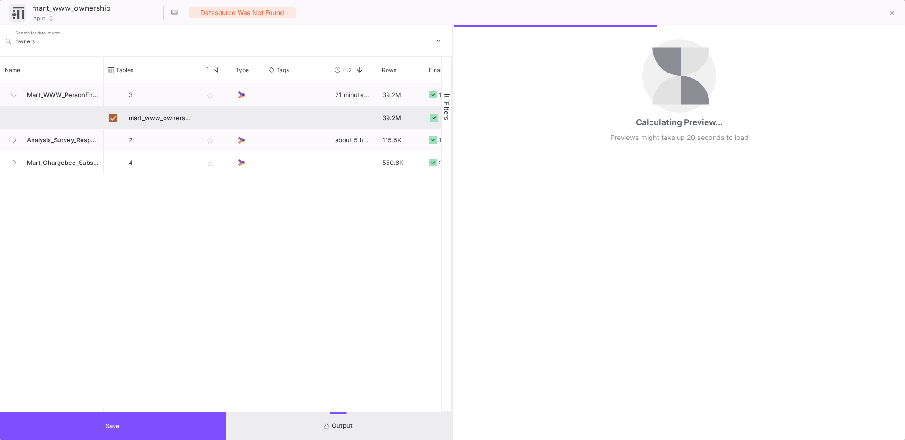
click at [99, 425] on button "Save" at bounding box center [113, 426] width 226 height 28
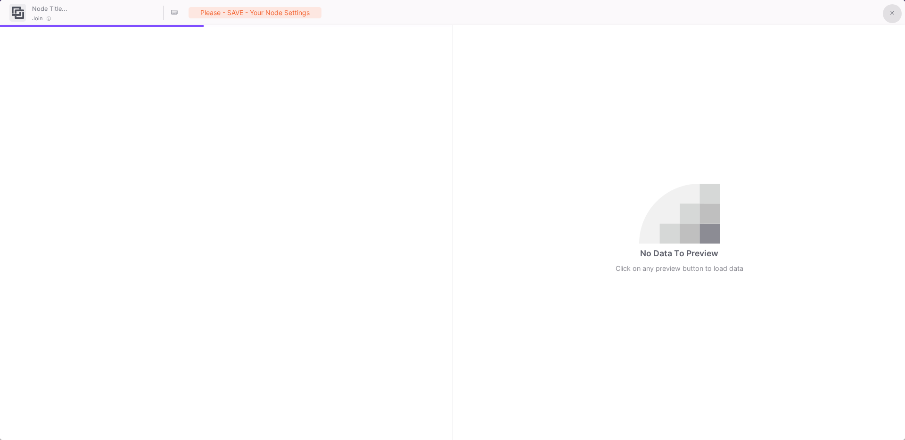
click at [891, 18] on button at bounding box center [891, 13] width 19 height 19
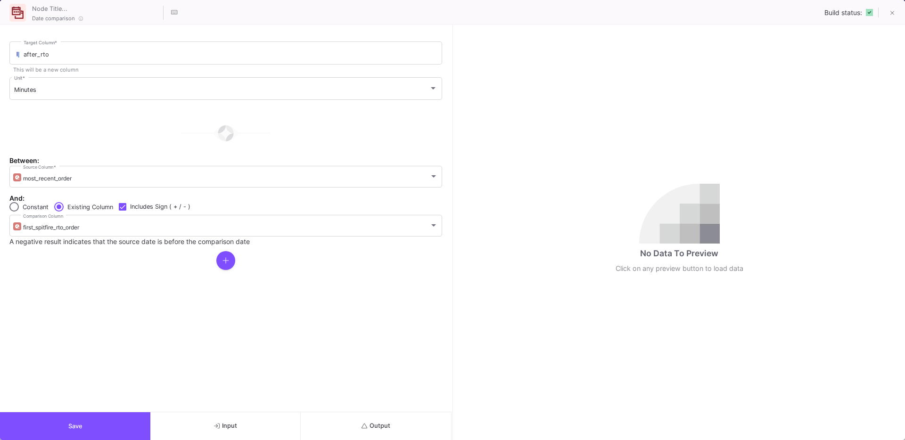
click at [375, 428] on span "Output" at bounding box center [375, 425] width 29 height 7
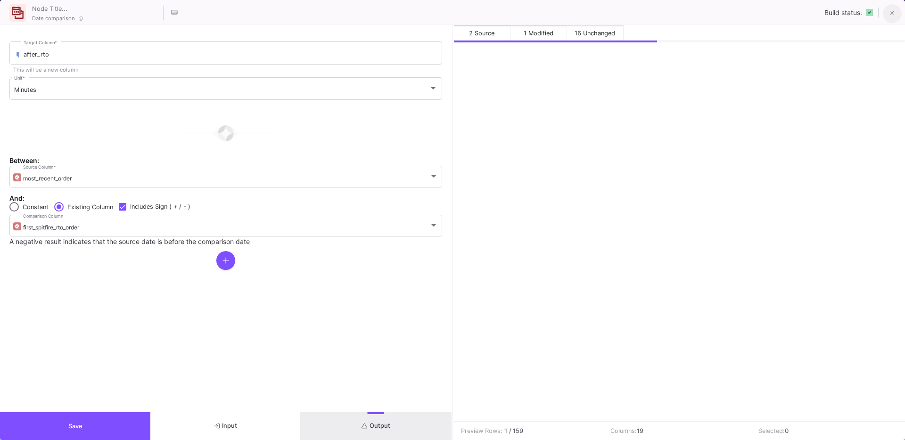
scroll to position [0, 902]
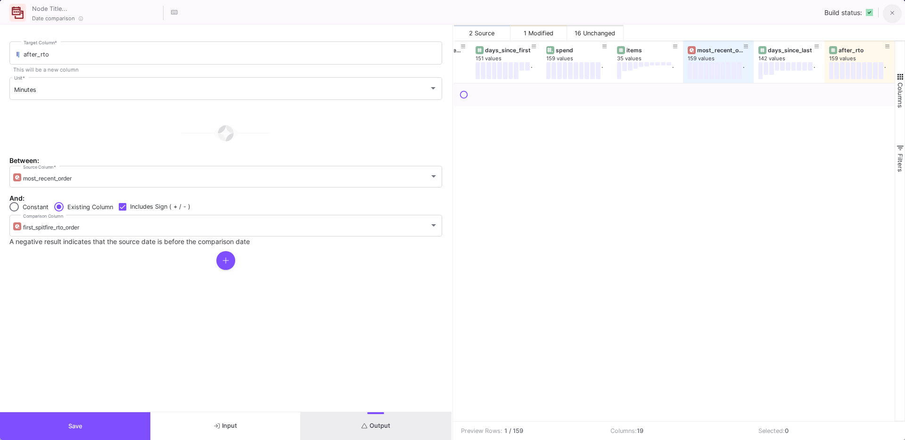
click at [895, 12] on button at bounding box center [891, 13] width 19 height 19
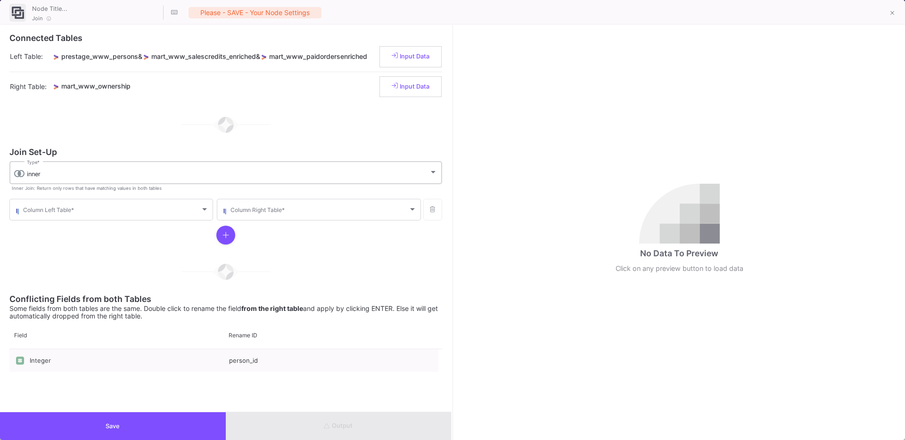
click at [43, 179] on div "inner Type *" at bounding box center [232, 172] width 410 height 24
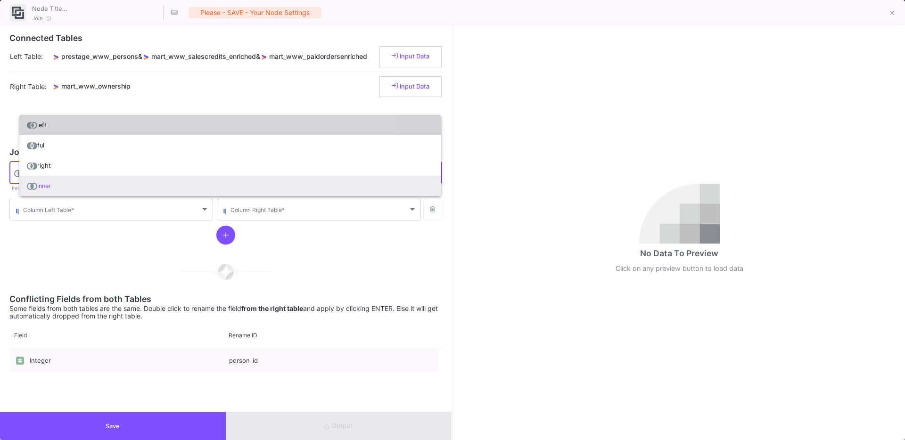
click at [60, 133] on span "left" at bounding box center [230, 125] width 407 height 20
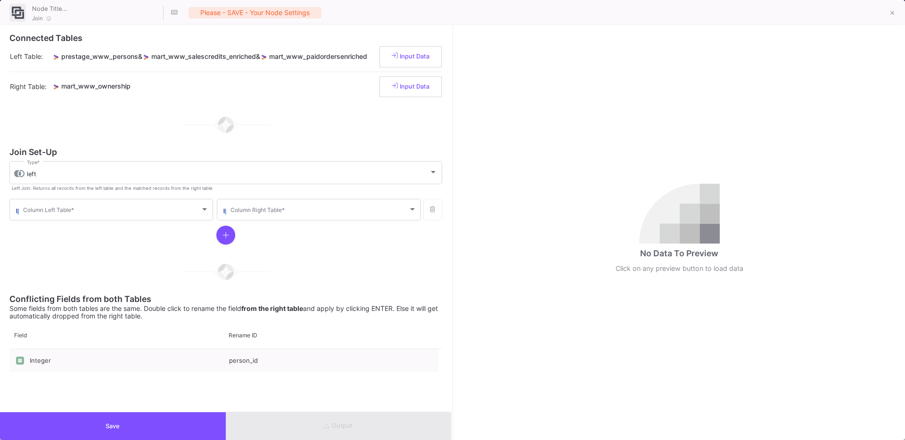
click at [33, 234] on div at bounding box center [225, 235] width 433 height 26
click at [68, 208] on span at bounding box center [111, 211] width 177 height 7
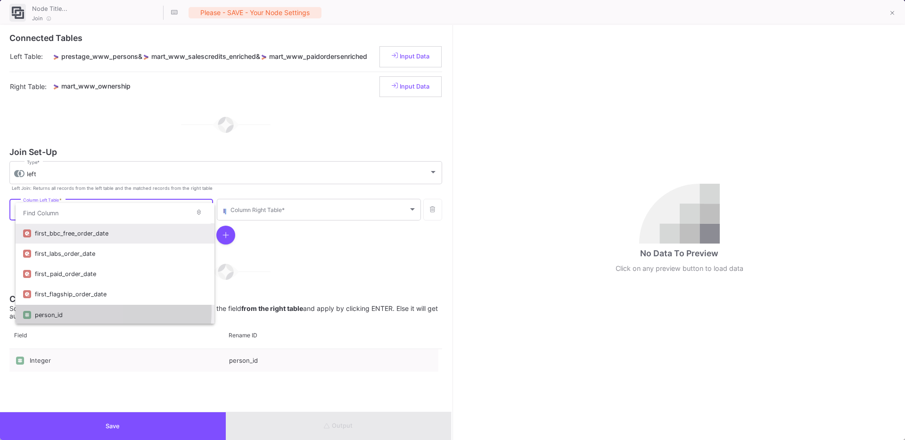
click at [48, 310] on div "person_id" at bounding box center [121, 315] width 172 height 20
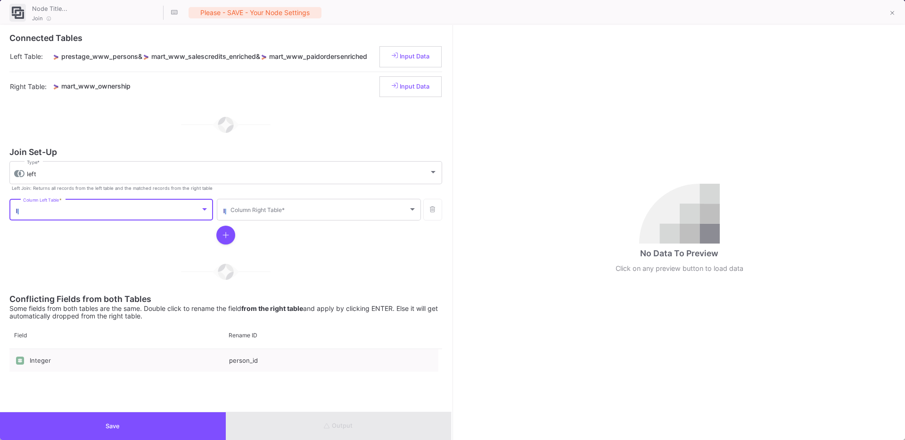
scroll to position [2, 0]
click at [277, 210] on span at bounding box center [318, 211] width 177 height 7
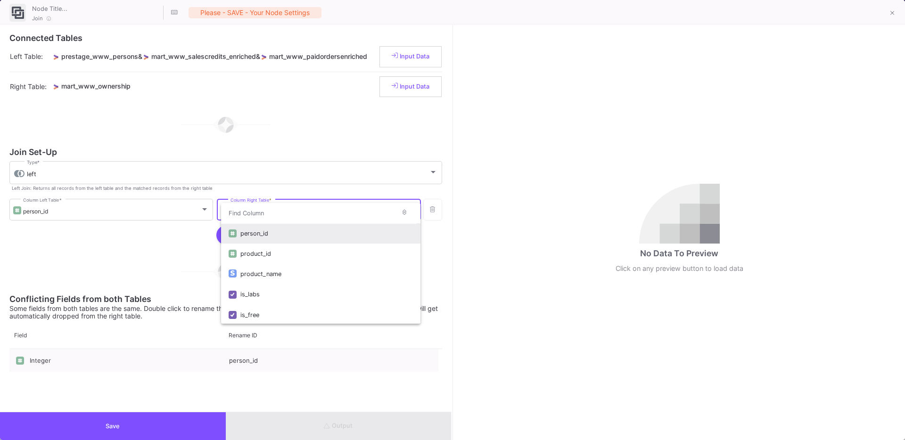
click at [253, 231] on div "person_id" at bounding box center [326, 233] width 172 height 20
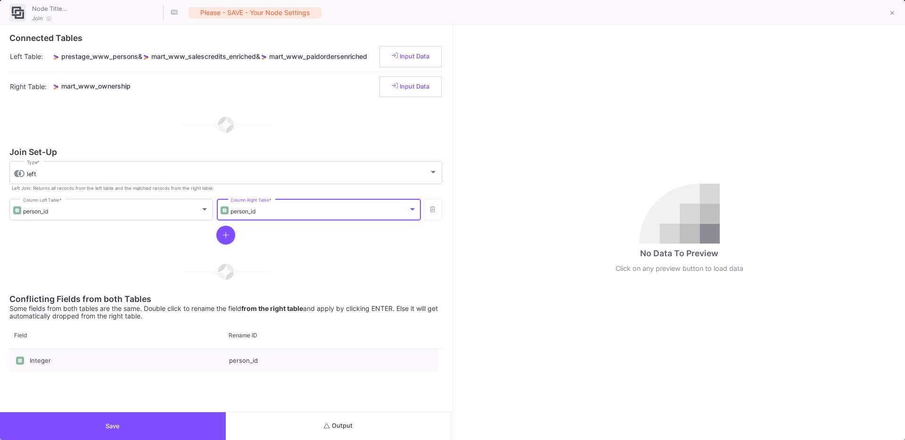
scroll to position [75, 0]
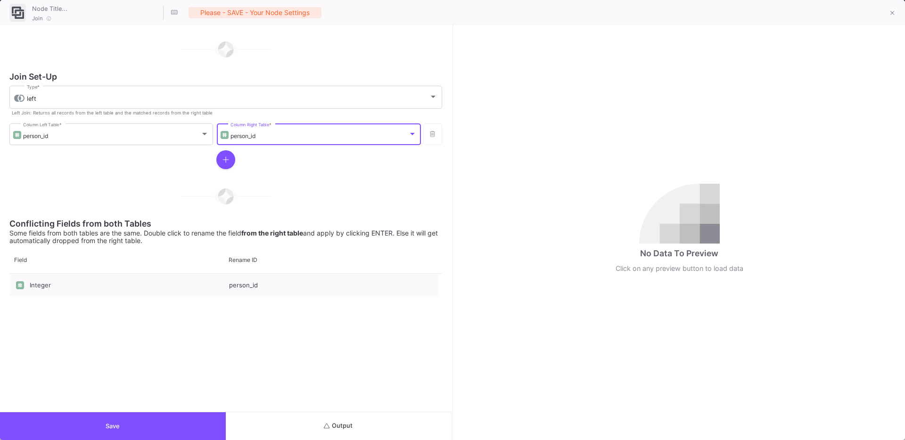
click at [345, 425] on span "Output" at bounding box center [338, 425] width 29 height 7
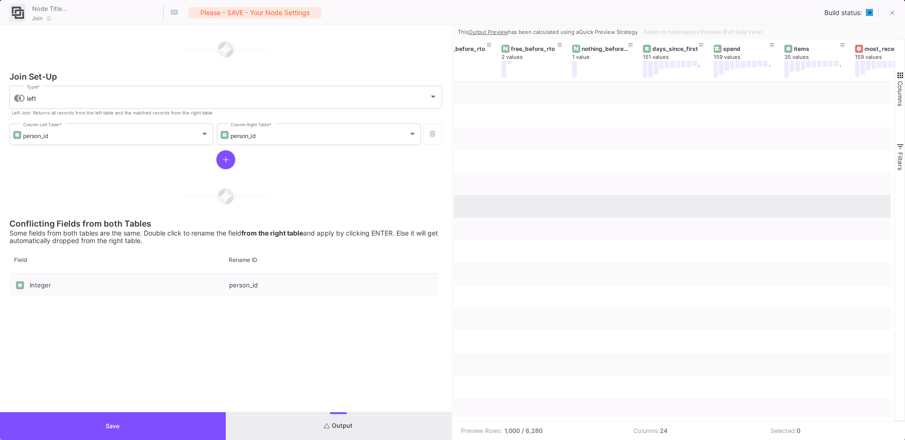
scroll to position [0, 1259]
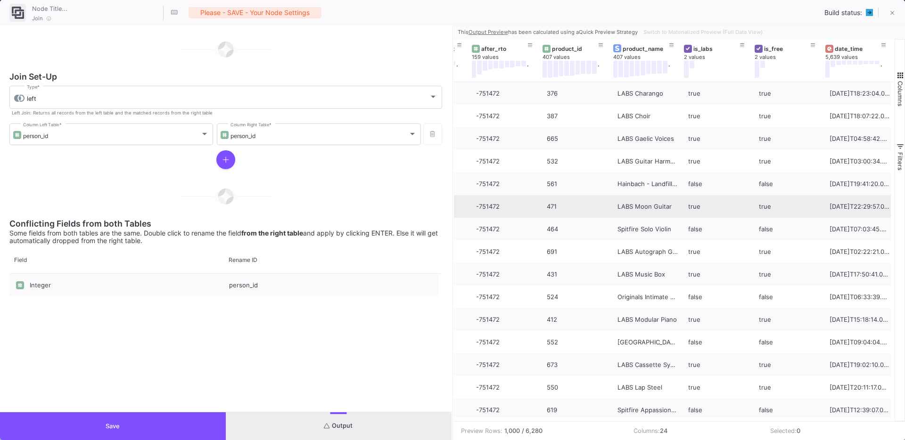
click at [191, 424] on button "Save" at bounding box center [113, 426] width 226 height 28
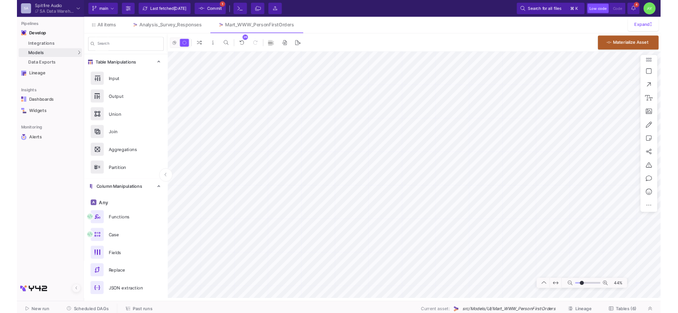
scroll to position [447, 0]
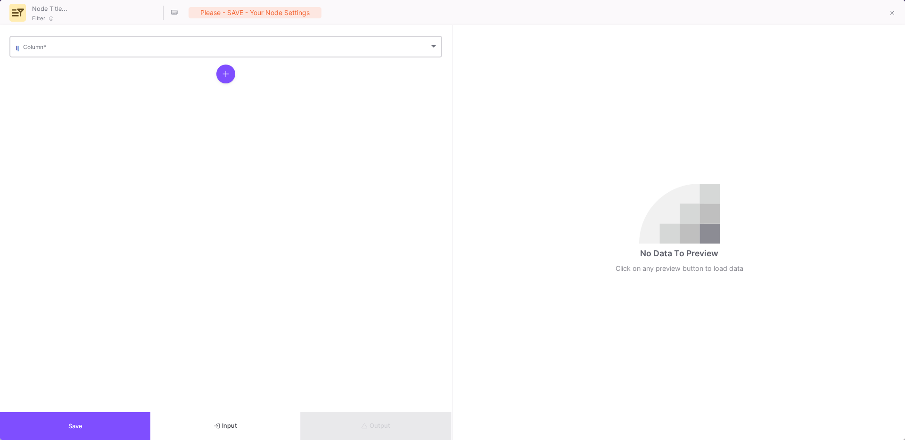
click at [78, 55] on div "Column *" at bounding box center [230, 45] width 415 height 23
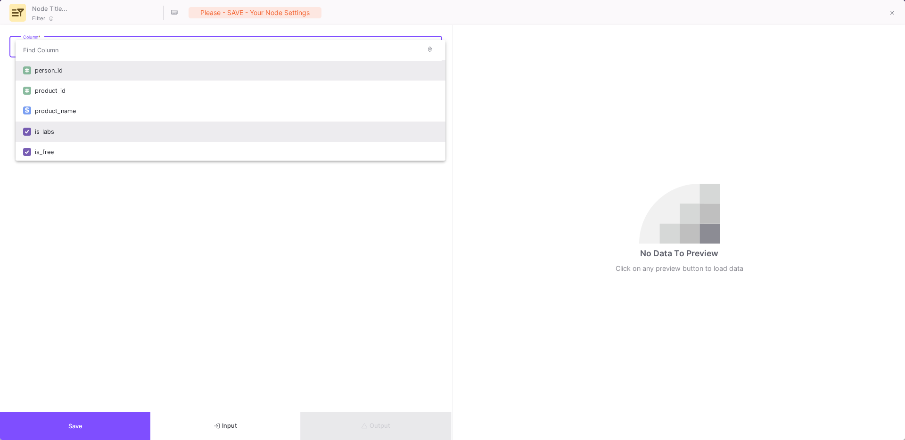
click at [67, 124] on div "is_labs" at bounding box center [236, 132] width 403 height 20
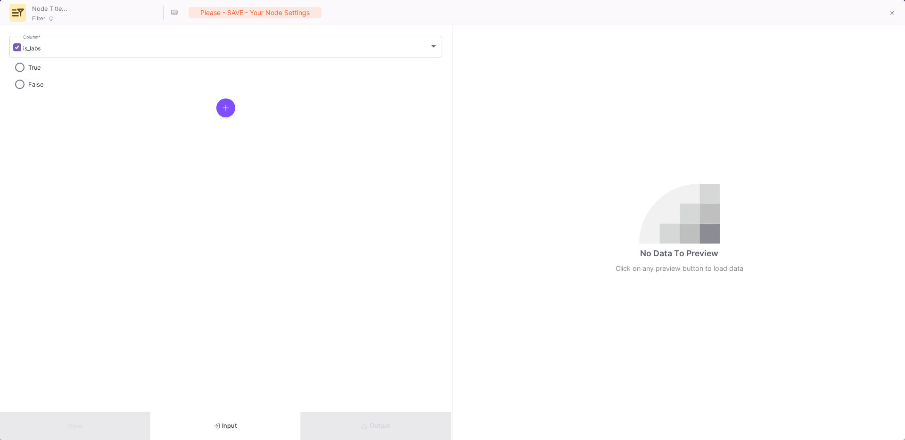
click at [20, 83] on span at bounding box center [19, 84] width 9 height 9
click at [20, 83] on input "False" at bounding box center [19, 84] width 9 height 9
radio input "true"
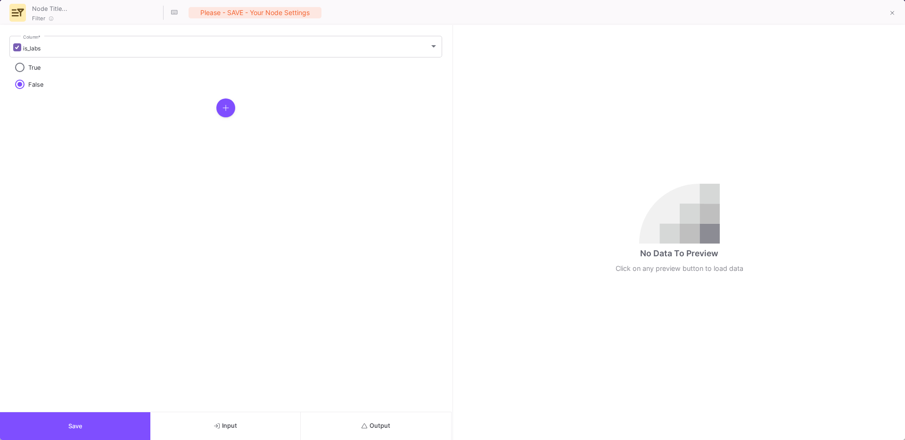
click at [211, 108] on div at bounding box center [225, 107] width 433 height 19
click at [222, 108] on icon "button" at bounding box center [225, 108] width 7 height 8
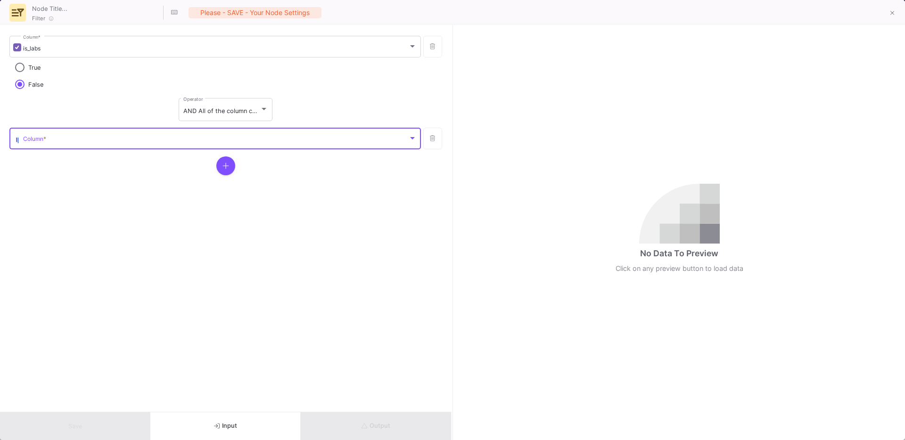
click at [83, 137] on span at bounding box center [215, 140] width 385 height 7
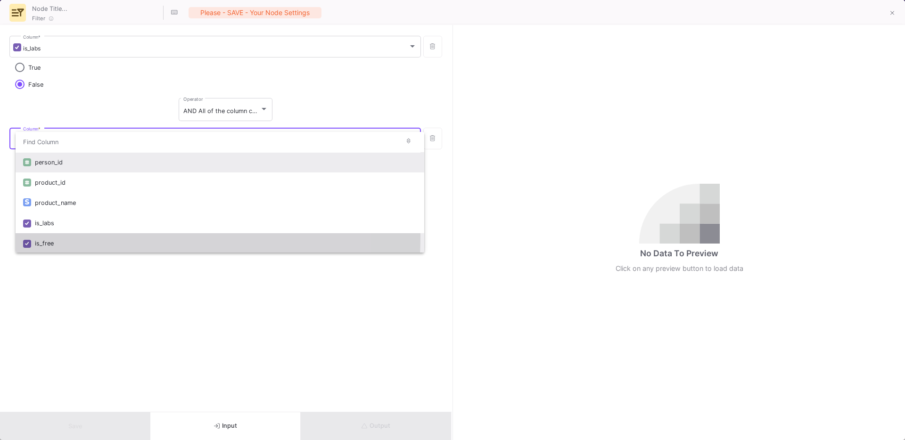
click at [36, 236] on div "is_free" at bounding box center [226, 243] width 382 height 20
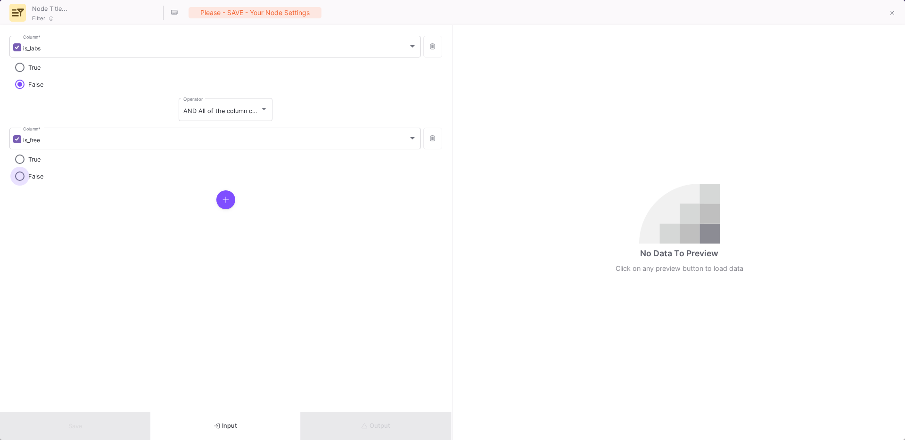
click at [21, 181] on label "False" at bounding box center [225, 176] width 421 height 11
click at [21, 181] on input "False" at bounding box center [19, 175] width 9 height 9
radio input "true"
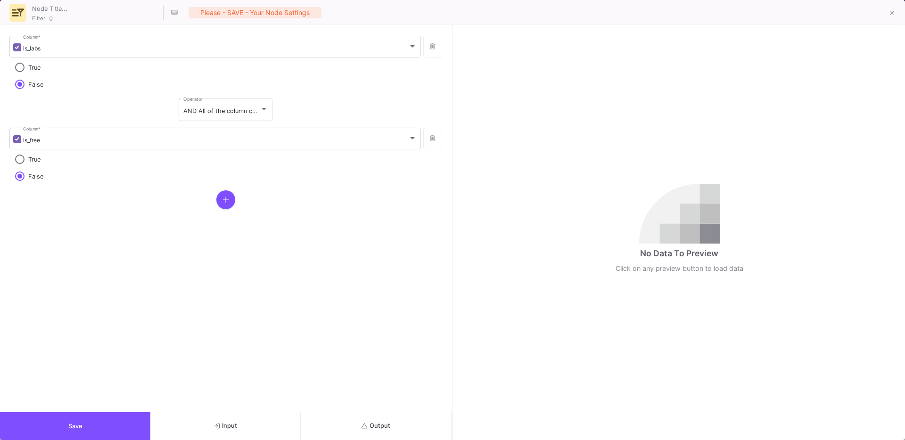
click at [71, 433] on button "Save" at bounding box center [75, 426] width 150 height 28
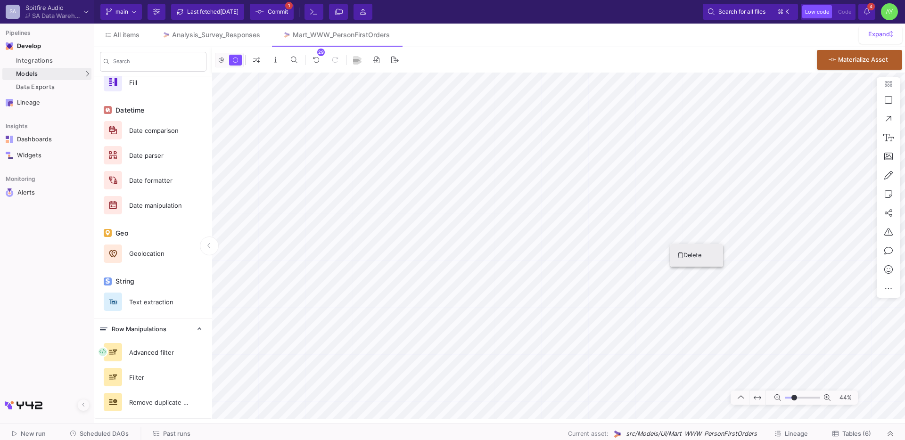
click at [682, 252] on fa-icon at bounding box center [680, 255] width 5 height 7
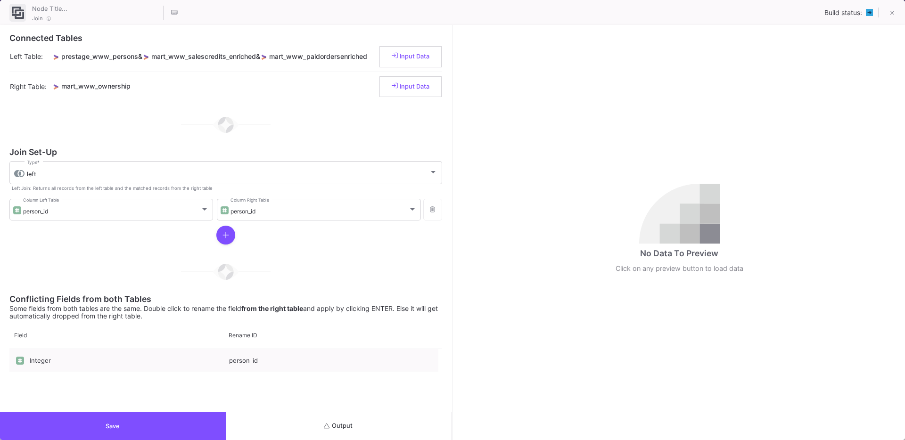
click at [333, 419] on button "Output" at bounding box center [339, 426] width 226 height 28
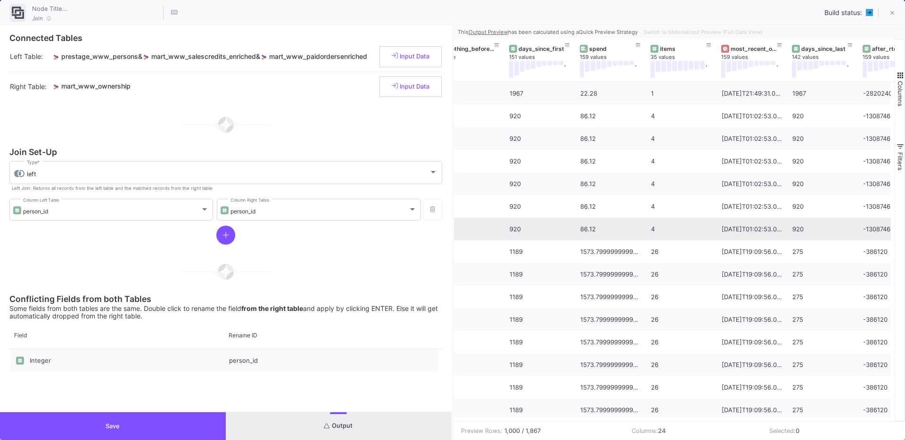
scroll to position [0, 868]
click at [130, 416] on button "Save" at bounding box center [113, 426] width 226 height 28
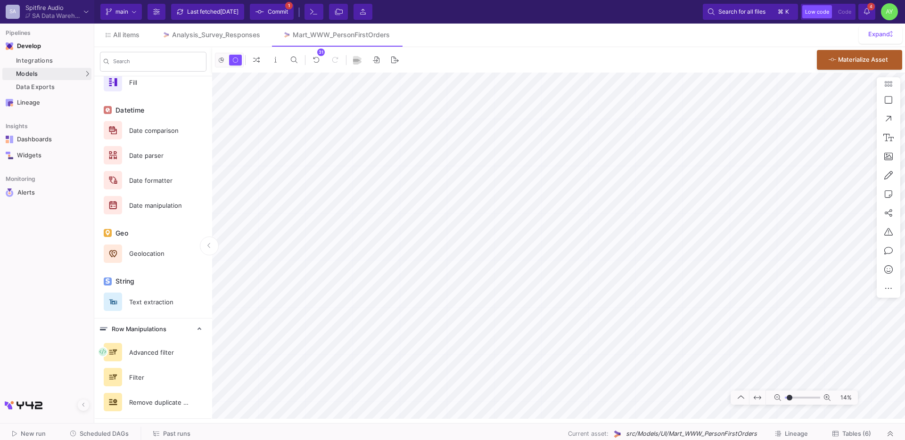
type input "-26"
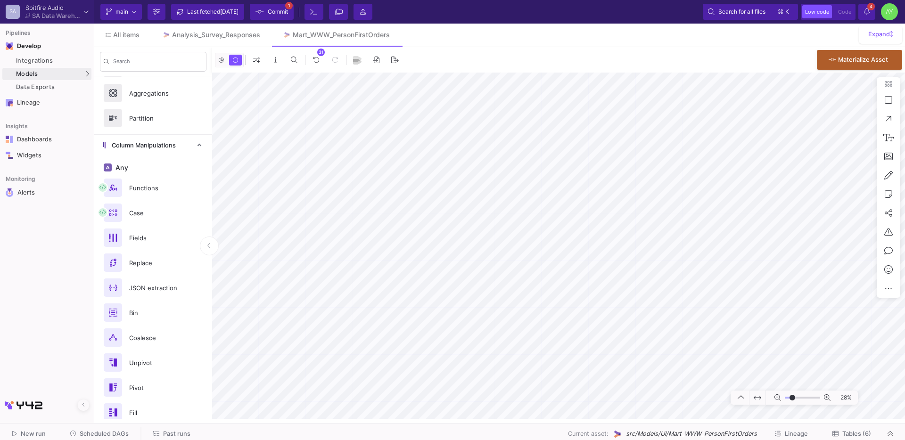
scroll to position [0, 0]
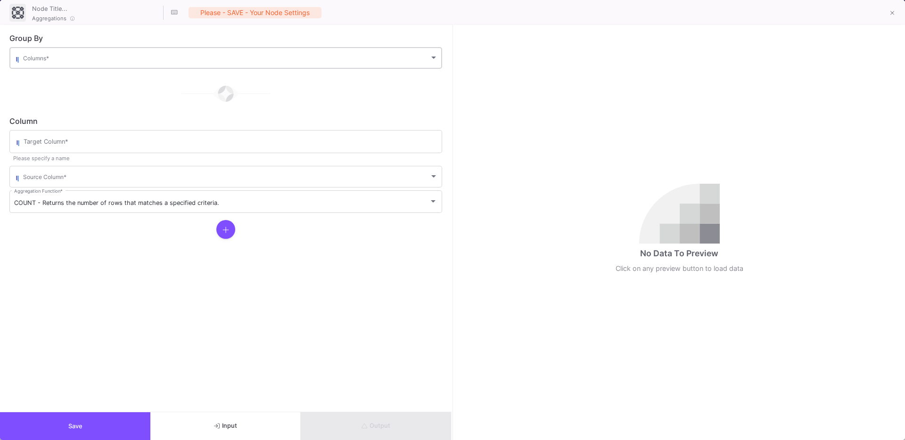
click at [100, 67] on div "Columns *" at bounding box center [230, 57] width 415 height 23
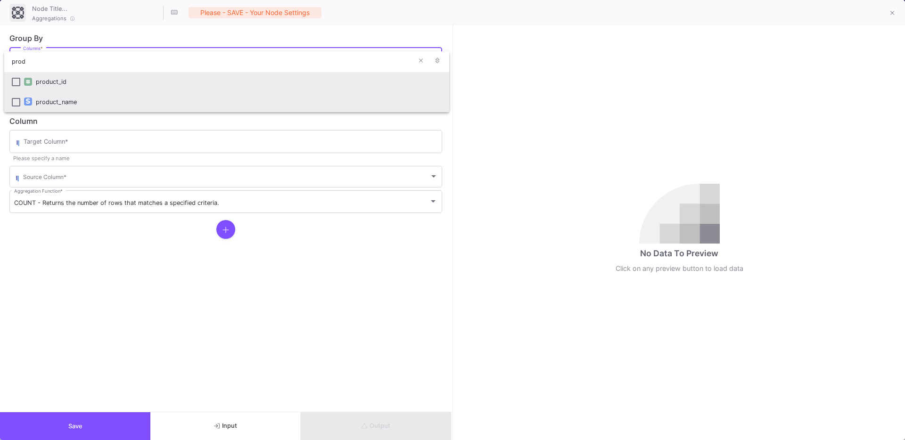
type input "prod"
click at [71, 95] on div "product_name" at bounding box center [239, 102] width 406 height 20
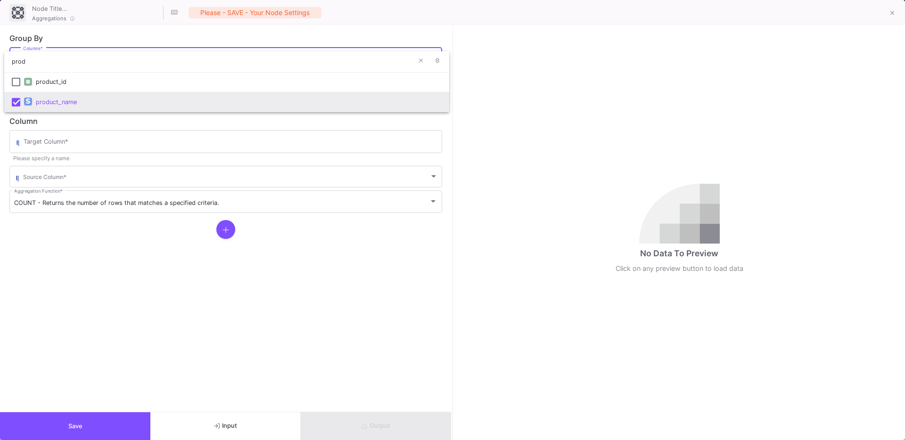
click at [84, 120] on div at bounding box center [452, 220] width 905 height 440
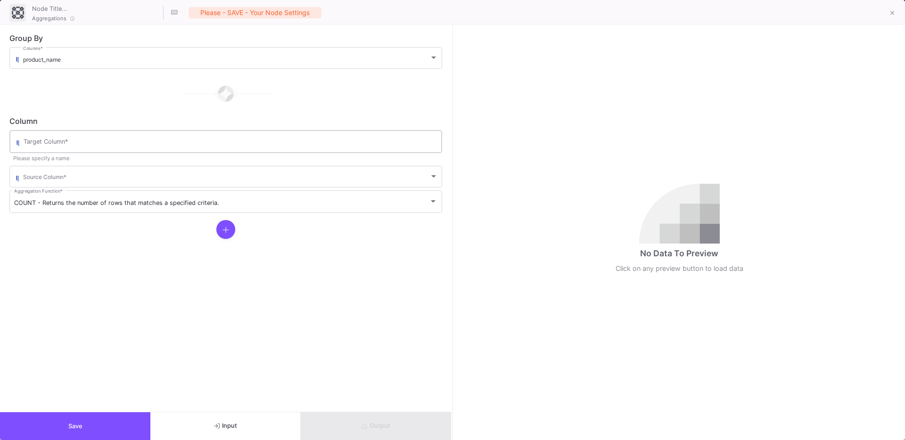
click at [74, 141] on input "Target Column *" at bounding box center [231, 143] width 414 height 8
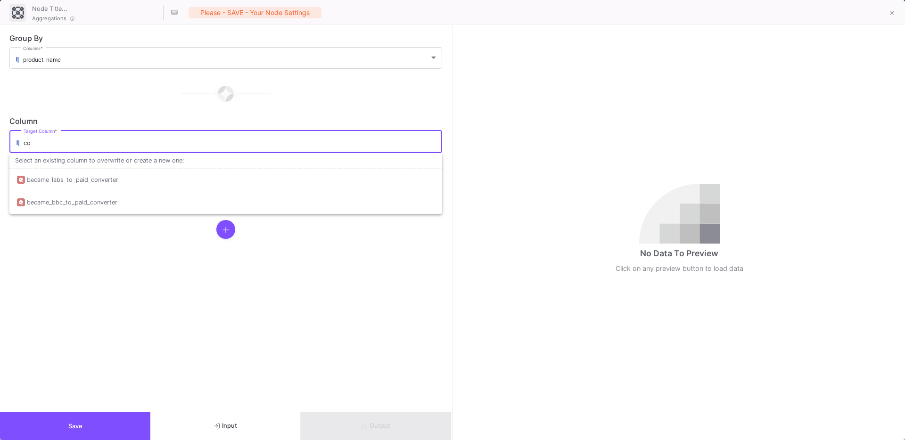
type input "c"
type input "owners"
click at [77, 176] on span at bounding box center [226, 178] width 406 height 7
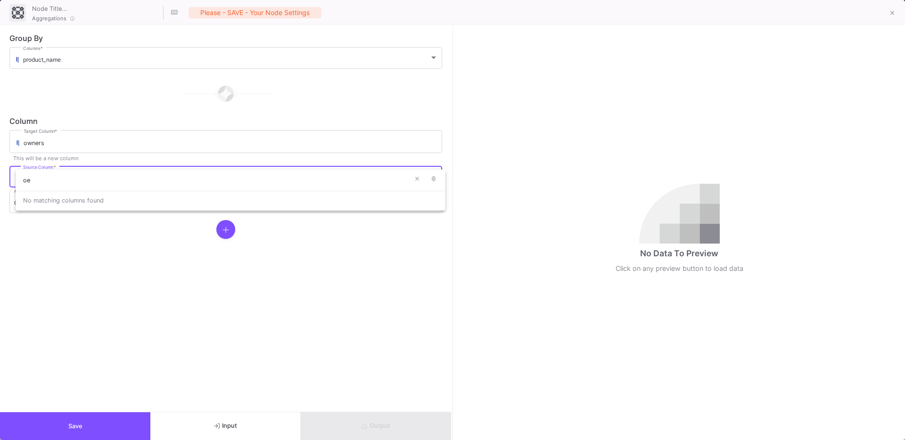
type input "o"
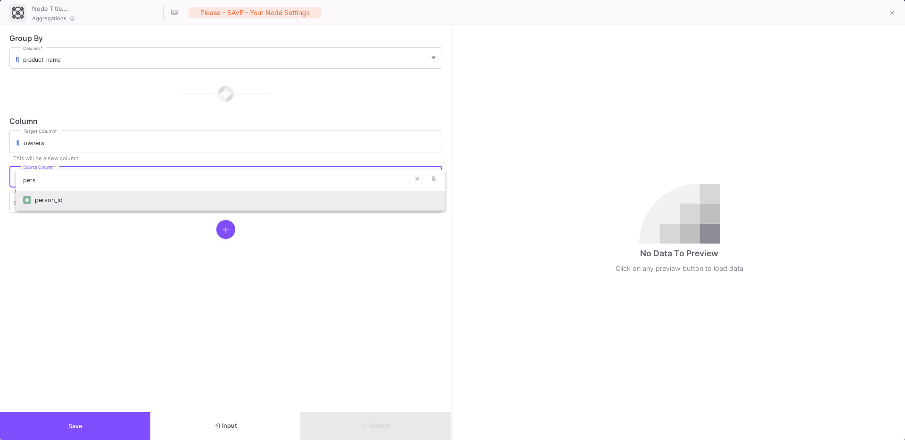
type input "pers"
click at [65, 207] on div "person_id" at bounding box center [236, 200] width 403 height 20
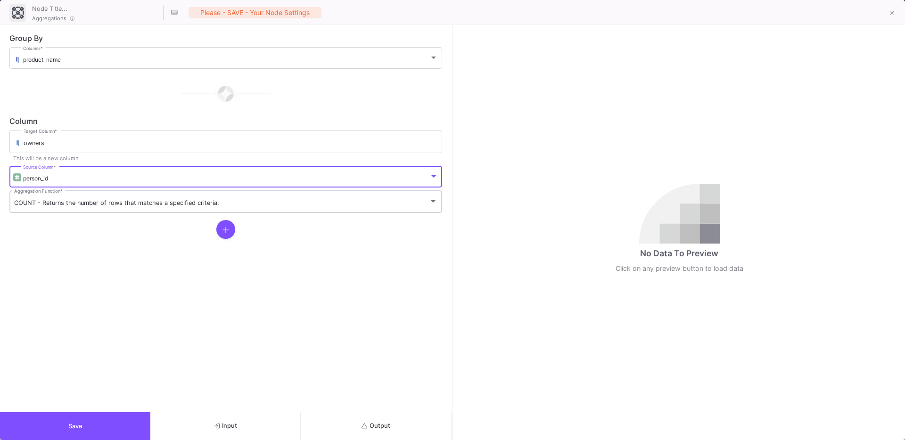
click at [48, 207] on div "COUNT - Returns the number of rows that matches a specified criteria. Aggregati…" at bounding box center [225, 201] width 423 height 24
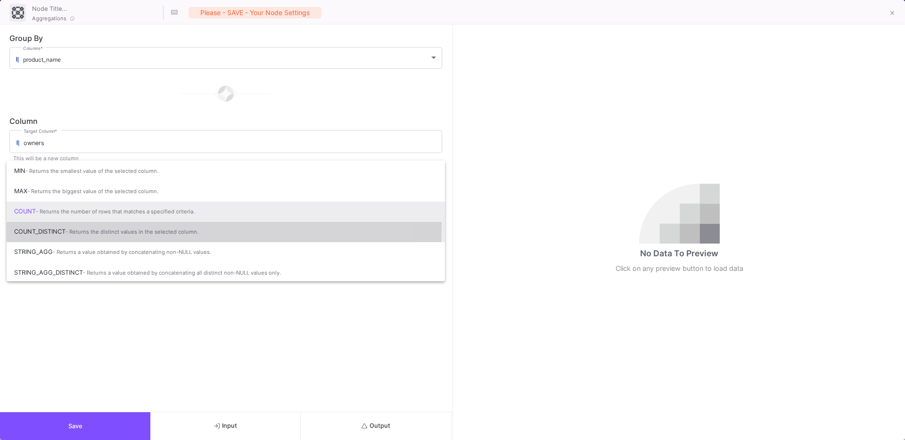
click at [68, 225] on span "COUNT_DISTINCT - Returns the distinct values in the selected column." at bounding box center [225, 231] width 423 height 21
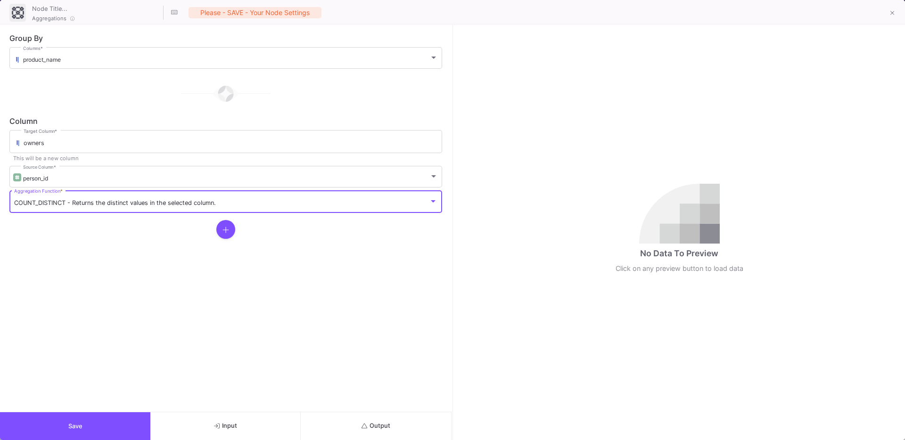
click at [354, 417] on button "Output" at bounding box center [376, 426] width 150 height 28
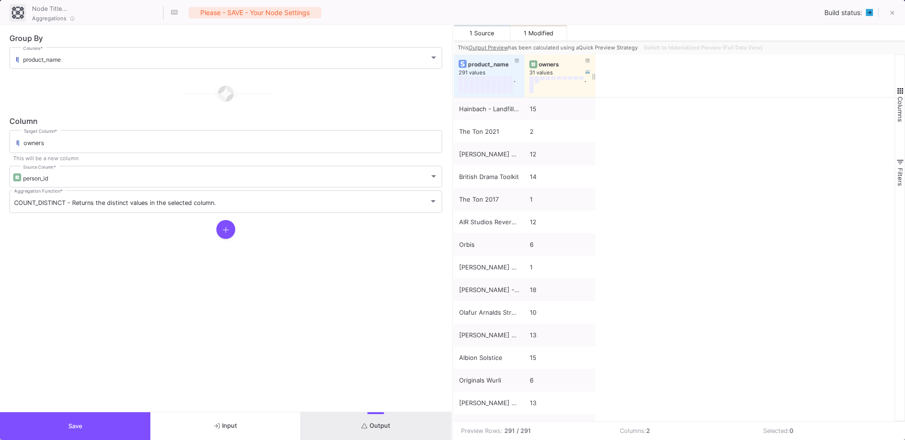
click at [552, 67] on div "owners" at bounding box center [562, 64] width 47 height 7
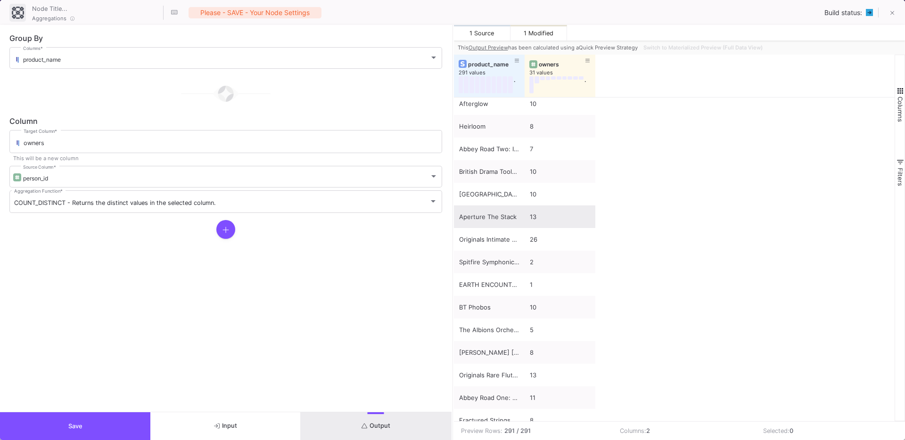
scroll to position [536, 0]
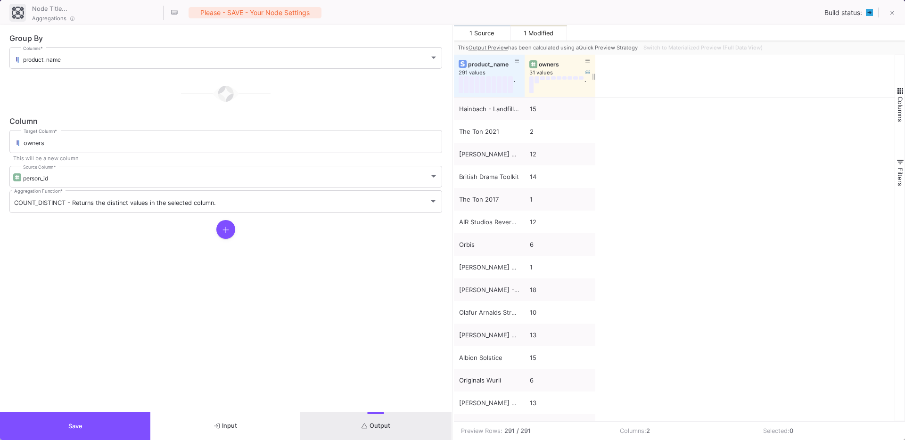
click at [547, 65] on div "owners" at bounding box center [562, 64] width 47 height 7
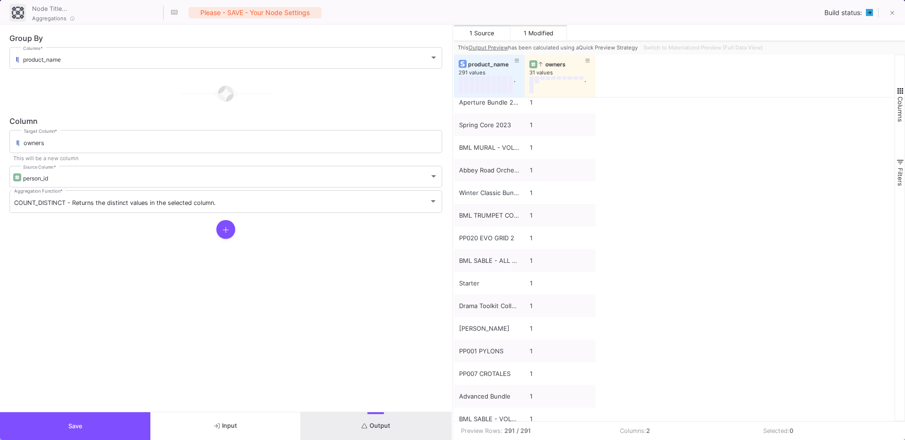
click at [363, 416] on button "Output" at bounding box center [376, 426] width 150 height 28
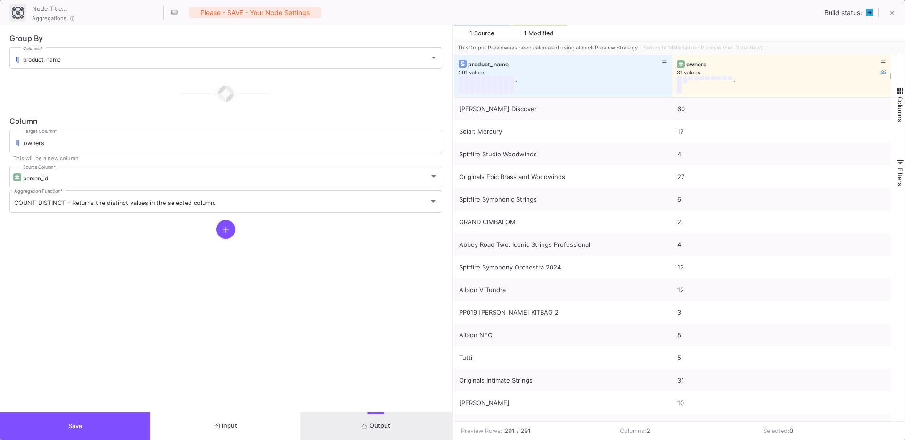
click at [699, 67] on div "owners" at bounding box center [783, 64] width 195 height 7
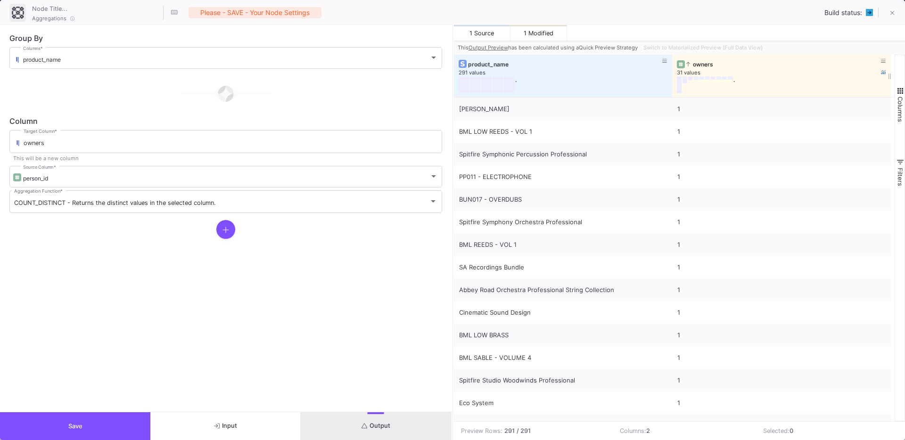
click at [699, 67] on div "owners" at bounding box center [783, 64] width 195 height 7
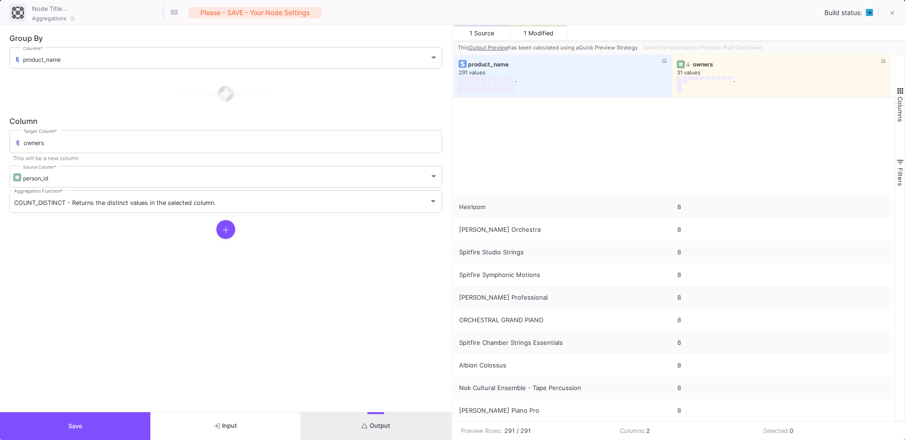
scroll to position [0, 0]
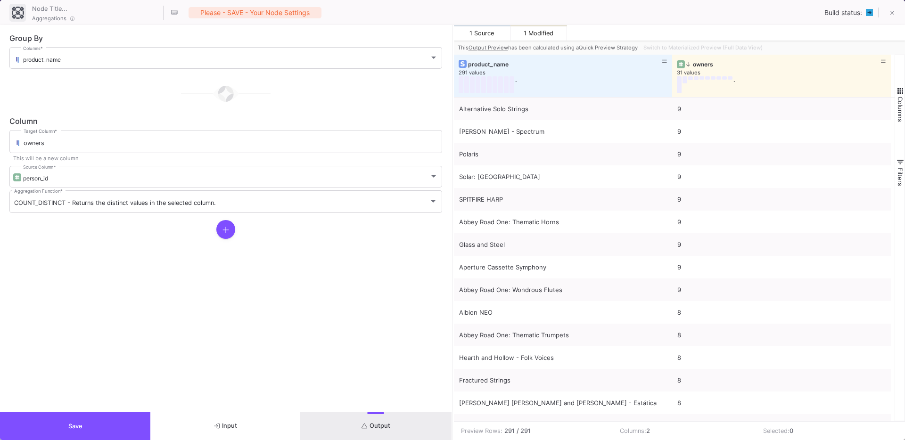
click at [352, 415] on button "Output" at bounding box center [376, 426] width 150 height 28
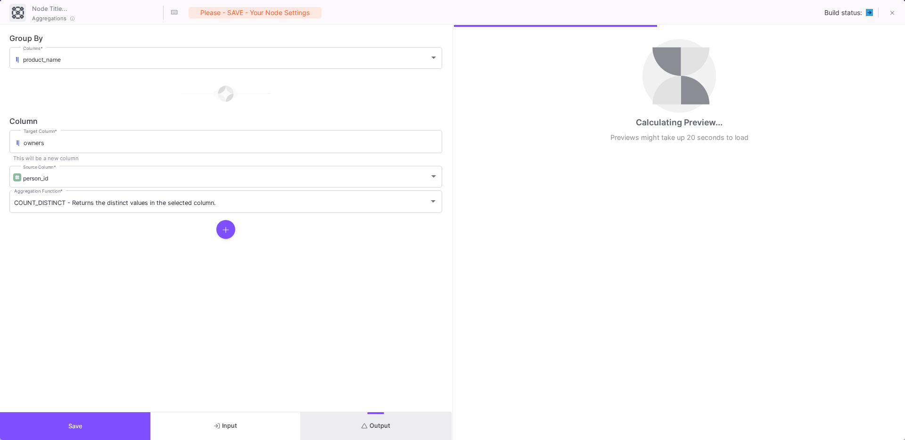
click at [83, 426] on button "Save" at bounding box center [75, 426] width 150 height 28
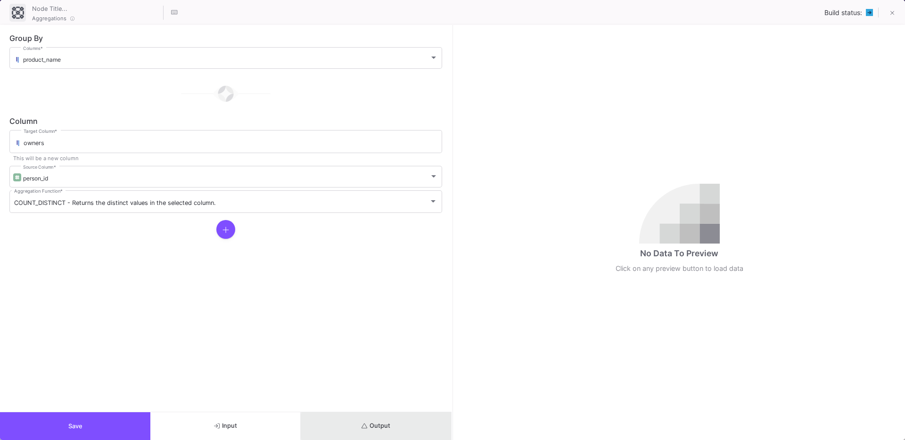
click at [385, 426] on span "Output" at bounding box center [375, 425] width 29 height 7
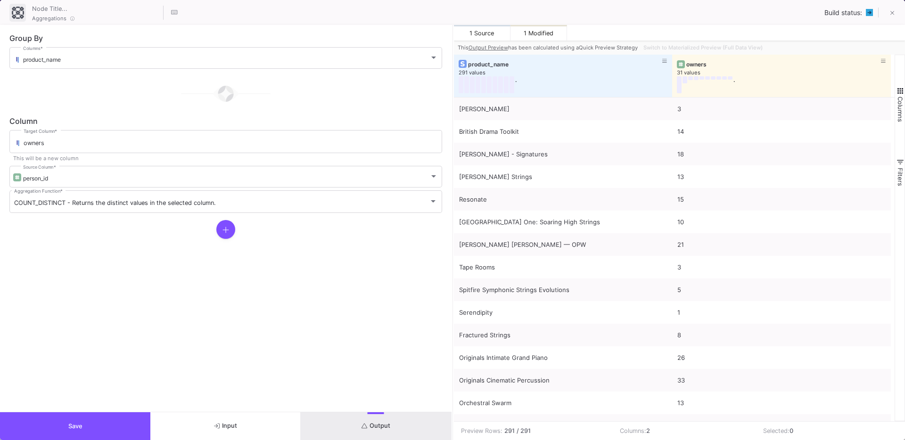
click at [96, 420] on button "Save" at bounding box center [75, 426] width 150 height 28
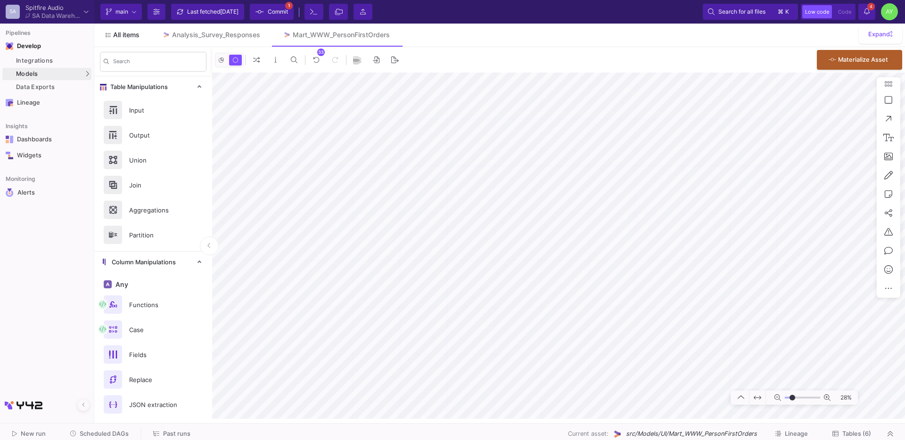
click at [128, 34] on span "All items" at bounding box center [126, 35] width 26 height 8
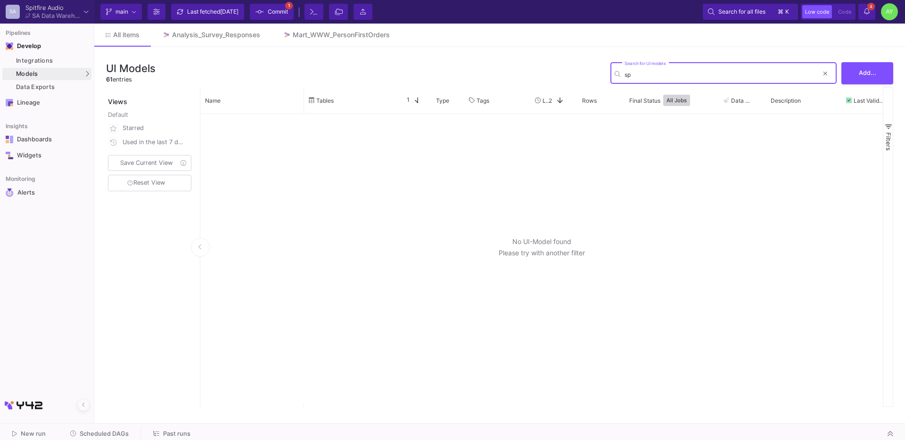
type input "s"
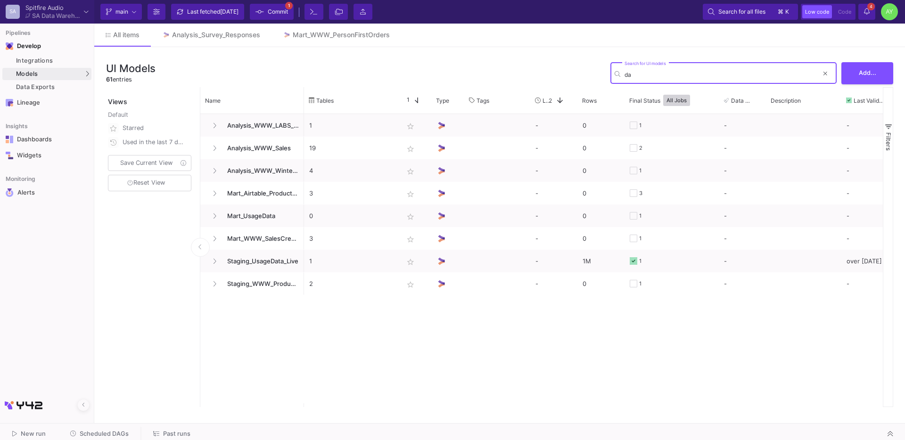
type input "d"
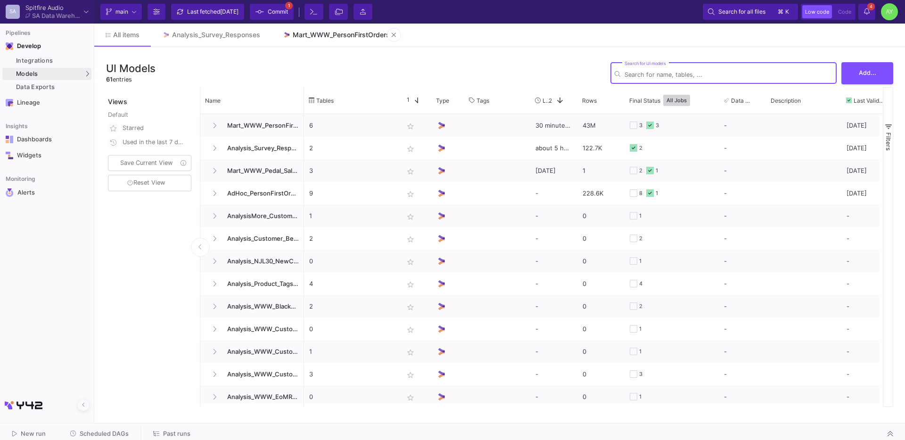
click at [333, 40] on link "Mart_WWW_PersonFirstOrders" at bounding box center [336, 35] width 130 height 23
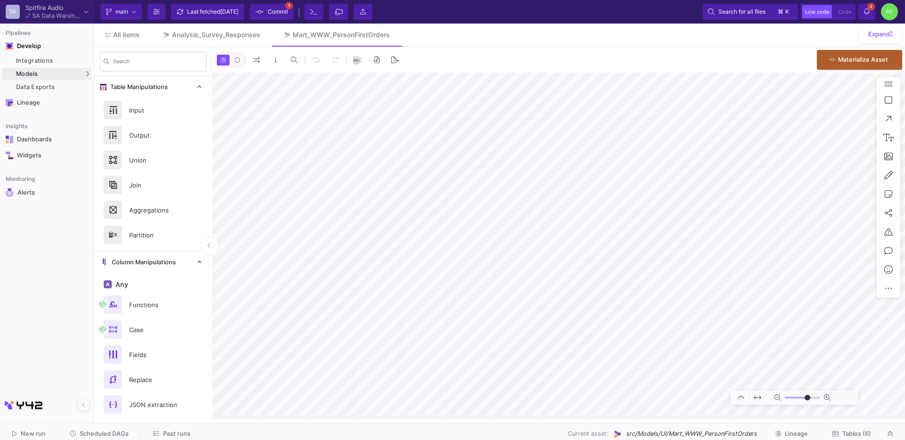
click at [851, 436] on span "Tables (6)" at bounding box center [856, 433] width 29 height 7
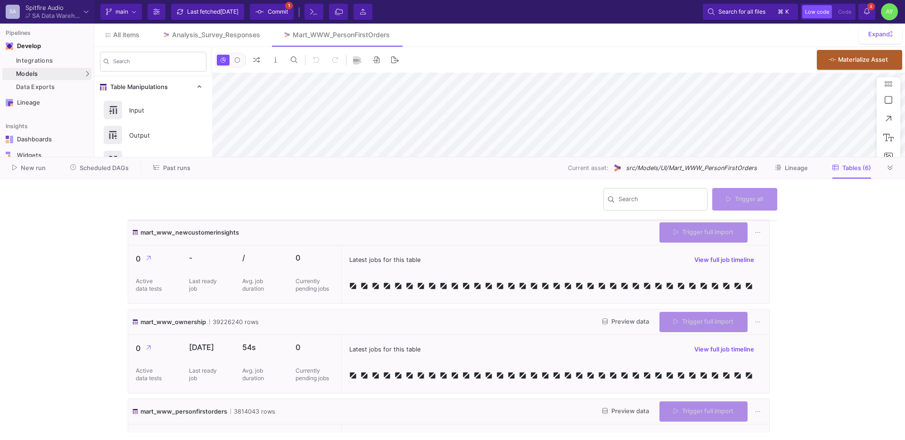
scroll to position [319, 0]
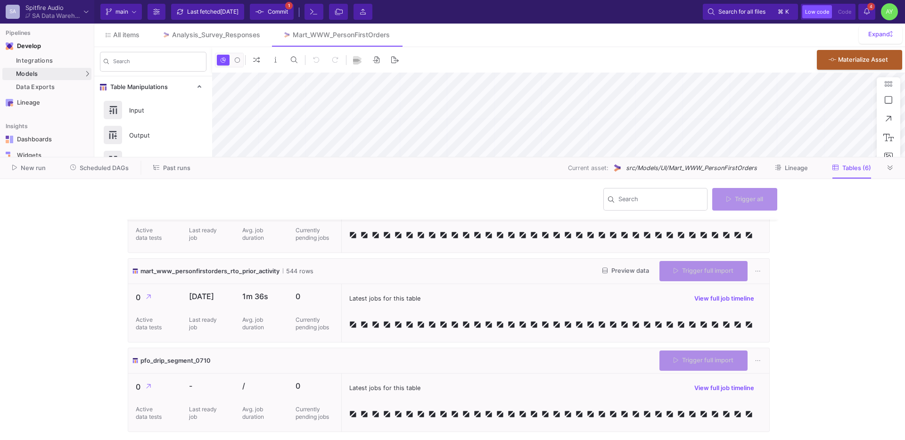
type input "-50"
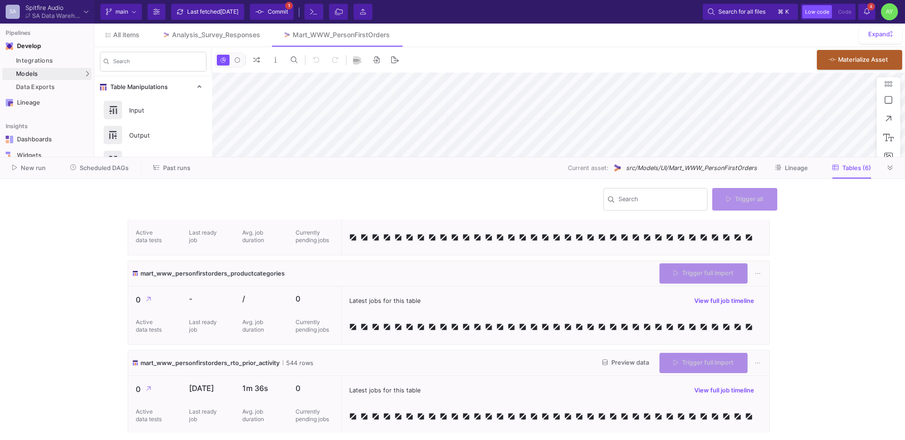
scroll to position [0, 0]
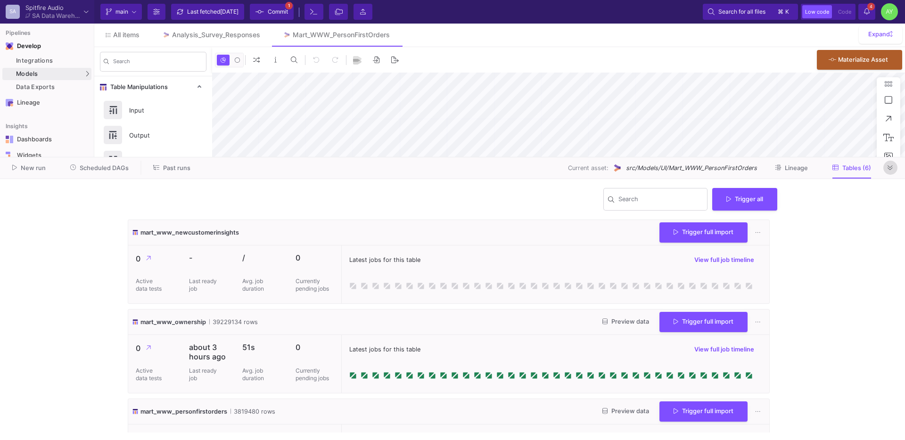
click at [888, 166] on icon at bounding box center [889, 168] width 5 height 6
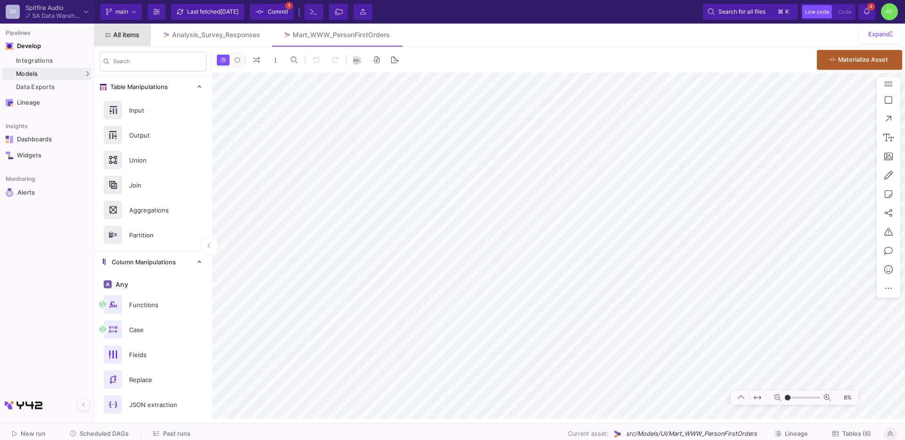
click at [125, 39] on link "All items" at bounding box center [122, 35] width 57 height 23
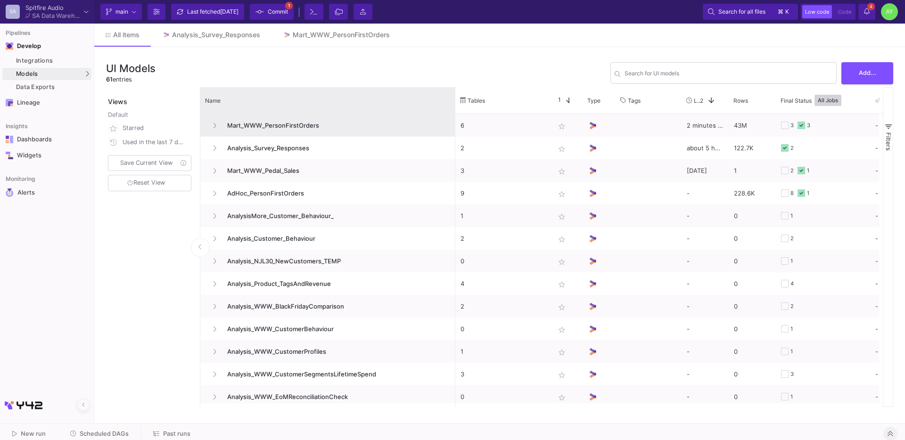
drag, startPoint x: 303, startPoint y: 99, endPoint x: 454, endPoint y: 134, distance: 155.2
click at [454, 134] on div "Name Tables Star 1 Type" at bounding box center [541, 247] width 682 height 320
click at [275, 95] on div "Name" at bounding box center [323, 101] width 237 height 22
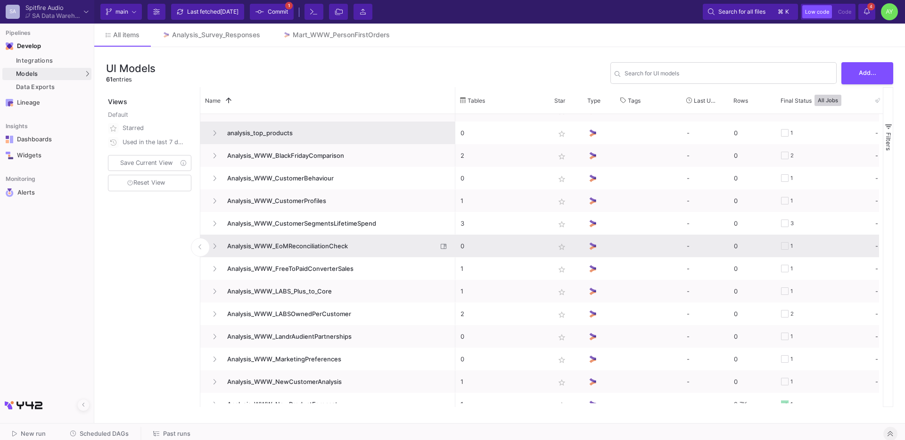
scroll to position [117, 0]
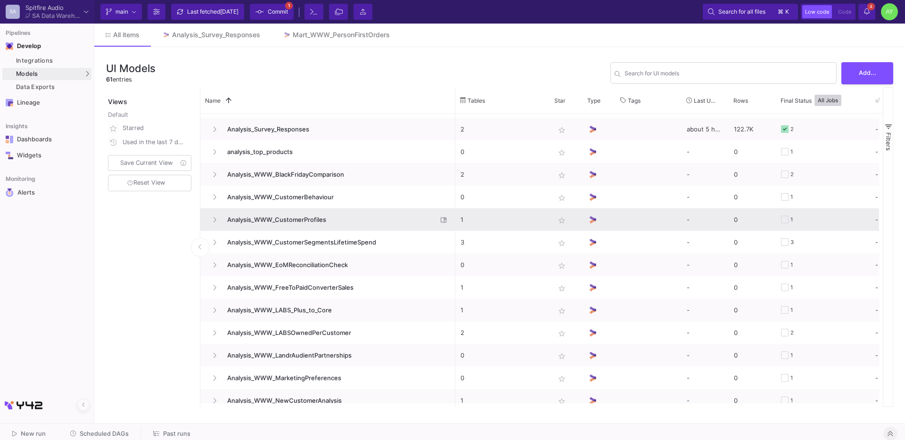
click at [336, 218] on span "Analysis_WWW_CustomerProfiles" at bounding box center [329, 220] width 216 height 22
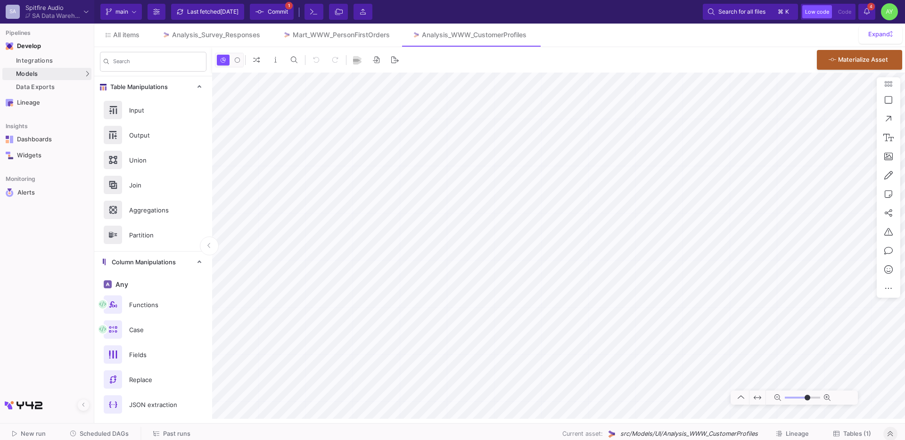
type input "-18"
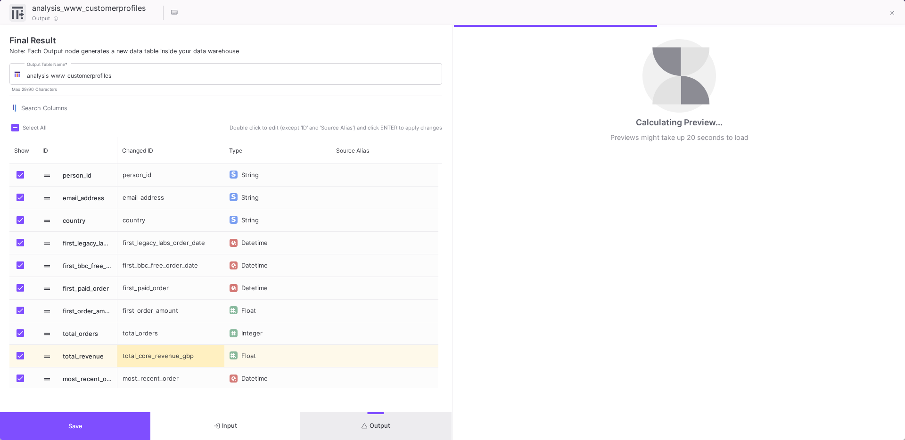
click at [405, 425] on button "Output" at bounding box center [376, 426] width 150 height 28
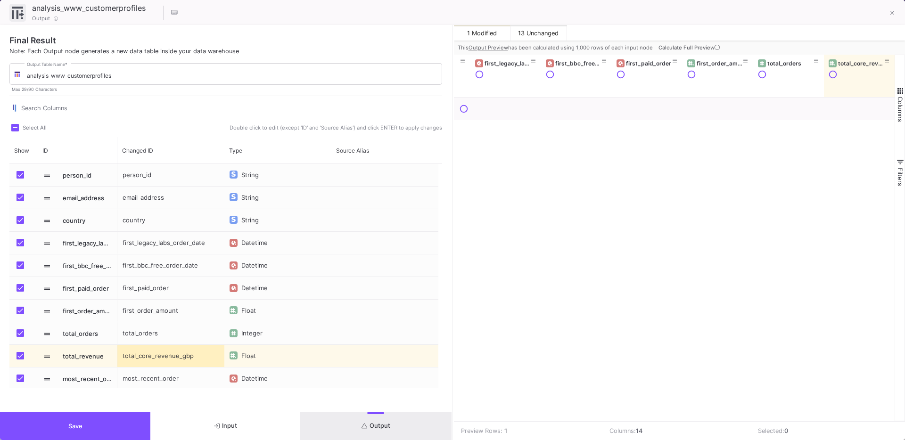
click at [695, 49] on span "Calculate Full Preview" at bounding box center [689, 47] width 63 height 7
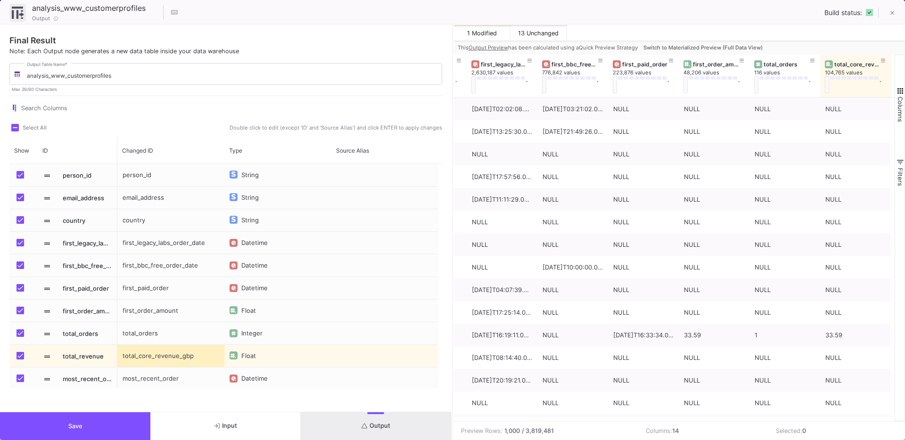
scroll to position [0, 199]
click at [55, 425] on button "Save" at bounding box center [75, 426] width 150 height 28
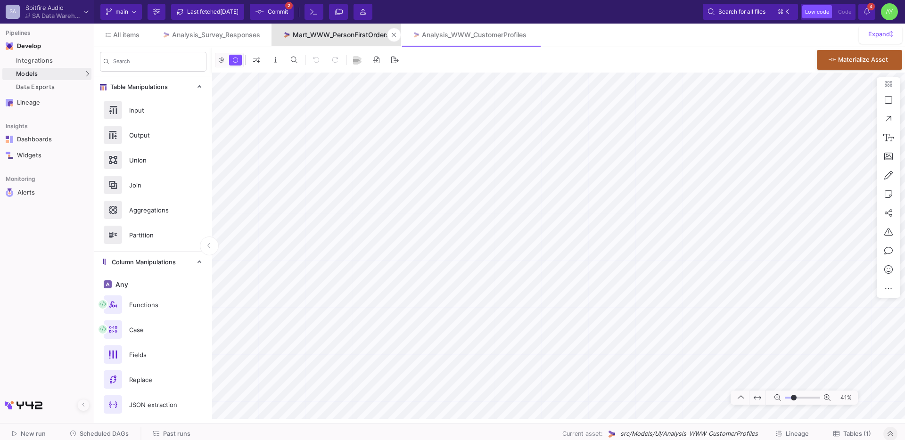
click at [347, 31] on div "Mart_WWW_PersonFirstOrders" at bounding box center [341, 35] width 97 height 8
type input "-38"
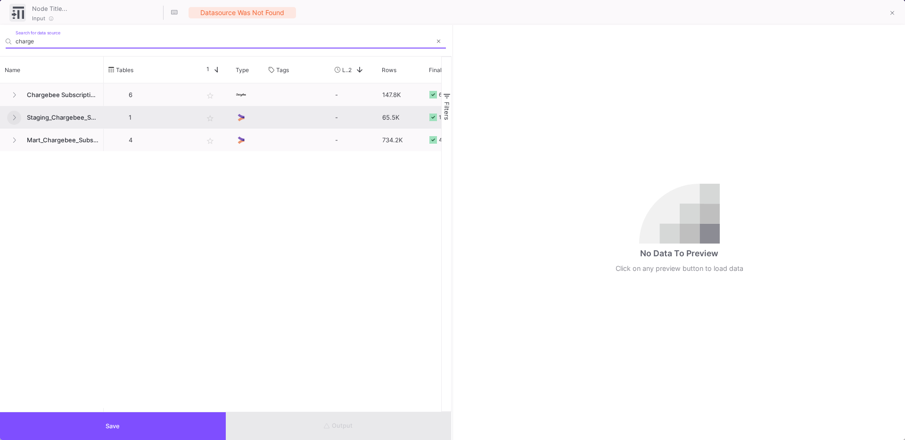
type input "charge"
click at [15, 119] on icon at bounding box center [14, 117] width 4 height 6
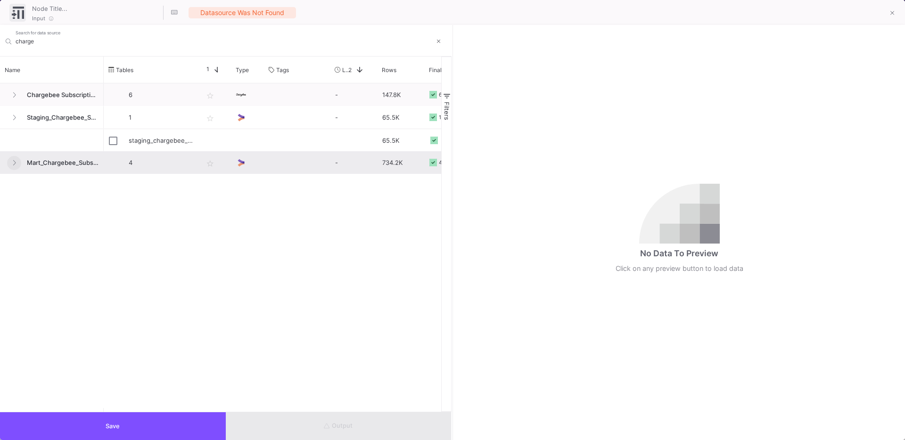
click at [16, 163] on icon at bounding box center [14, 163] width 4 height 6
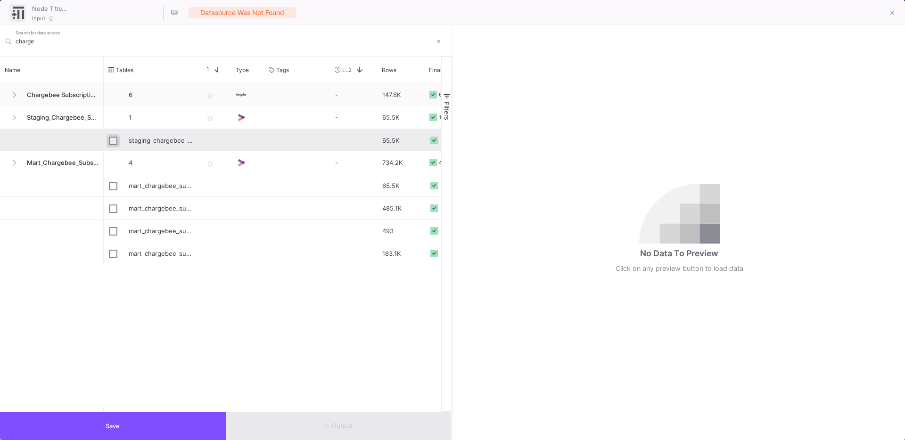
click at [109, 139] on input "Press Space to toggle row selection (unchecked)" at bounding box center [113, 141] width 8 height 8
checkbox input "true"
type input "staging_chargebee_subscribers_joined"
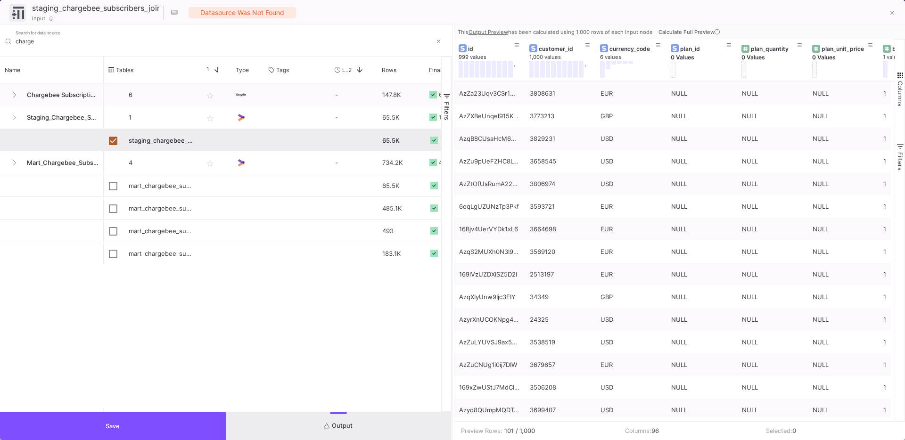
click at [117, 418] on button "Save" at bounding box center [113, 426] width 226 height 28
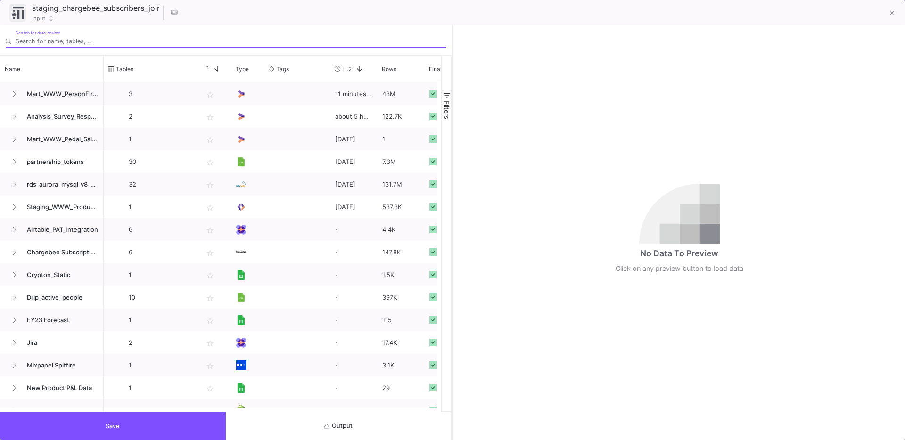
click at [316, 425] on button "Output" at bounding box center [339, 426] width 226 height 28
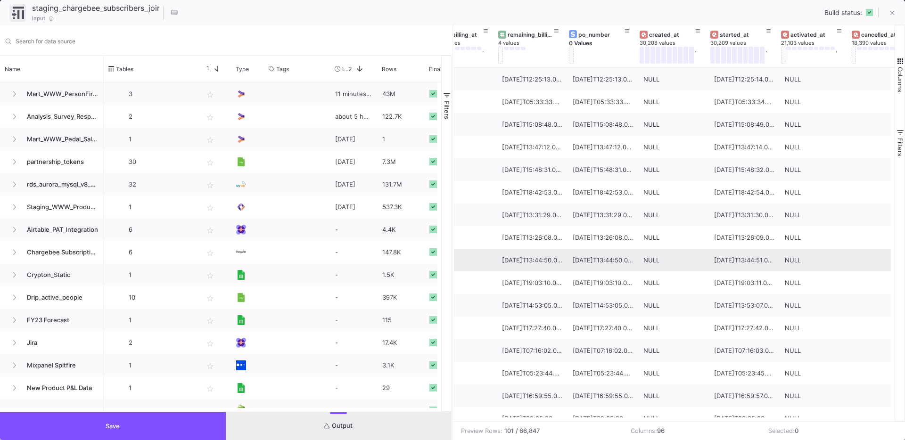
scroll to position [0, 901]
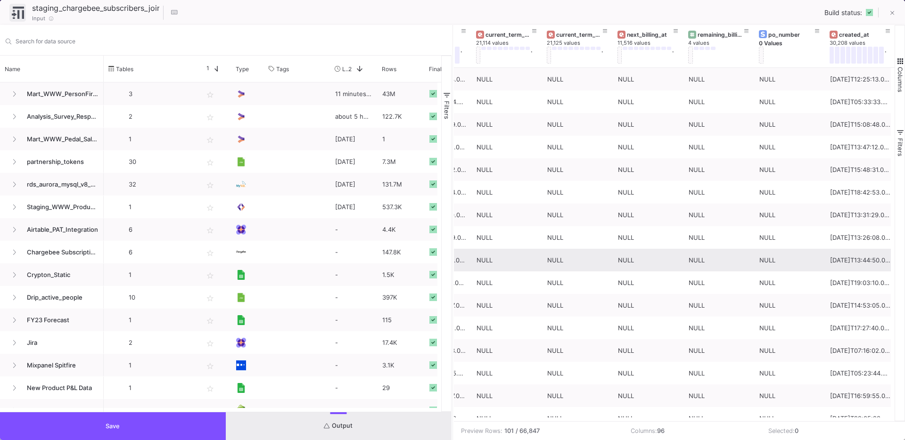
click at [124, 425] on button "Save" at bounding box center [113, 426] width 226 height 28
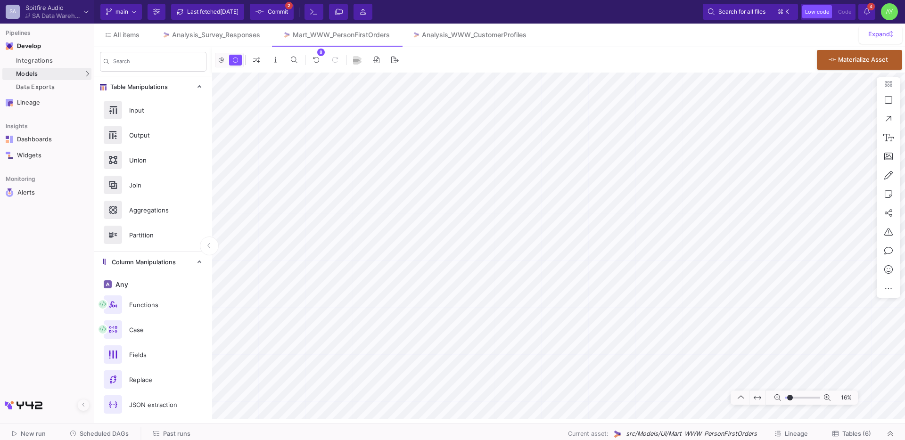
type input "-22"
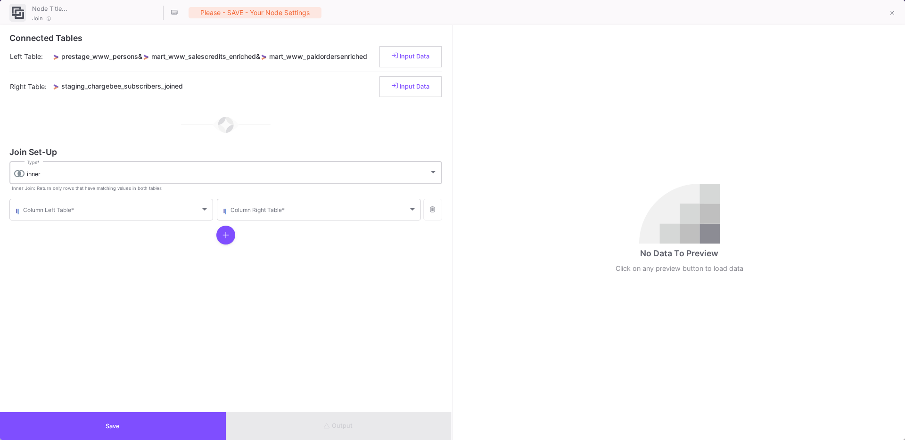
click at [57, 171] on div "inner" at bounding box center [228, 175] width 402 height 8
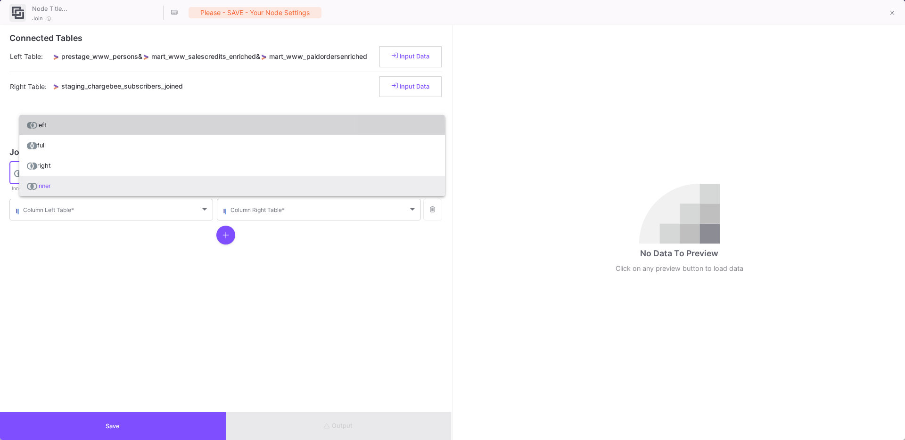
click at [42, 130] on span "left" at bounding box center [232, 125] width 410 height 20
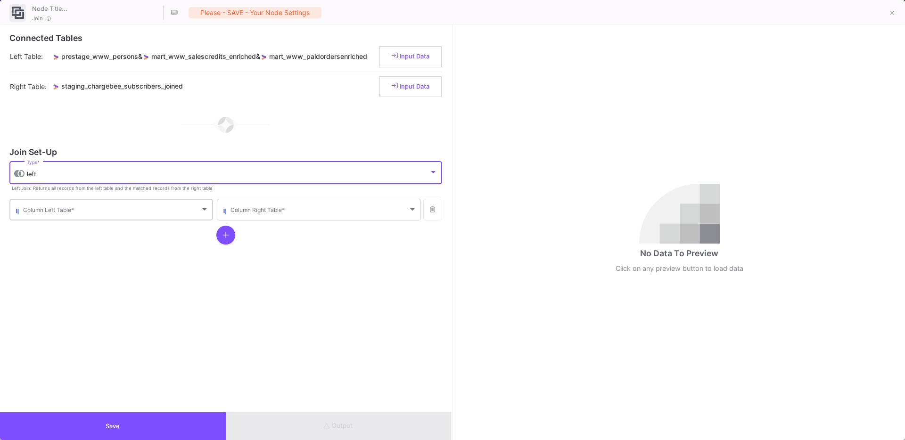
click at [40, 214] on span at bounding box center [111, 211] width 177 height 7
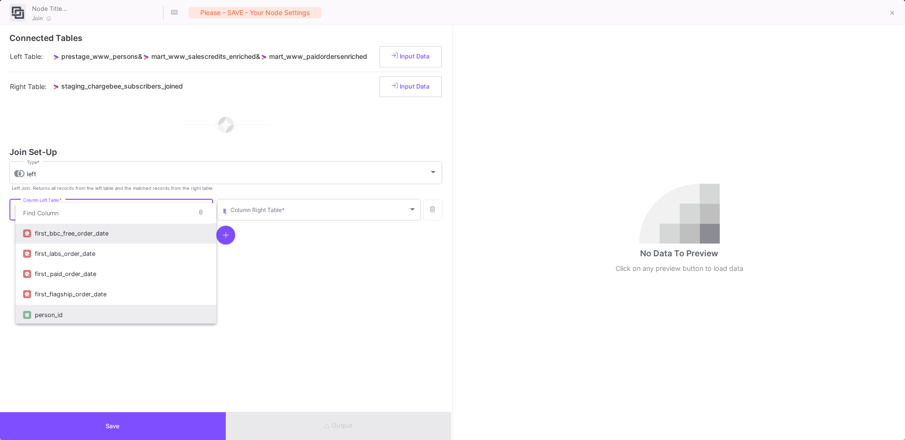
click at [41, 308] on div "person_id" at bounding box center [122, 315] width 174 height 20
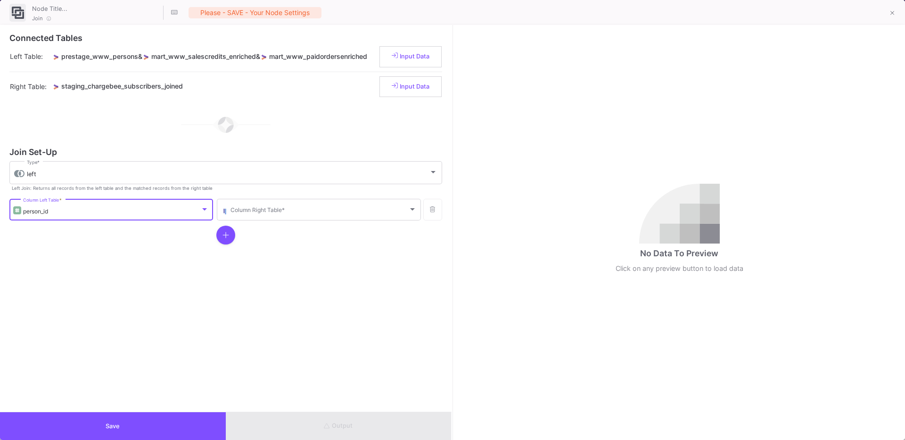
scroll to position [2, 0]
click at [295, 212] on span at bounding box center [318, 211] width 177 height 7
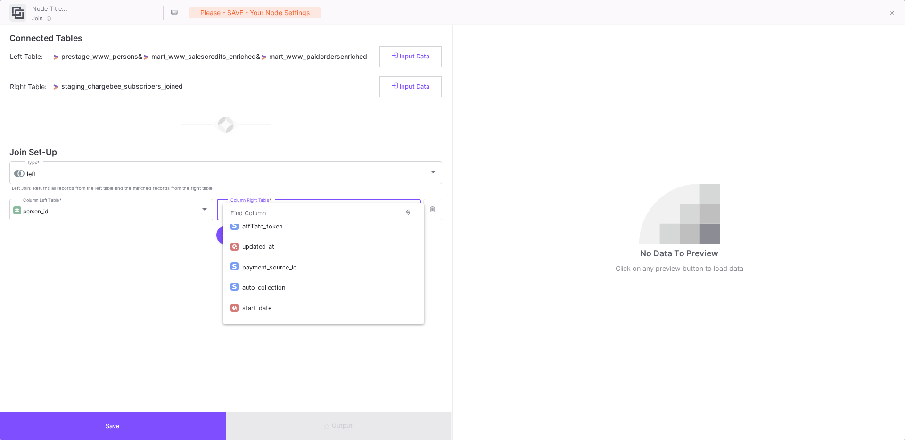
scroll to position [0, 0]
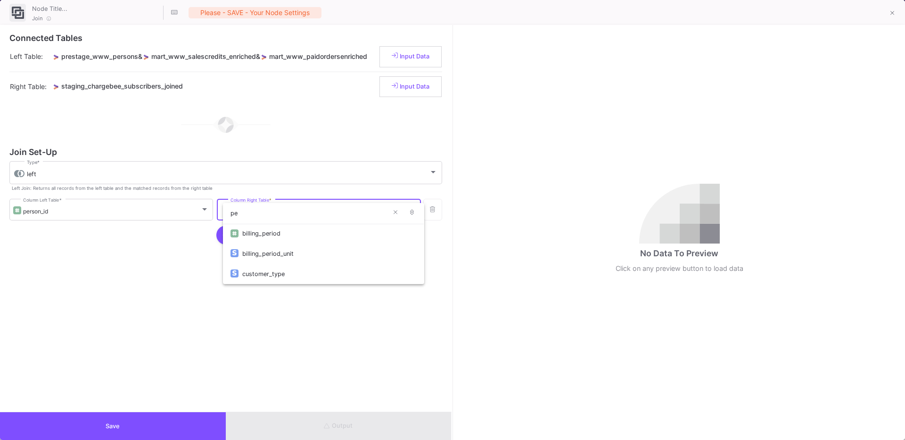
type input "p"
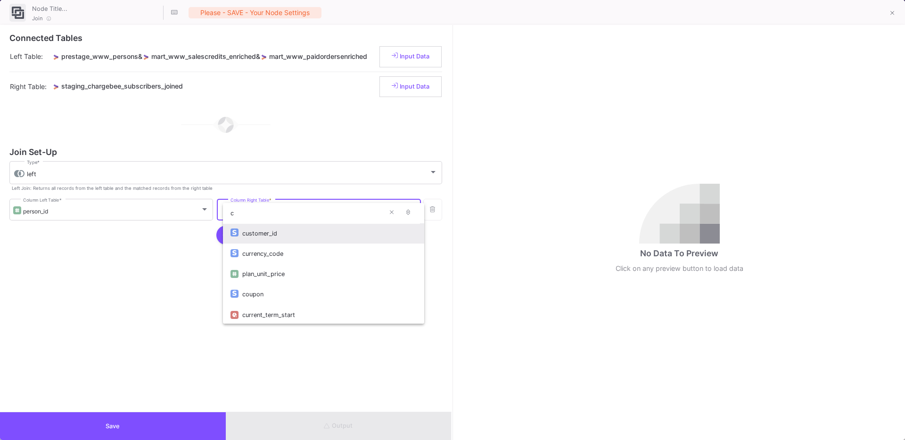
type input "c"
click at [269, 237] on div "customer_id" at bounding box center [329, 233] width 174 height 20
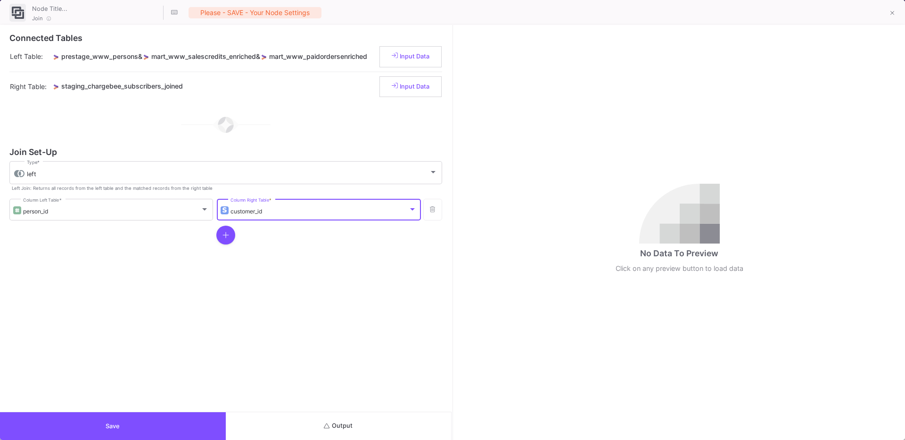
click at [341, 431] on button "Output" at bounding box center [339, 426] width 226 height 28
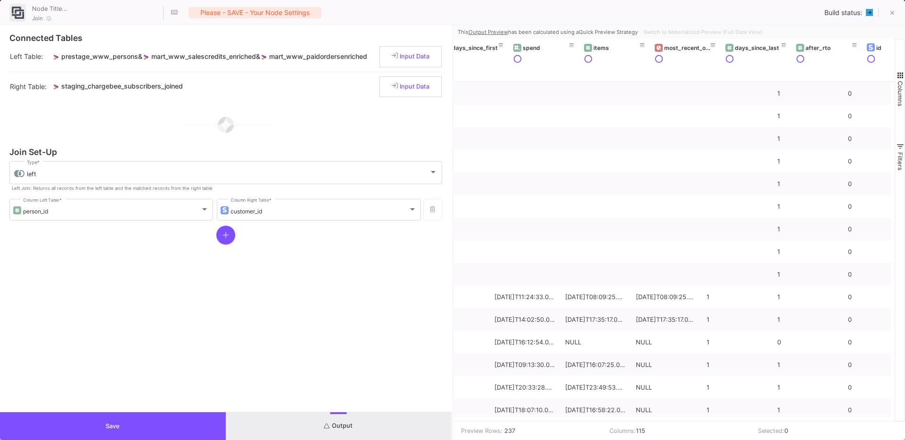
scroll to position [0, 935]
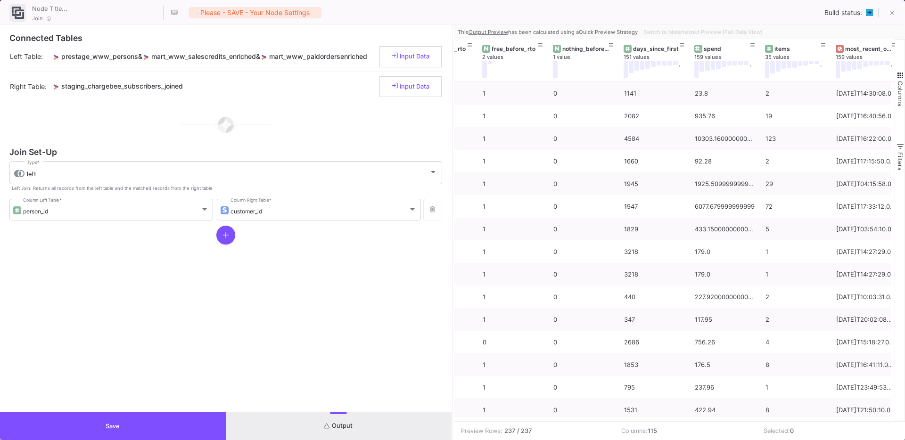
click at [111, 419] on button "Save" at bounding box center [113, 426] width 226 height 28
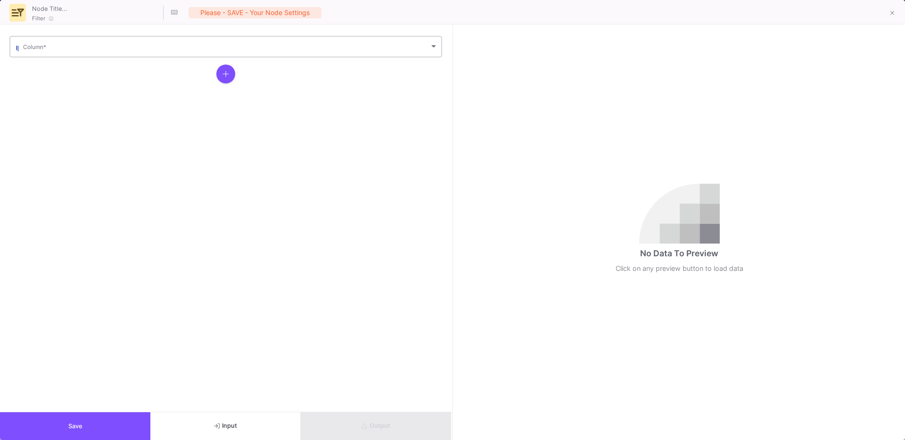
click at [54, 57] on div "Column *" at bounding box center [230, 45] width 415 height 23
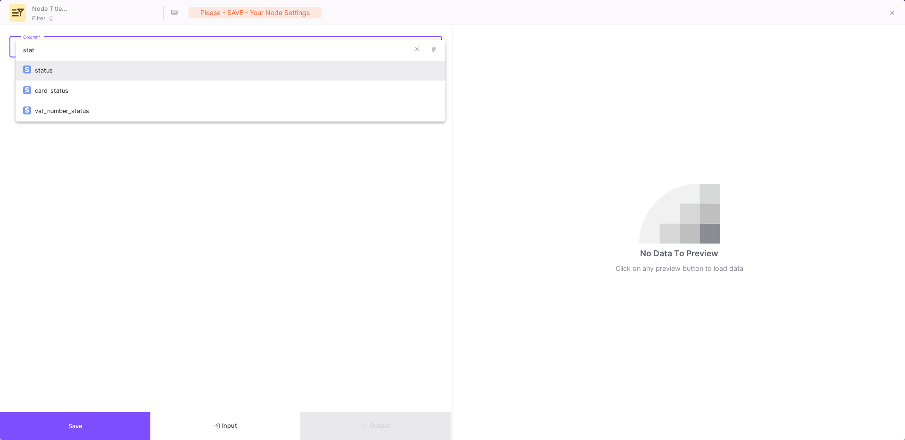
type input "stat"
click at [66, 70] on div "status" at bounding box center [236, 70] width 403 height 20
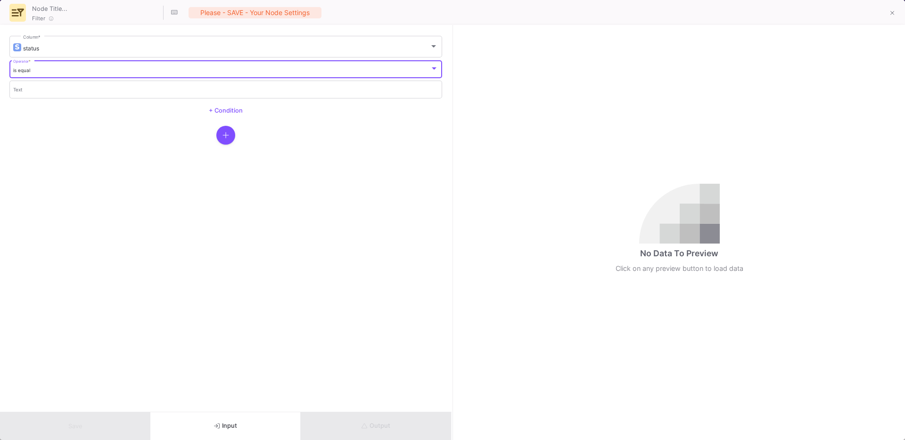
click at [46, 72] on div "is equal" at bounding box center [221, 70] width 417 height 6
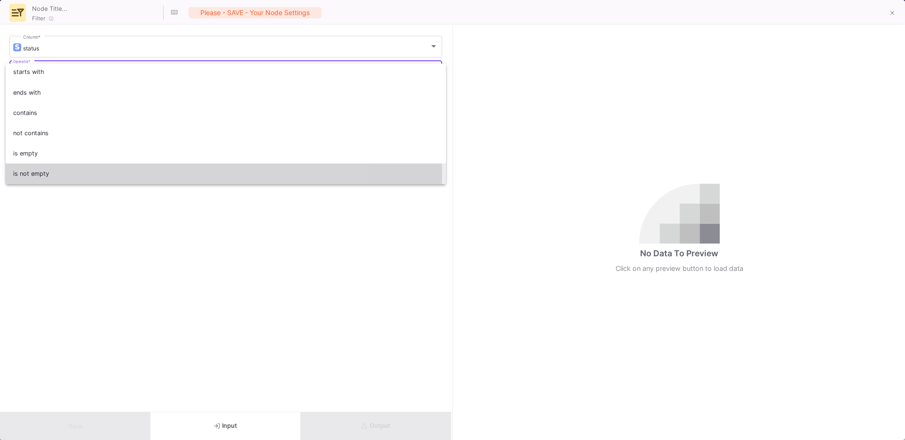
click at [46, 175] on span "is not empty" at bounding box center [225, 173] width 425 height 20
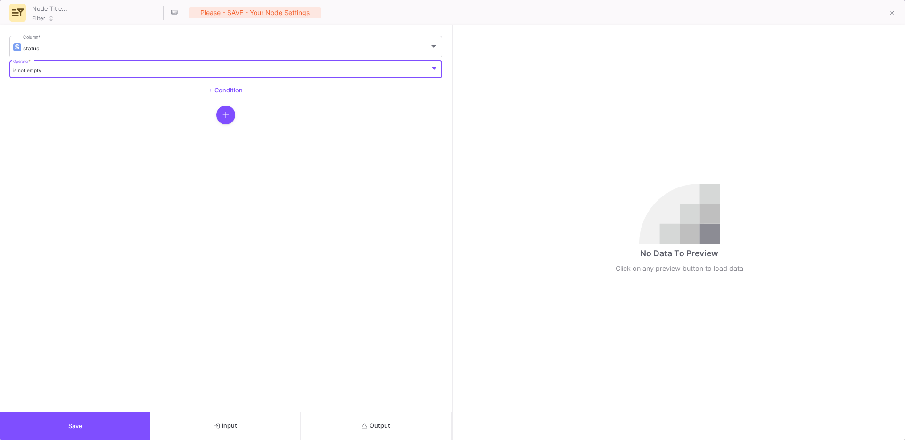
click at [340, 418] on button "Output" at bounding box center [376, 426] width 150 height 28
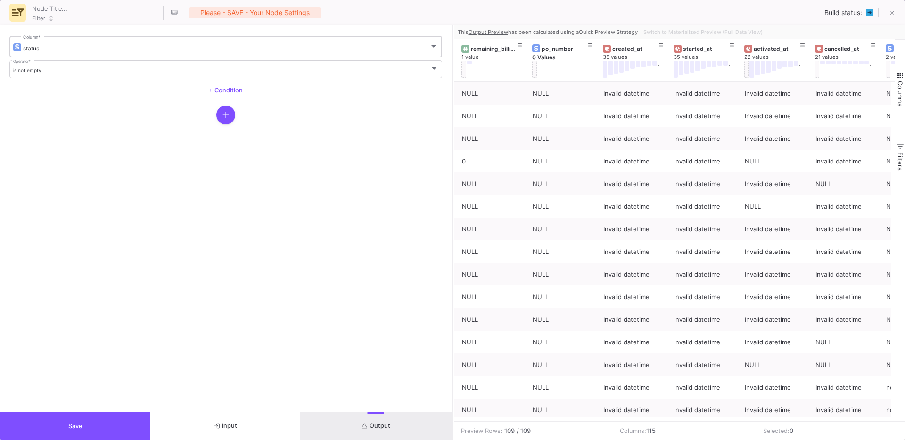
click at [66, 45] on div "status" at bounding box center [226, 48] width 406 height 7
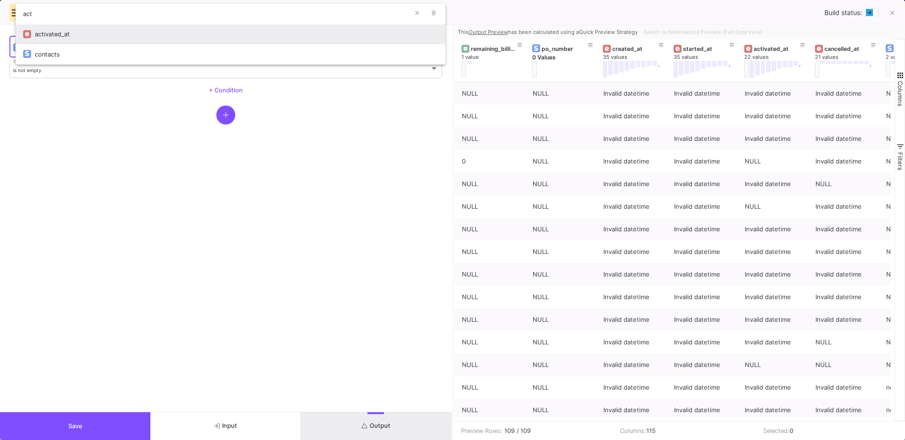
type input "act"
click at [62, 37] on div "activated_at" at bounding box center [236, 34] width 403 height 20
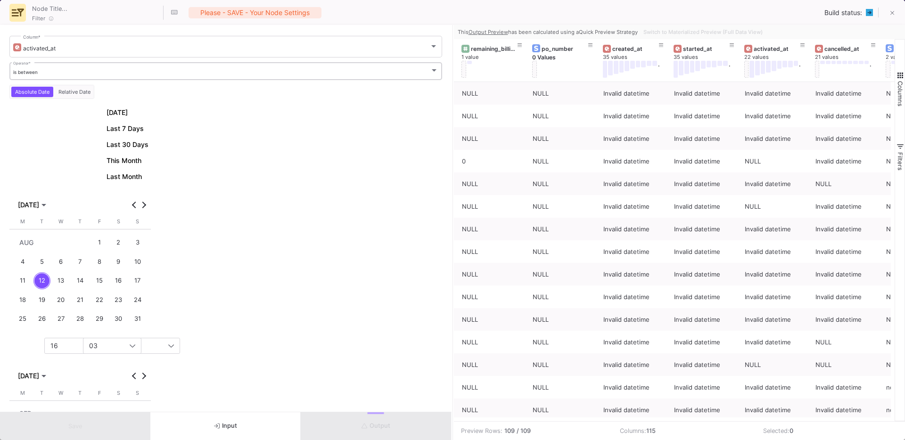
click at [29, 68] on div "is between Operator *" at bounding box center [225, 70] width 425 height 19
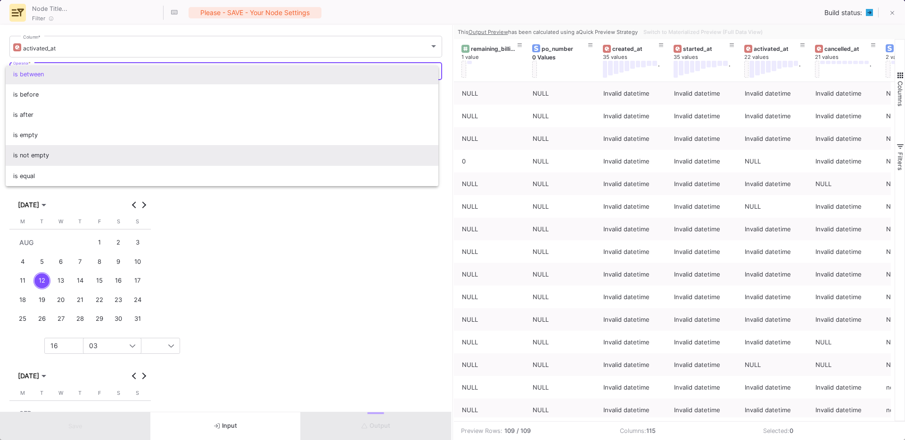
click at [77, 159] on span "is not empty" at bounding box center [222, 155] width 418 height 20
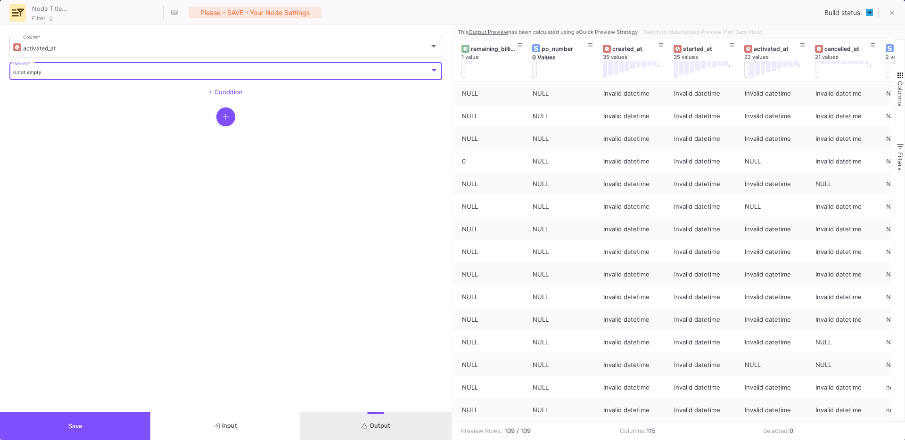
click at [341, 421] on button "Output" at bounding box center [376, 426] width 150 height 28
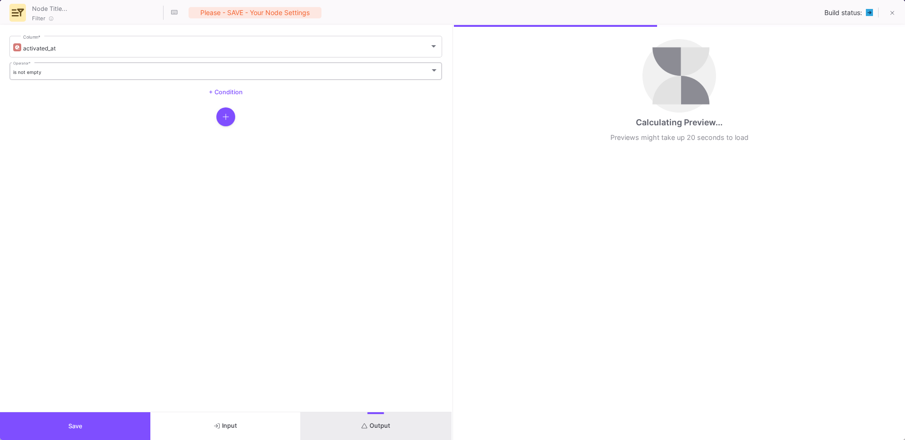
click at [107, 61] on div "is not empty Operator *" at bounding box center [225, 70] width 425 height 19
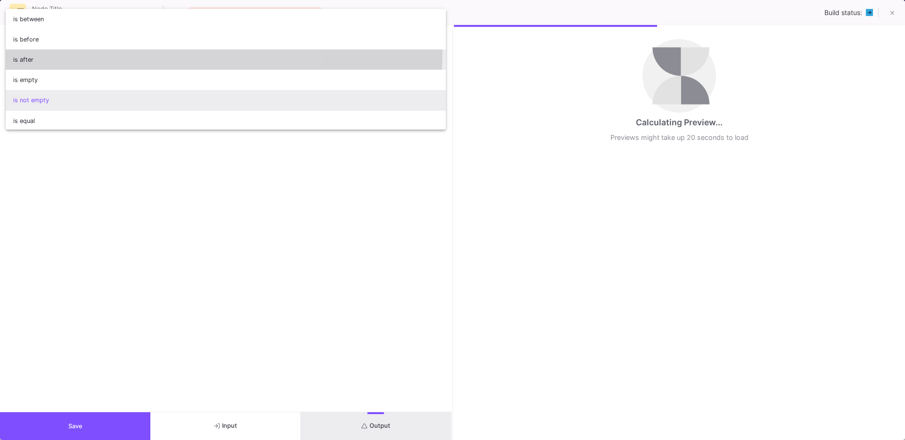
click at [83, 49] on span "is after" at bounding box center [225, 59] width 425 height 20
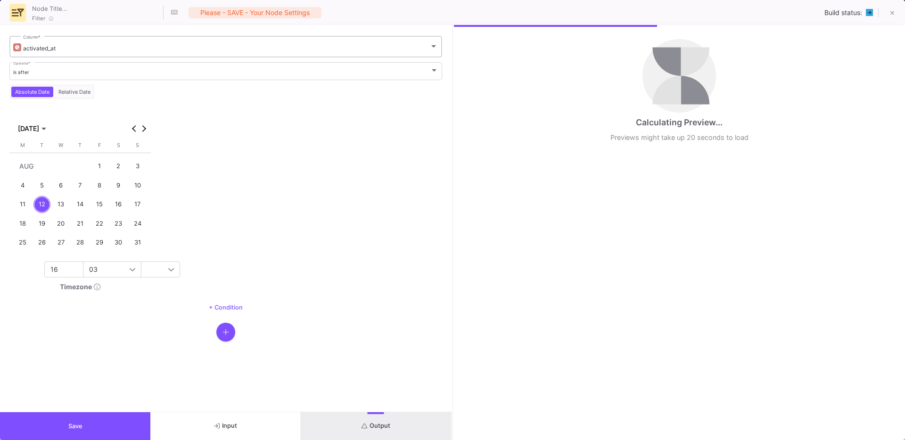
click at [50, 44] on div "activated_at Column *" at bounding box center [230, 45] width 415 height 23
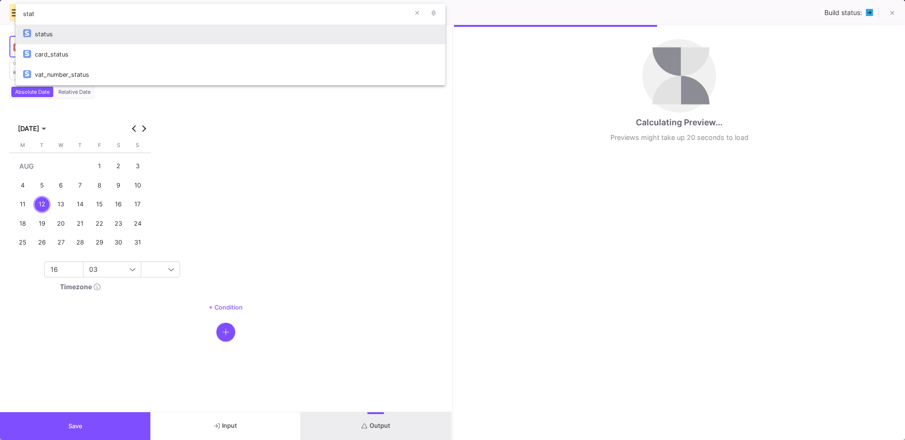
type input "stat"
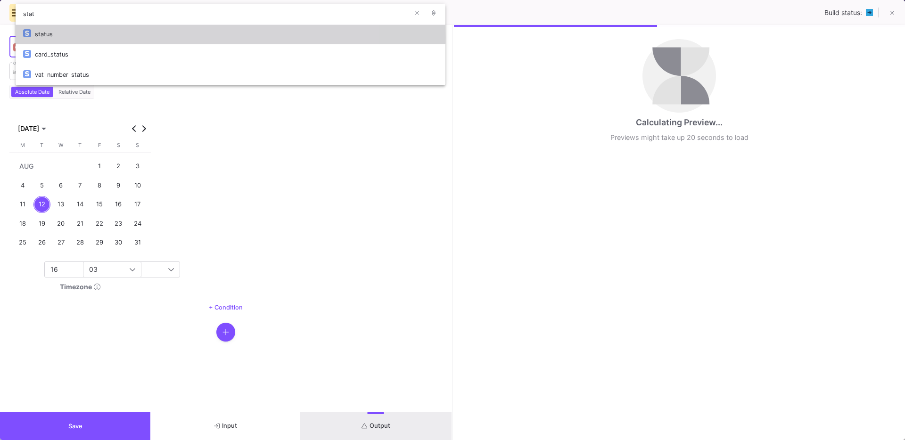
click at [53, 37] on div "status" at bounding box center [236, 34] width 403 height 20
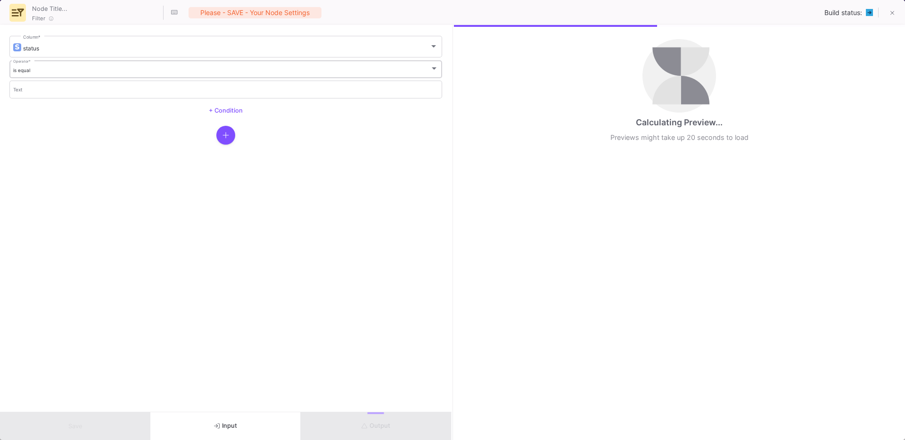
click at [38, 74] on div "is equal Operator *" at bounding box center [225, 68] width 425 height 19
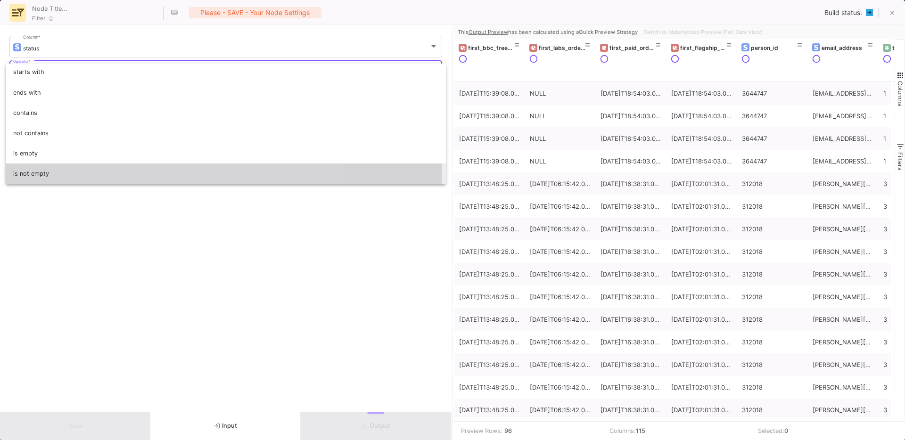
click at [33, 174] on span "is not empty" at bounding box center [225, 173] width 425 height 20
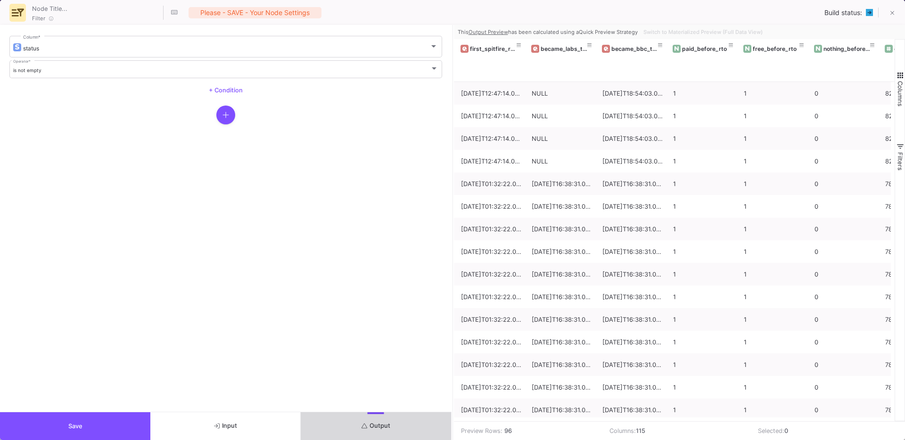
click at [368, 416] on button "Output" at bounding box center [376, 426] width 150 height 28
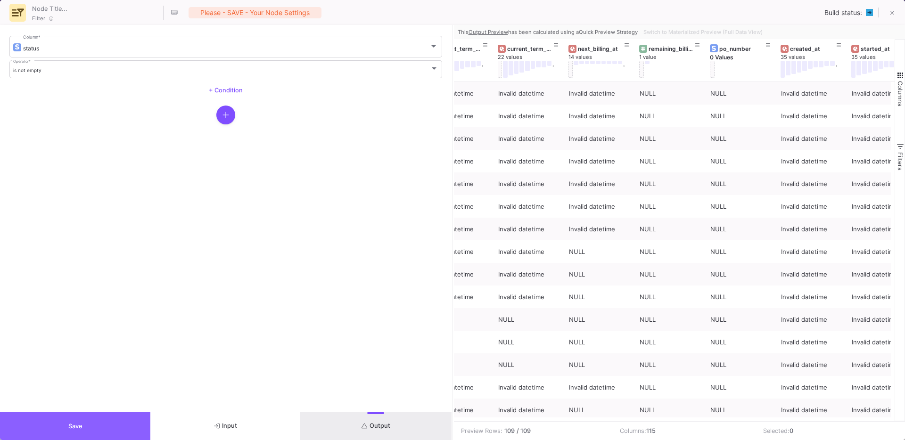
click at [95, 434] on button "Save" at bounding box center [75, 426] width 150 height 28
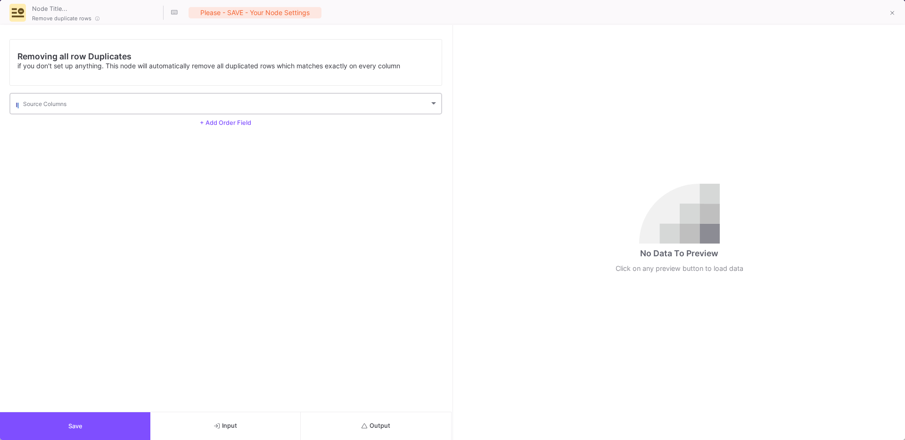
click at [56, 97] on div "Source Columns" at bounding box center [230, 102] width 415 height 23
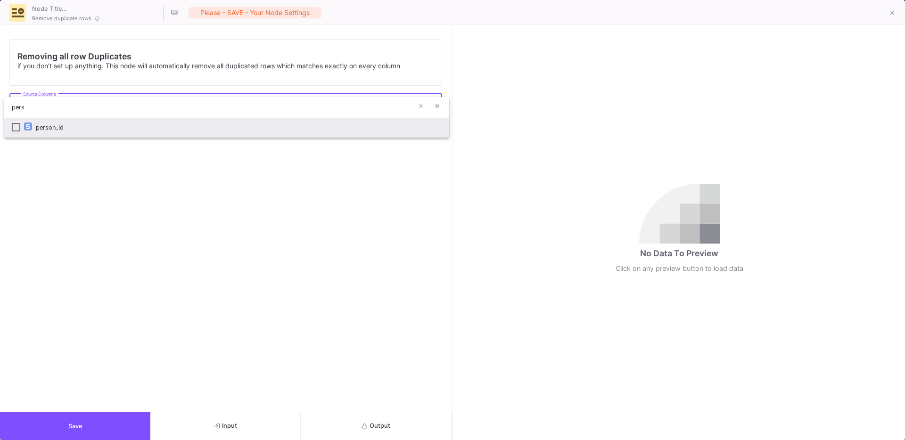
type input "pers"
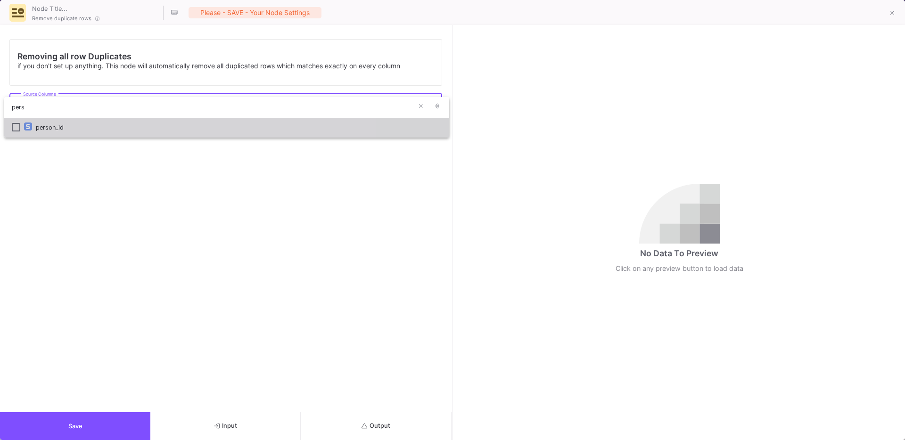
click at [53, 122] on div "person_id" at bounding box center [239, 127] width 406 height 20
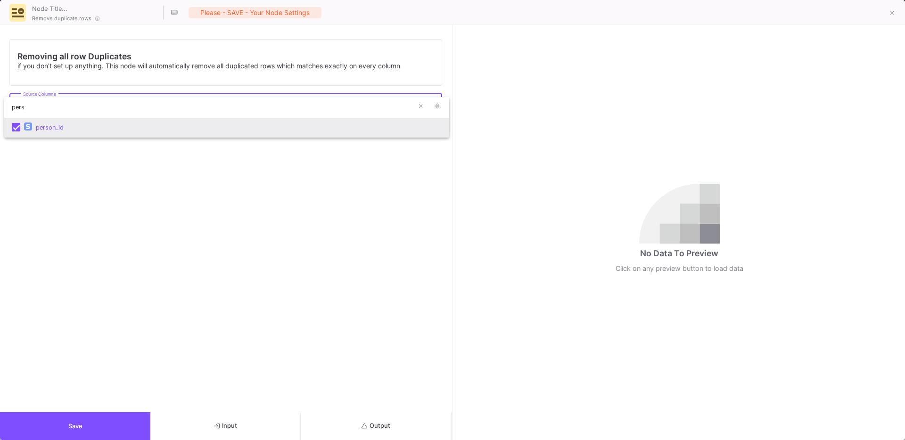
click at [51, 159] on div at bounding box center [452, 220] width 905 height 440
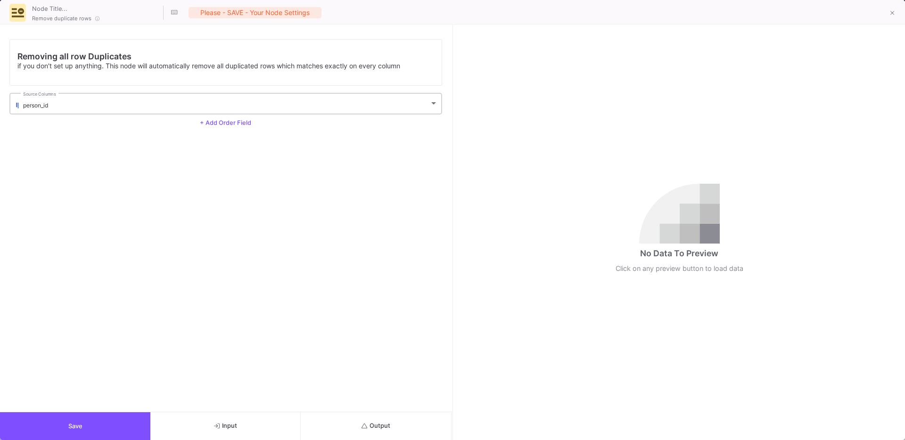
click at [69, 100] on div "person_id Source Columns" at bounding box center [230, 102] width 415 height 23
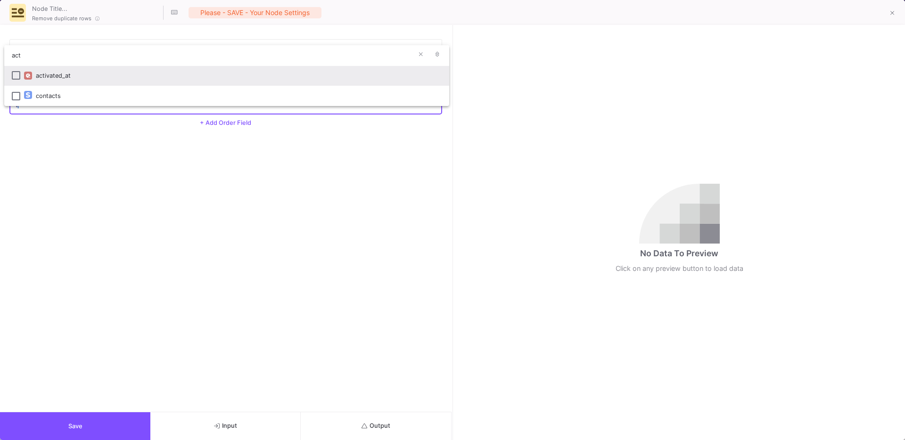
click at [73, 69] on div "activated_at" at bounding box center [239, 75] width 406 height 20
click at [52, 58] on input "act" at bounding box center [216, 55] width 424 height 21
type input "a"
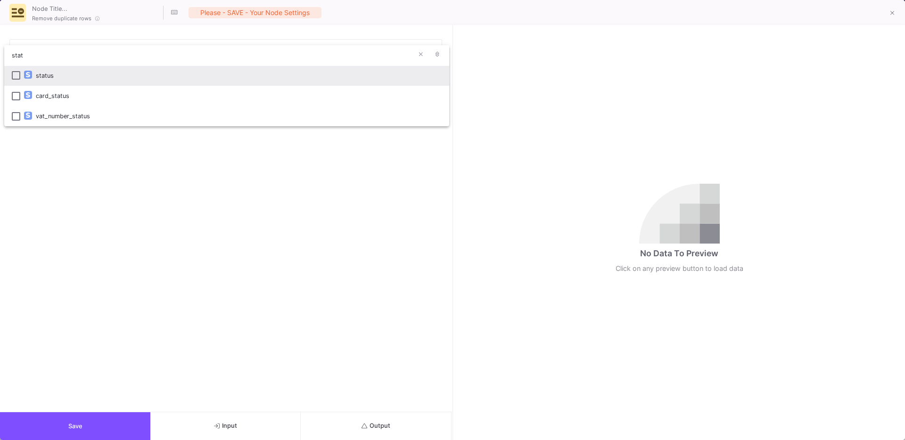
type input "stat"
click at [38, 73] on div "status" at bounding box center [239, 75] width 406 height 20
click at [125, 153] on div at bounding box center [452, 220] width 905 height 440
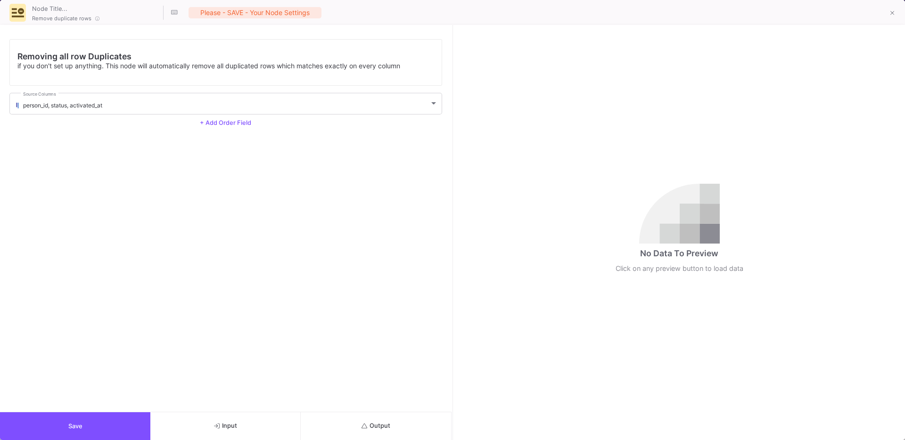
click at [373, 405] on div "Removing all row Duplicates if you don't set up anything. This node will automa…" at bounding box center [225, 218] width 451 height 387
click at [359, 421] on button "Output" at bounding box center [376, 426] width 150 height 28
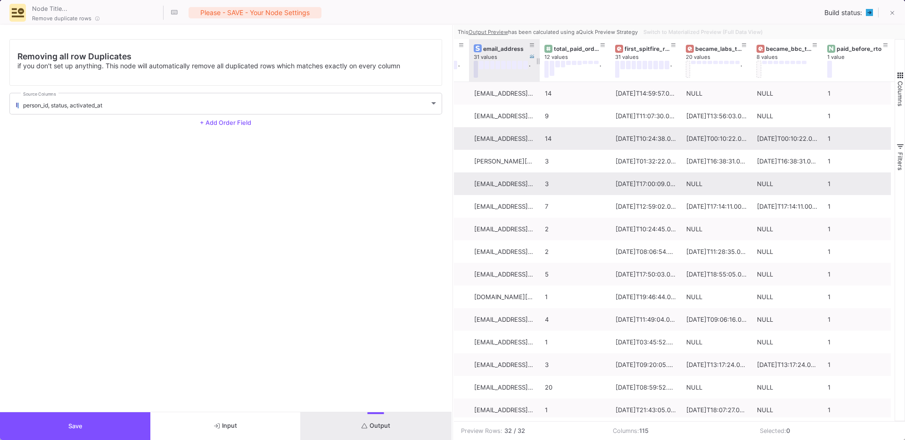
click at [477, 73] on button at bounding box center [476, 69] width 5 height 17
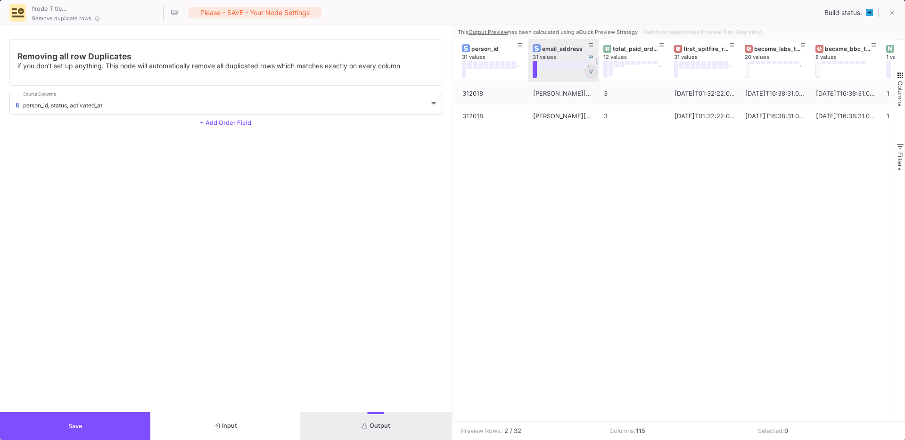
click at [594, 73] on button at bounding box center [591, 72] width 14 height 14
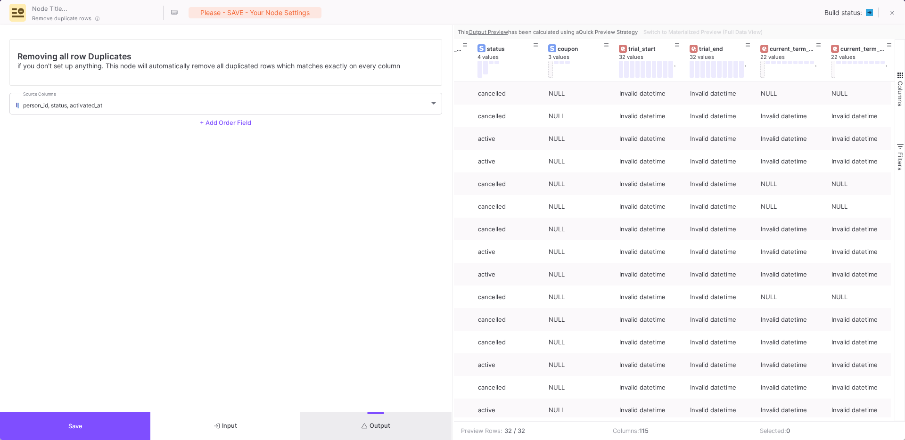
click at [85, 418] on button "Save" at bounding box center [75, 426] width 150 height 28
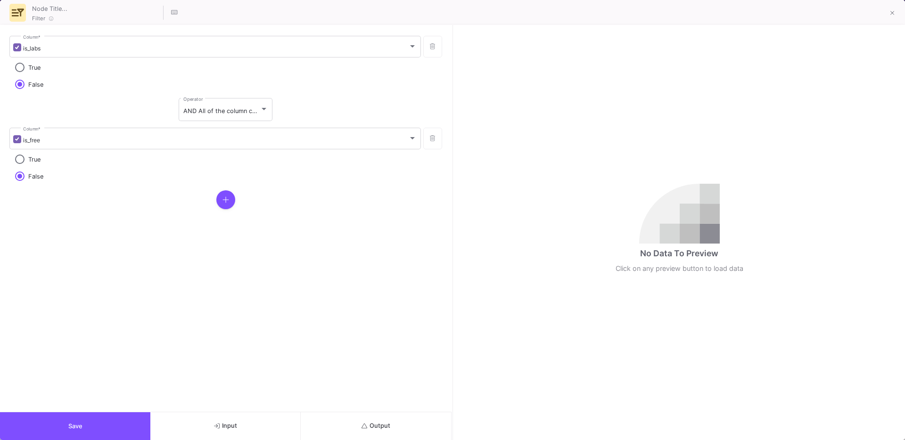
click at [122, 407] on form "is_labs Column * True False AND All of the column conditions (see left bars) ha…" at bounding box center [225, 218] width 451 height 387
click at [108, 413] on button "Save" at bounding box center [75, 426] width 150 height 28
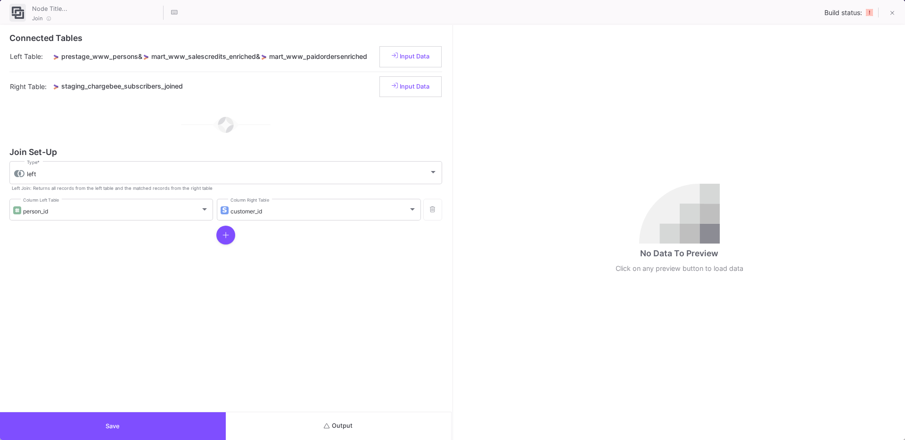
click at [113, 419] on button "Save" at bounding box center [113, 426] width 226 height 28
click at [417, 427] on button "Output" at bounding box center [339, 426] width 226 height 28
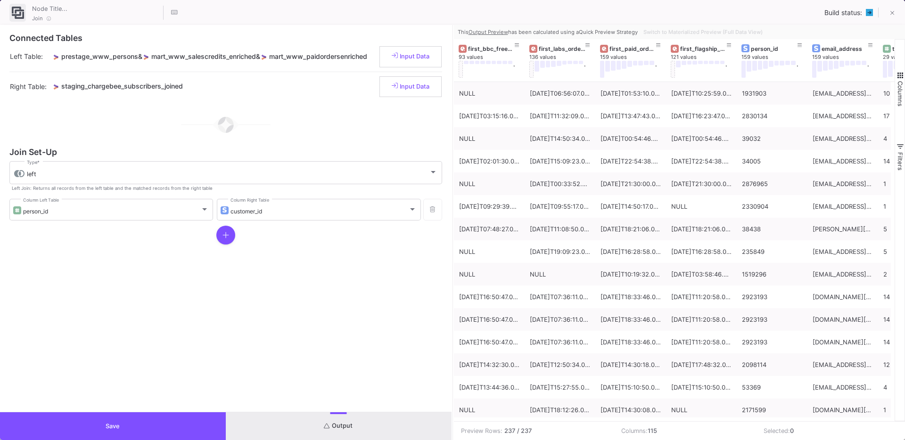
click at [141, 423] on button "Save" at bounding box center [113, 426] width 226 height 28
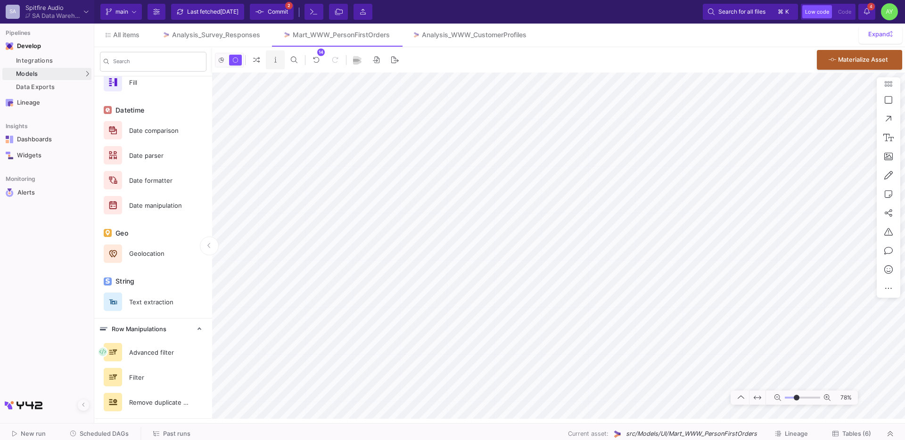
type input "-29"
click at [462, 38] on div "Analysis_WWW_CustomerProfiles" at bounding box center [474, 35] width 105 height 8
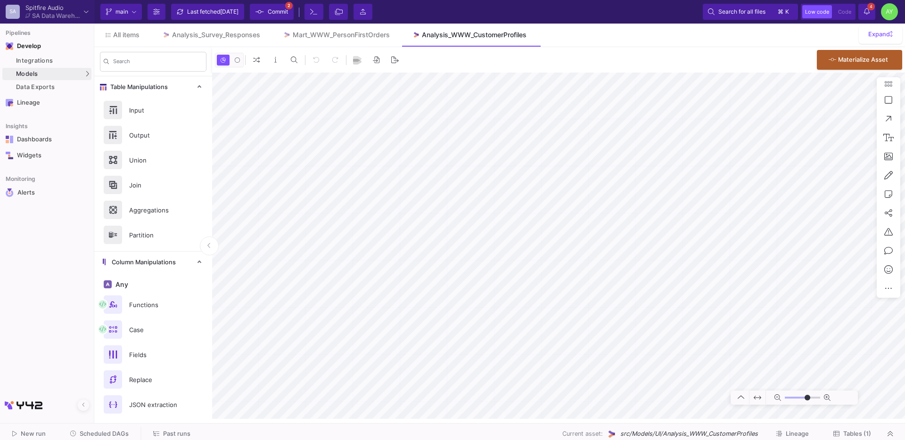
type input "-18"
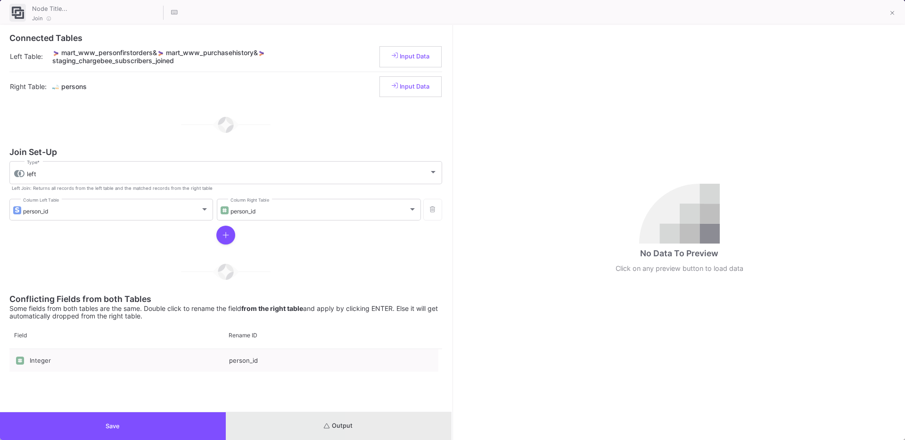
click at [391, 427] on button "Output" at bounding box center [339, 426] width 226 height 28
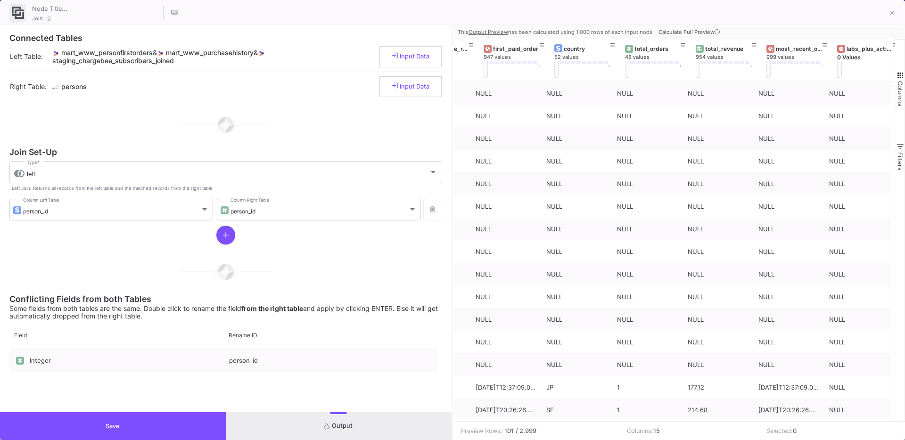
scroll to position [0, 482]
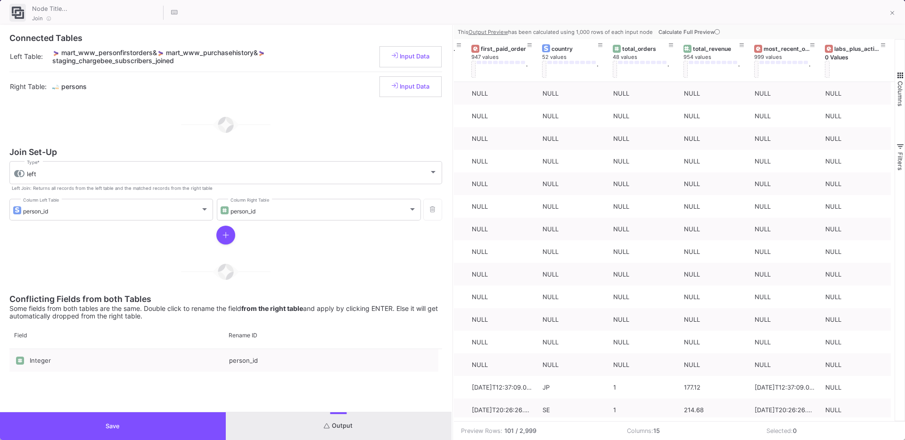
click at [696, 33] on span "Calculate Full Preview" at bounding box center [689, 32] width 63 height 7
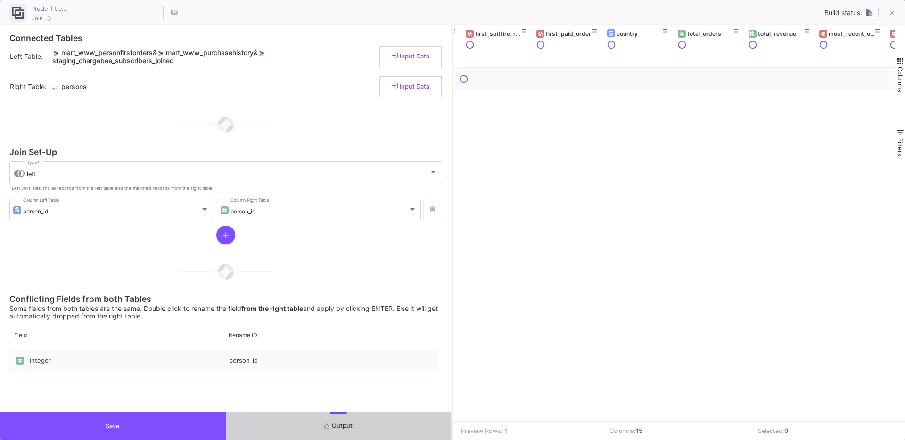
scroll to position [0, 418]
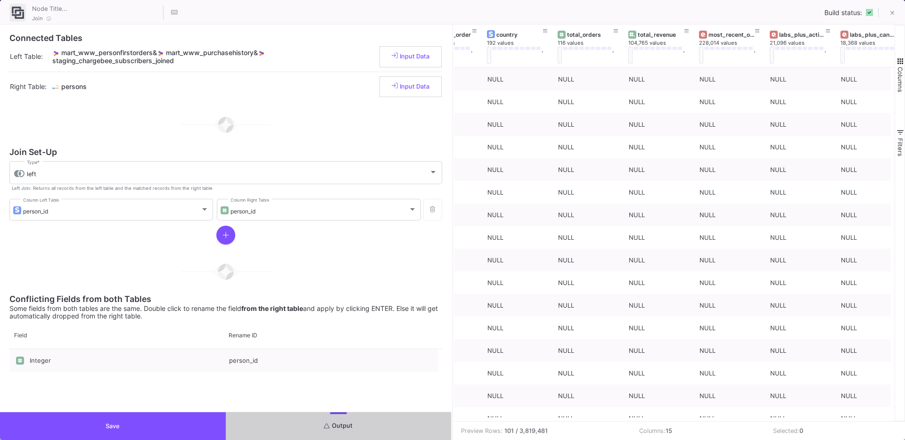
click at [154, 420] on button "Save" at bounding box center [113, 426] width 226 height 28
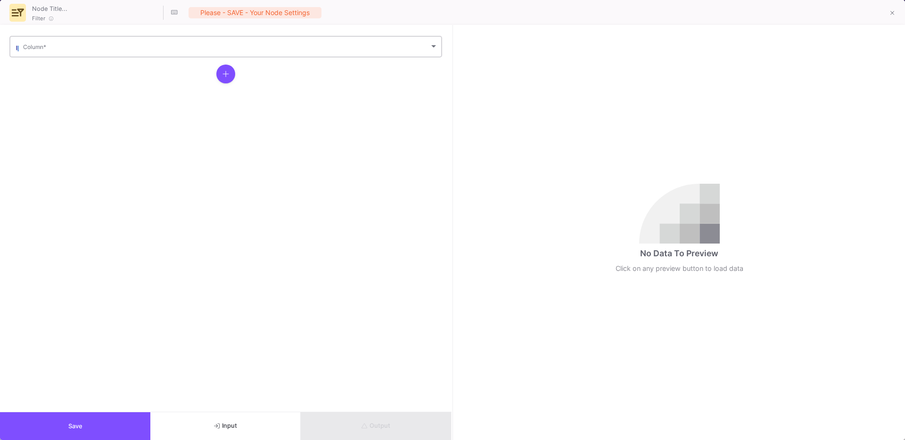
click at [69, 53] on div "Column *" at bounding box center [230, 45] width 415 height 23
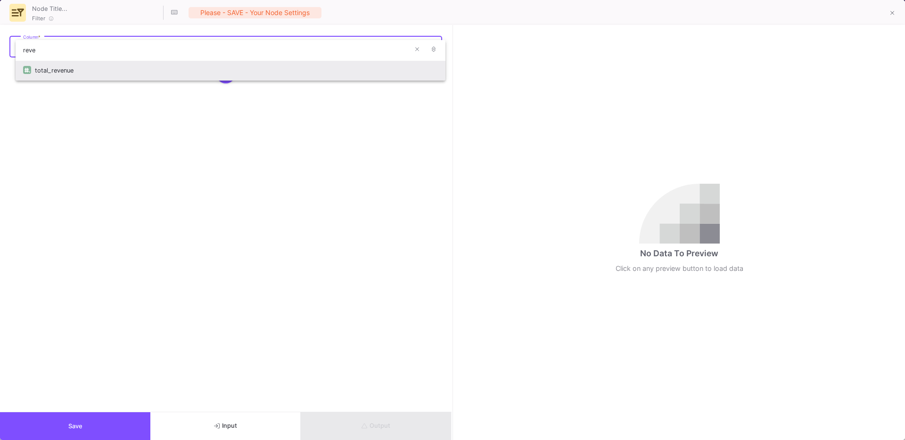
type input "reve"
click at [65, 73] on div "total_revenue" at bounding box center [236, 70] width 403 height 20
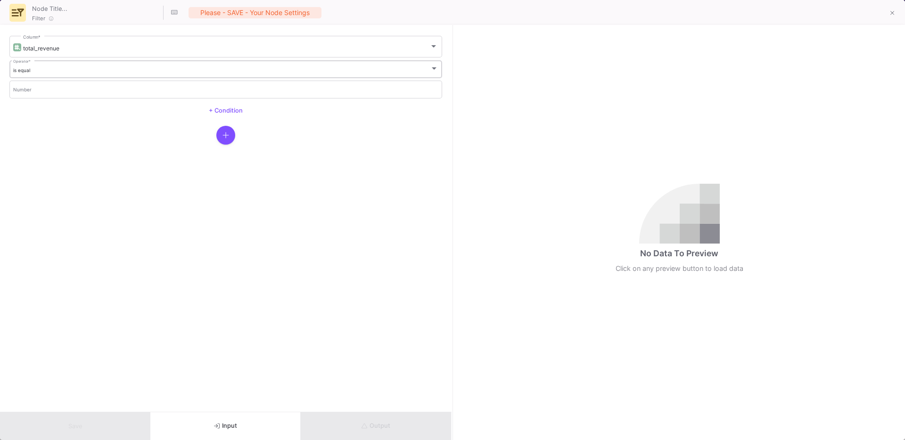
click at [47, 74] on div "is equal Operator *" at bounding box center [225, 68] width 425 height 19
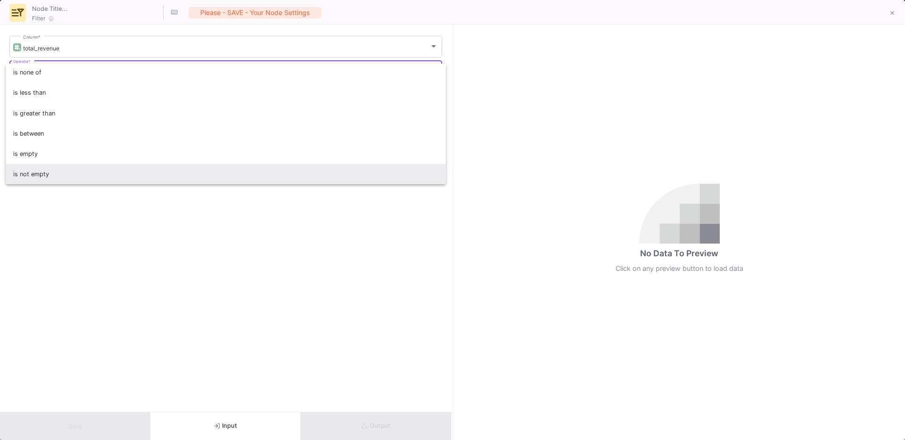
click at [49, 174] on span "is not empty" at bounding box center [225, 174] width 425 height 20
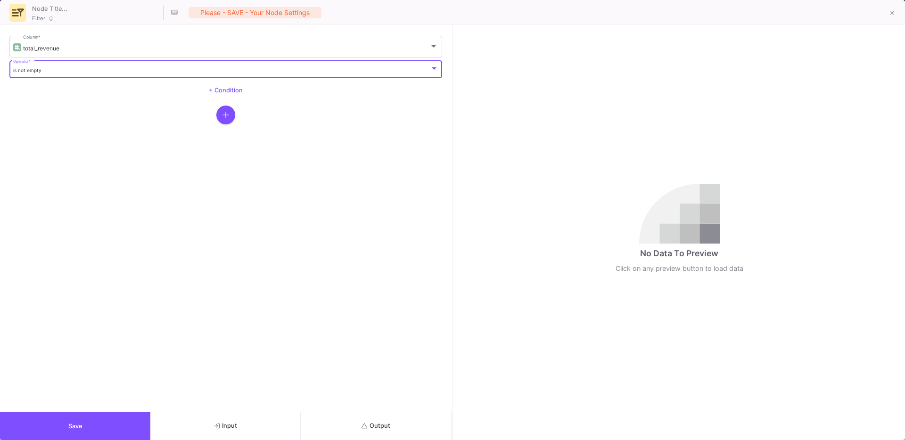
click at [359, 433] on button "Output" at bounding box center [376, 426] width 150 height 28
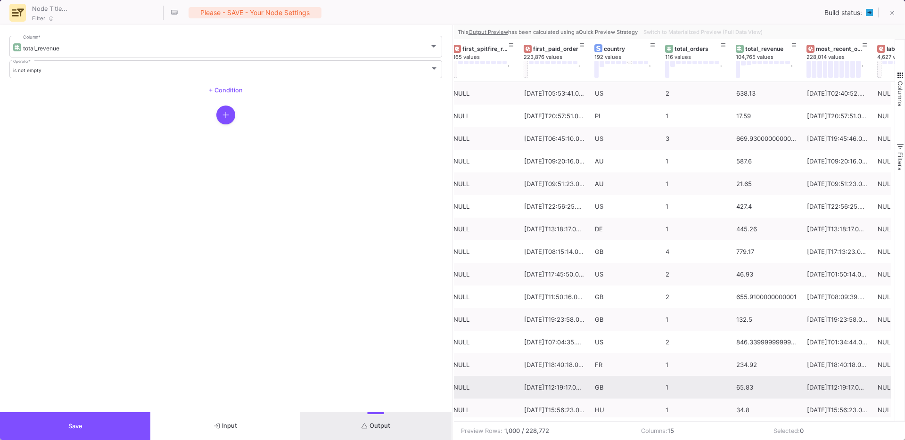
scroll to position [0, 429]
click at [710, 33] on span "Switch to Materialized Preview (Full Data View)" at bounding box center [702, 32] width 119 height 7
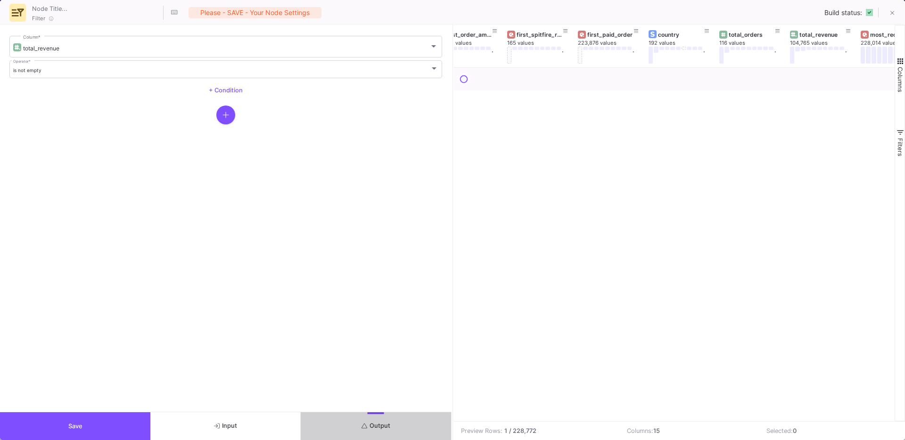
scroll to position [0, 459]
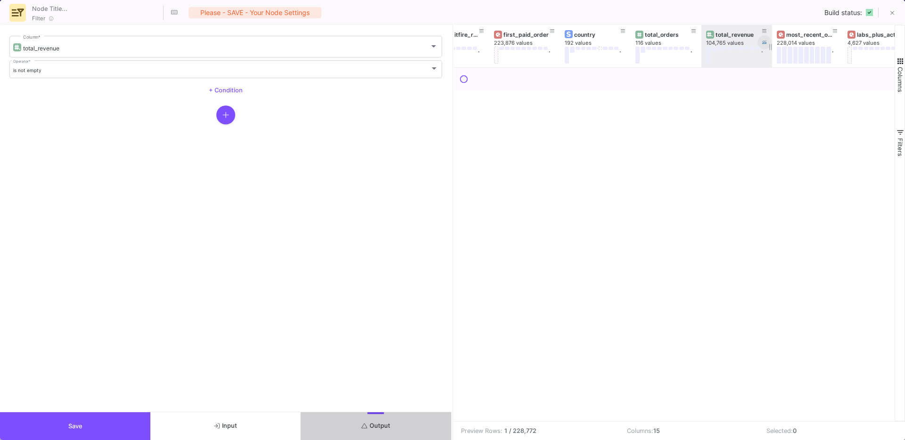
click at [764, 43] on icon at bounding box center [764, 42] width 5 height 5
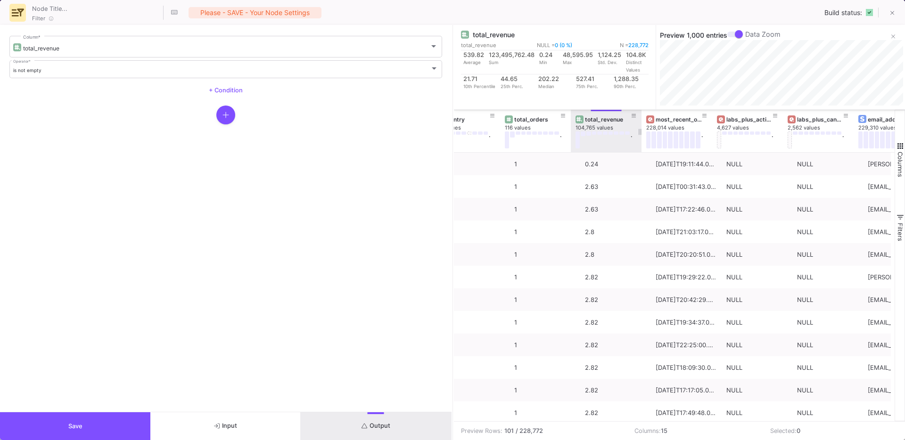
scroll to position [0, 590]
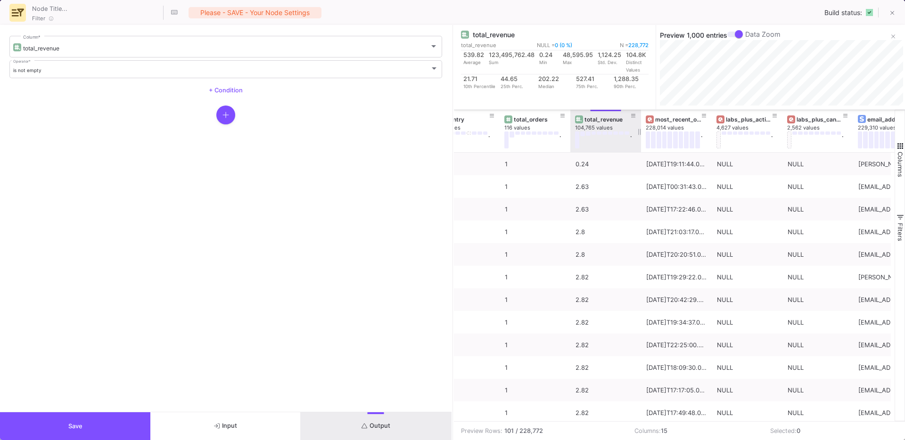
click at [224, 116] on icon "button" at bounding box center [225, 115] width 7 height 8
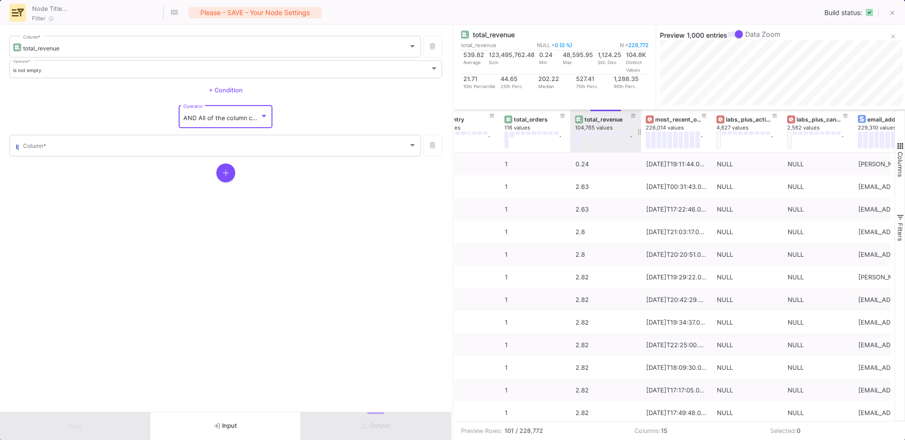
click at [219, 120] on span "AND All of the column conditions (see left bars) have to match" at bounding box center [273, 117] width 181 height 7
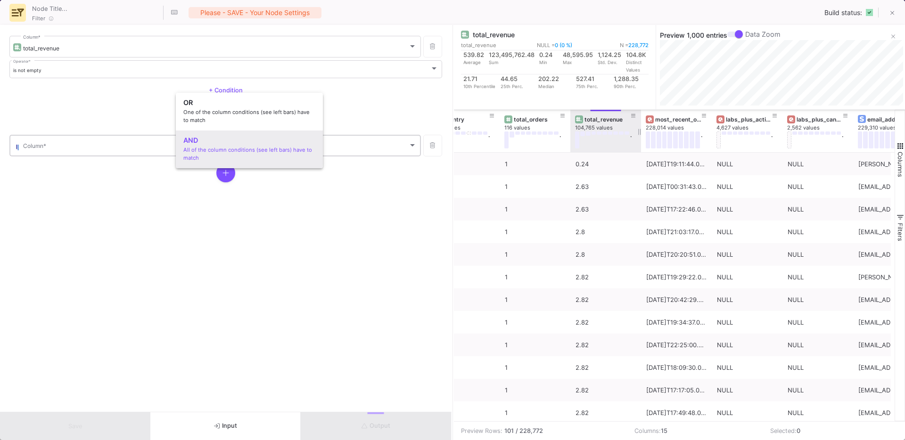
drag, startPoint x: 52, startPoint y: 169, endPoint x: 49, endPoint y: 155, distance: 13.7
click at [52, 166] on div at bounding box center [452, 220] width 905 height 440
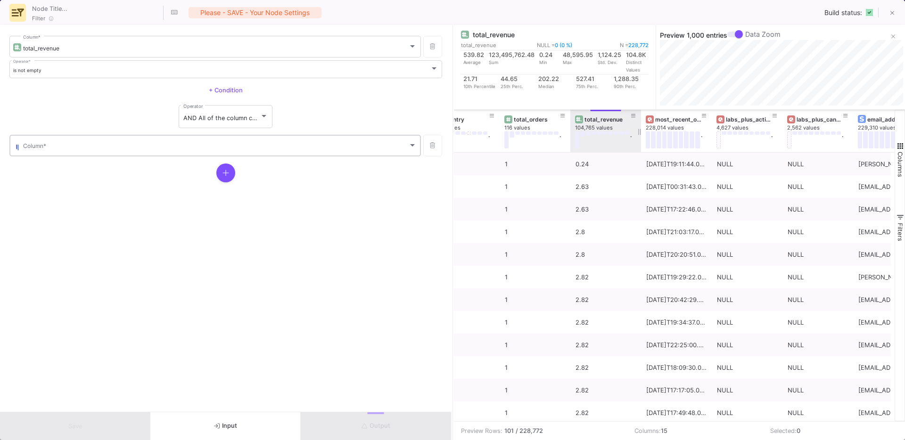
click at [72, 142] on div "Column *" at bounding box center [219, 144] width 393 height 23
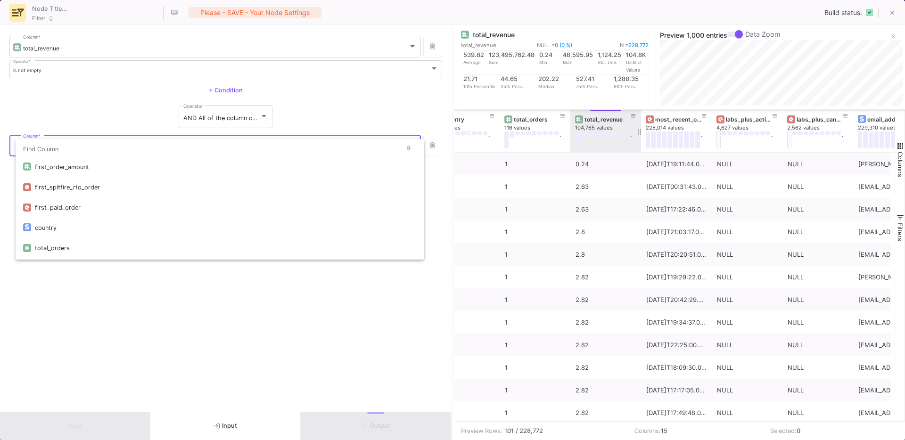
scroll to position [111, 0]
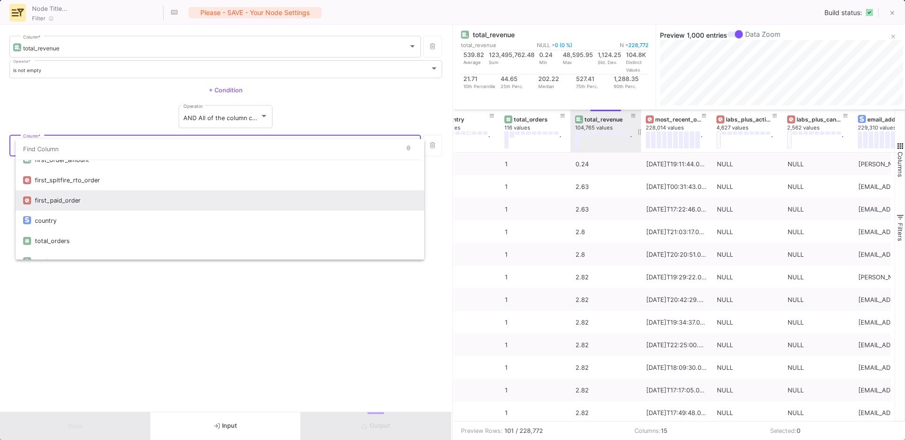
click at [113, 198] on div "first_paid_order" at bounding box center [226, 200] width 382 height 20
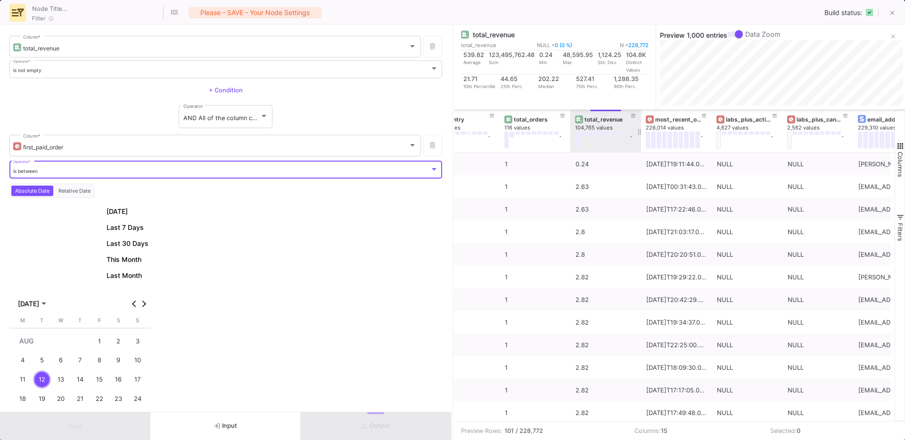
click at [42, 170] on div "is between" at bounding box center [221, 171] width 417 height 6
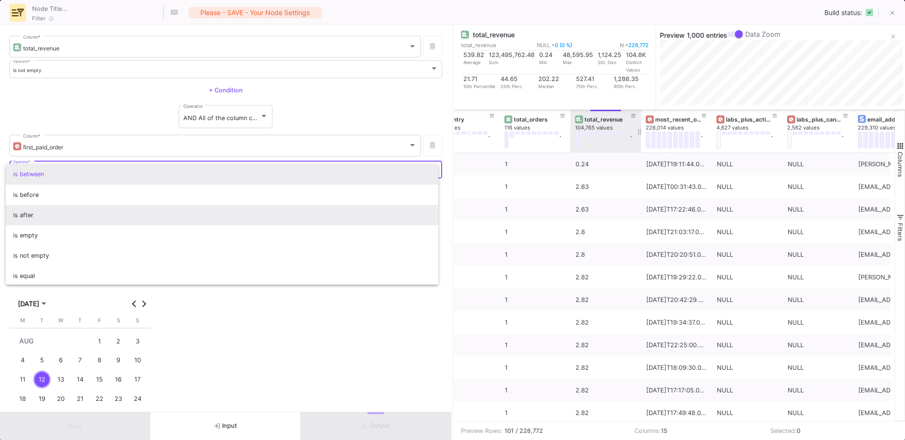
click at [47, 216] on span "is after" at bounding box center [222, 215] width 418 height 20
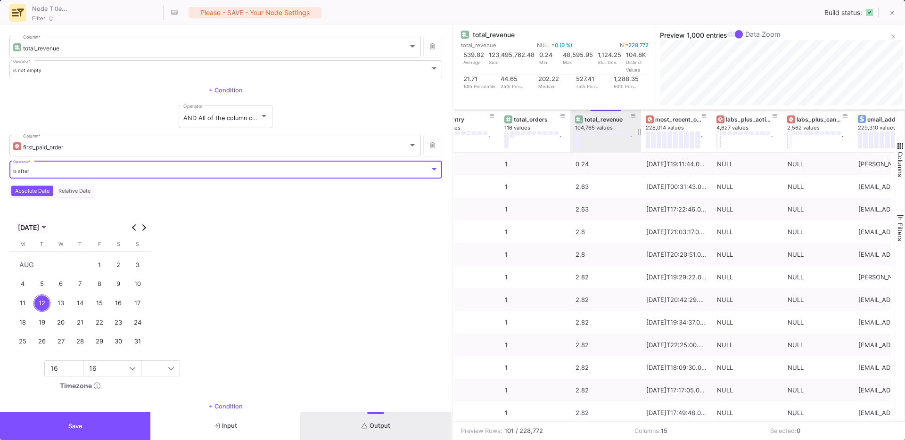
click at [30, 229] on span "[DATE]" at bounding box center [28, 228] width 21 height 8
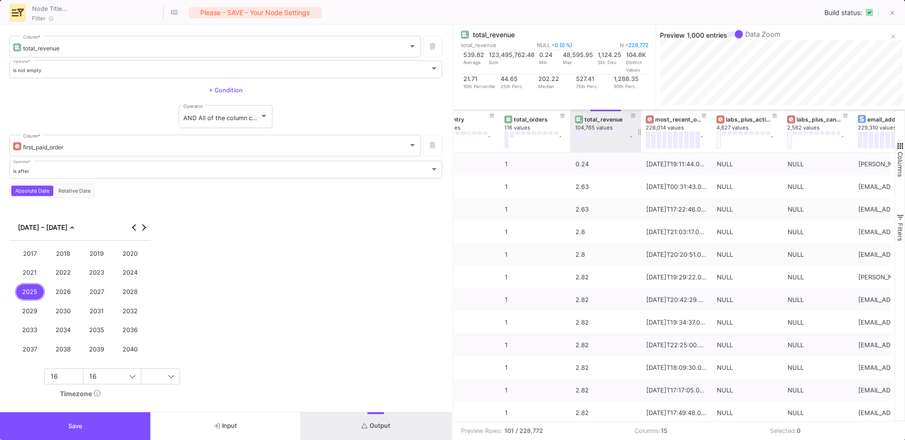
click at [130, 260] on div "2020" at bounding box center [130, 253] width 30 height 17
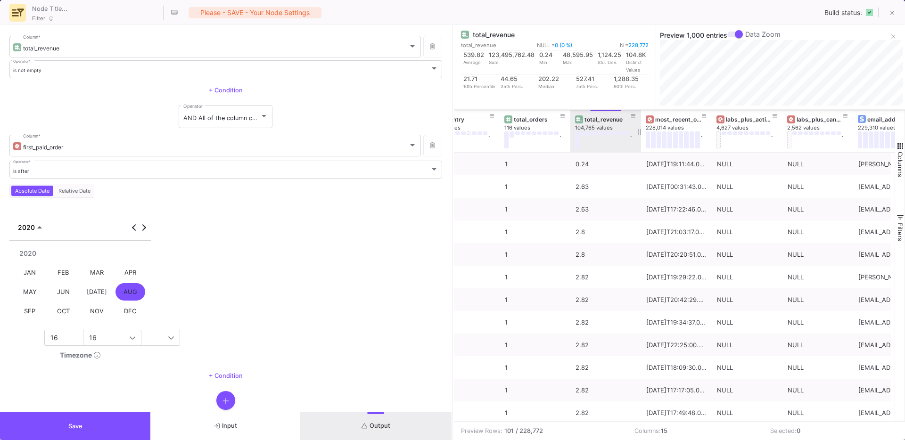
click at [28, 269] on div "JAN" at bounding box center [30, 272] width 30 height 17
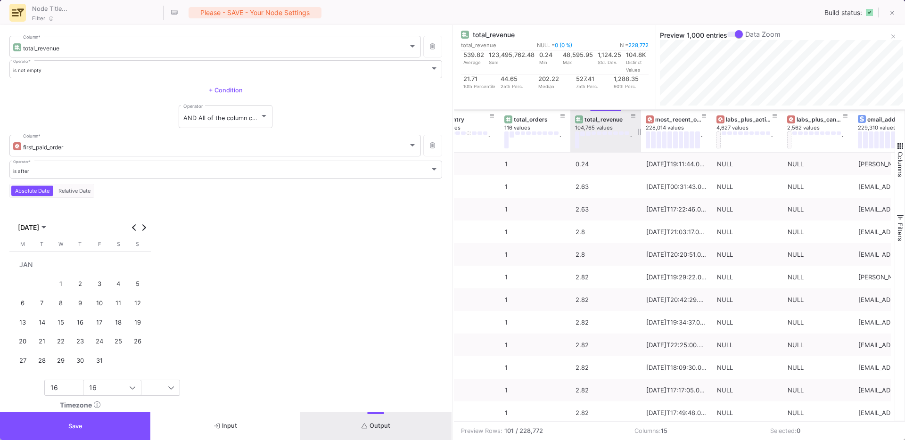
click at [63, 287] on div "1" at bounding box center [60, 284] width 17 height 17
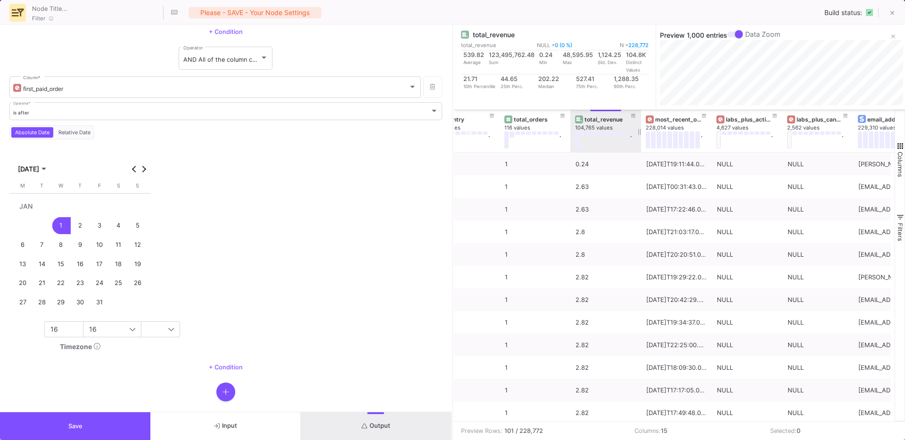
scroll to position [72, 0]
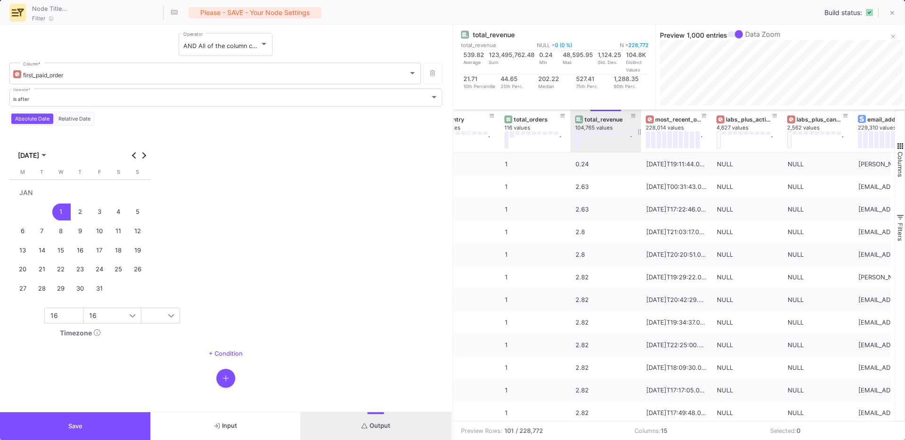
click at [82, 427] on button "Save" at bounding box center [75, 426] width 150 height 28
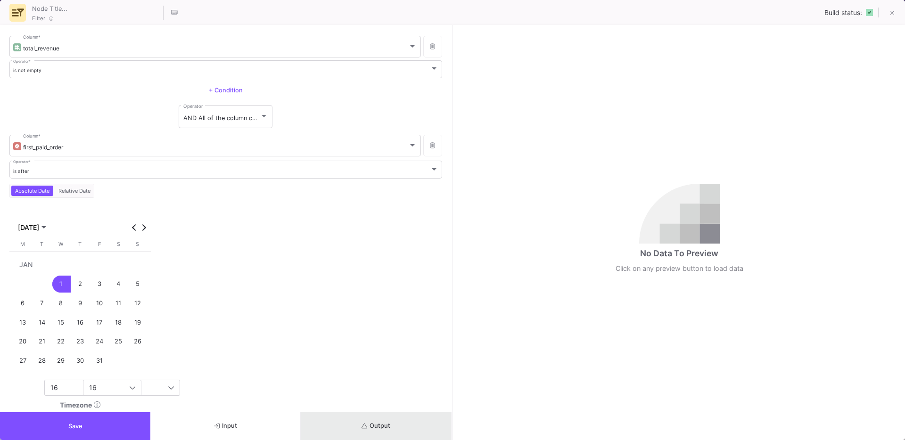
click at [413, 426] on button "Output" at bounding box center [376, 426] width 150 height 28
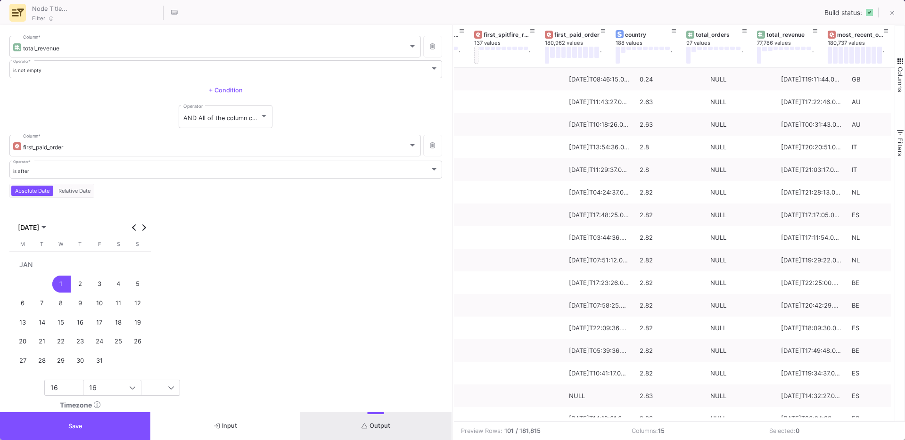
scroll to position [0, 623]
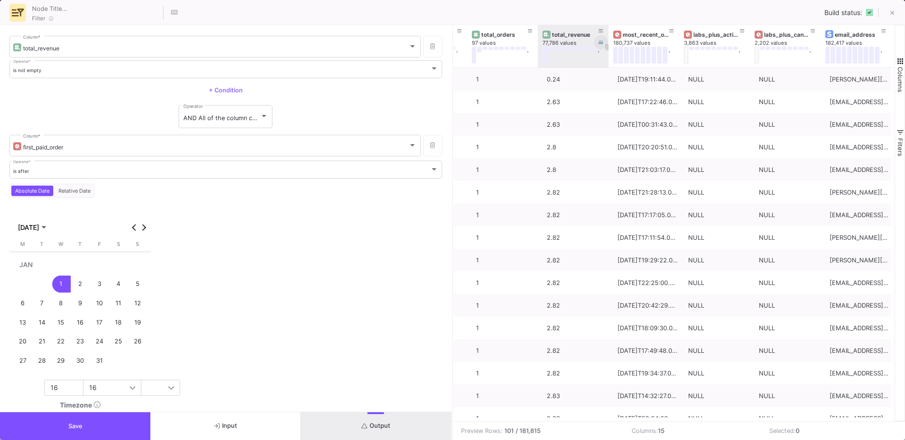
click at [602, 43] on icon at bounding box center [600, 43] width 5 height 4
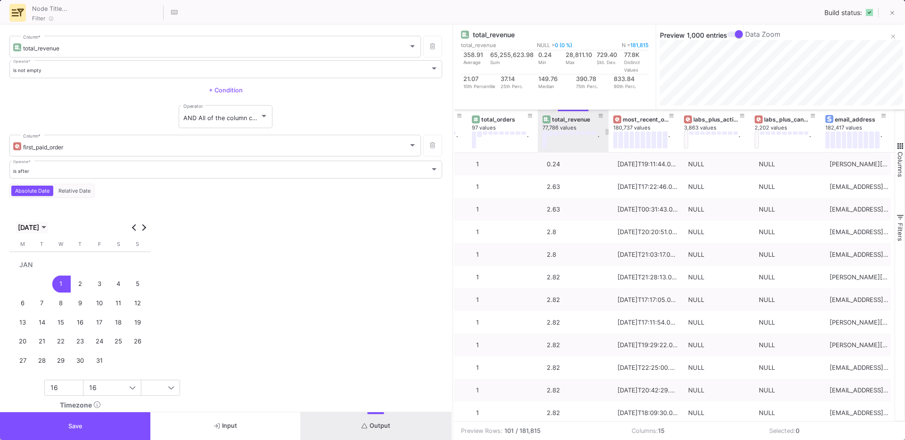
click at [39, 230] on span "JAN 2020" at bounding box center [28, 228] width 21 height 8
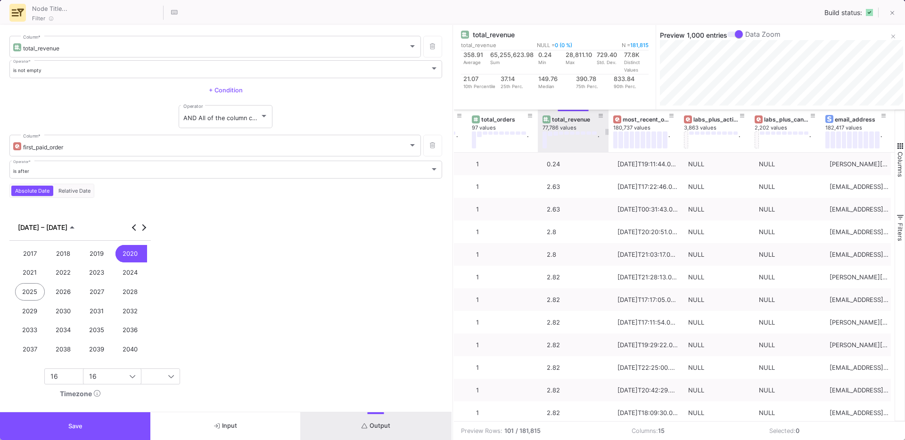
click at [66, 270] on div "2022" at bounding box center [64, 272] width 30 height 17
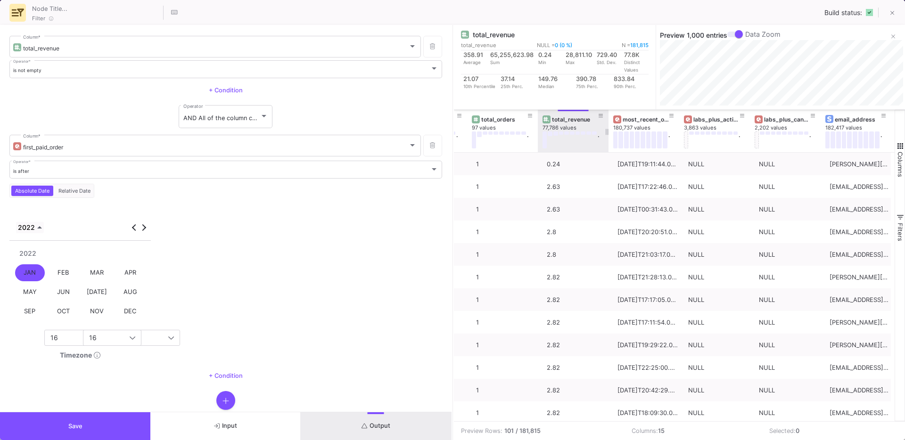
click at [24, 229] on span "2022" at bounding box center [26, 228] width 17 height 8
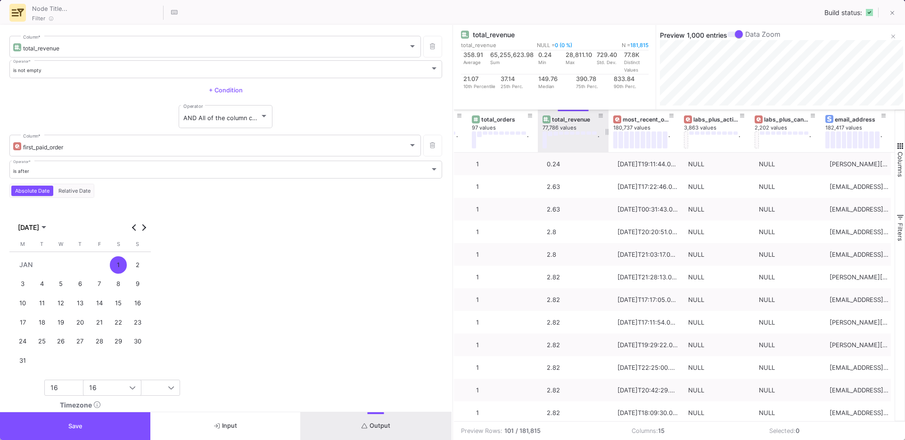
click at [114, 262] on div "1" at bounding box center [118, 264] width 17 height 17
click at [354, 423] on button "Output" at bounding box center [376, 426] width 150 height 28
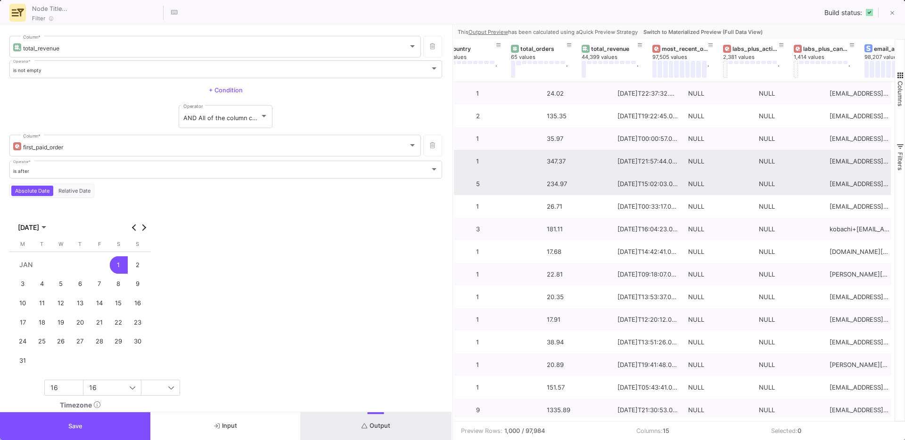
scroll to position [0, 530]
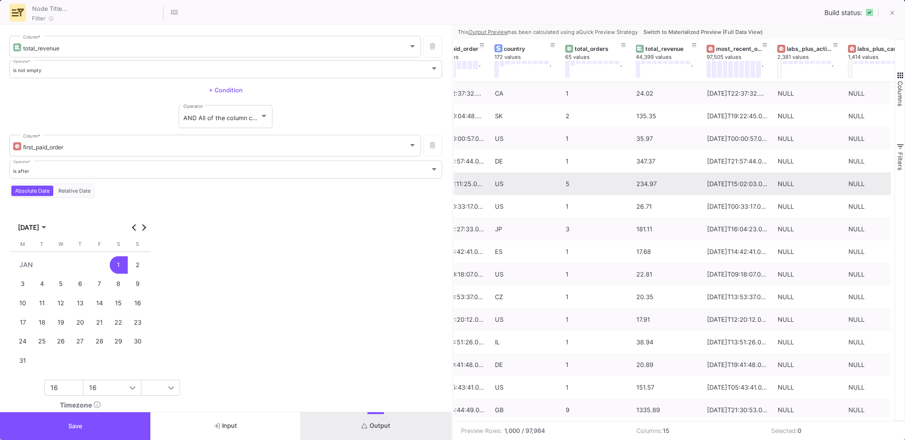
click at [733, 28] on button "Switch to Materialized Preview (Full Data View)" at bounding box center [702, 32] width 123 height 14
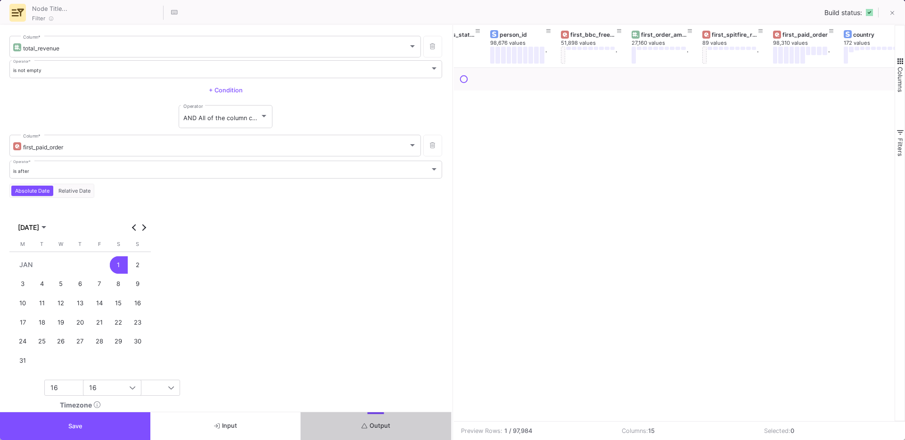
scroll to position [0, 322]
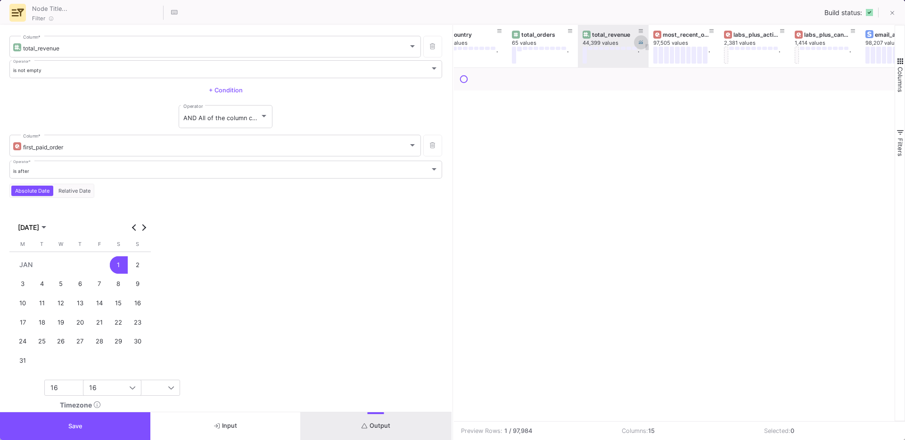
click at [641, 44] on fa-icon at bounding box center [640, 42] width 5 height 5
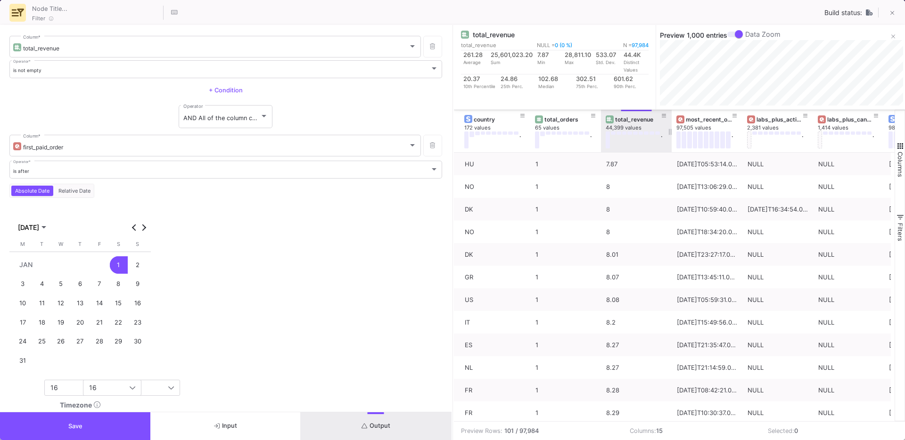
click at [83, 423] on button "Save" at bounding box center [75, 426] width 150 height 28
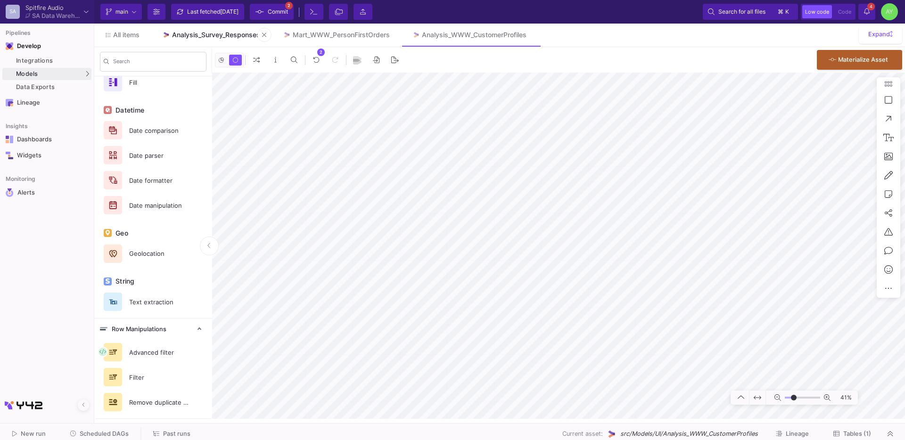
click at [240, 30] on link "Analysis_Survey_Responses" at bounding box center [211, 35] width 121 height 23
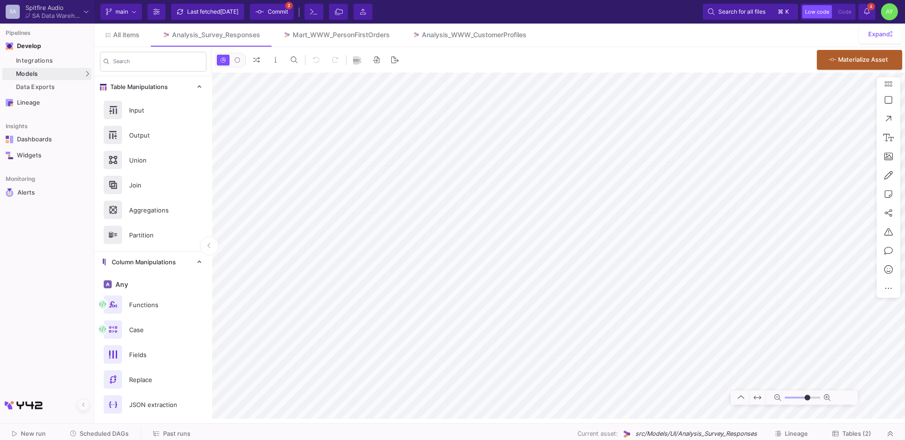
type input "-23"
click at [467, 39] on link "Analysis_WWW_CustomerProfiles" at bounding box center [469, 35] width 137 height 23
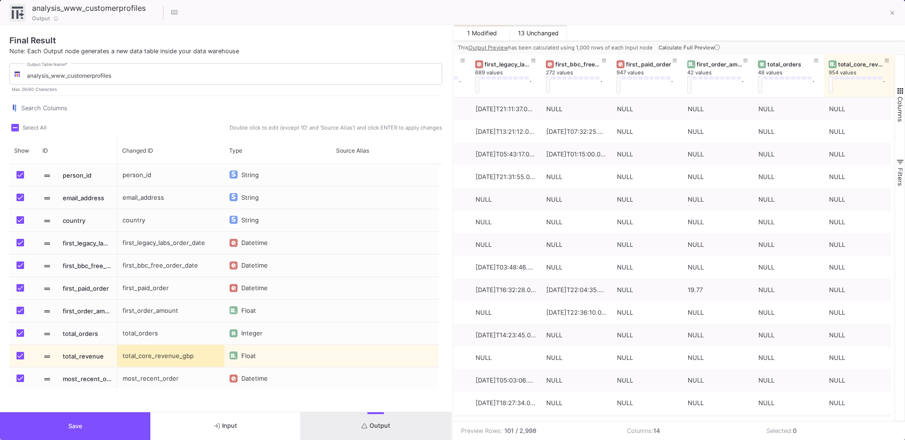
scroll to position [115, 0]
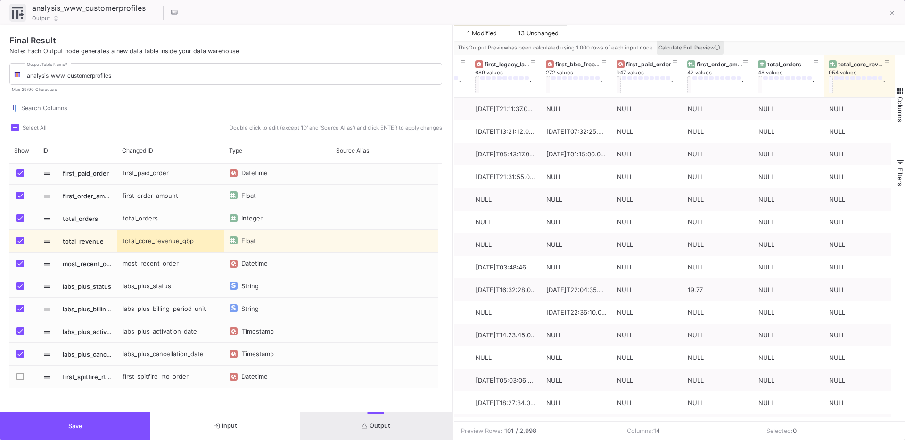
click at [694, 46] on span "Calculate Full Preview" at bounding box center [689, 47] width 63 height 7
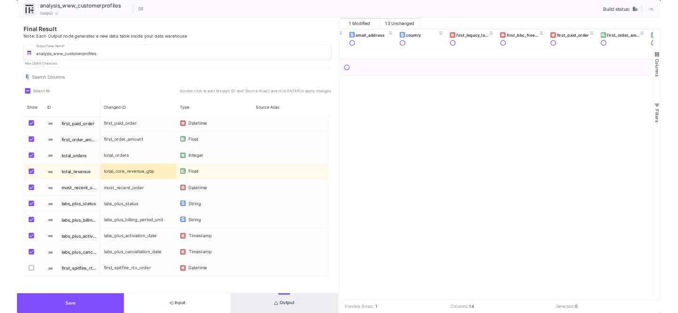
scroll to position [0, 0]
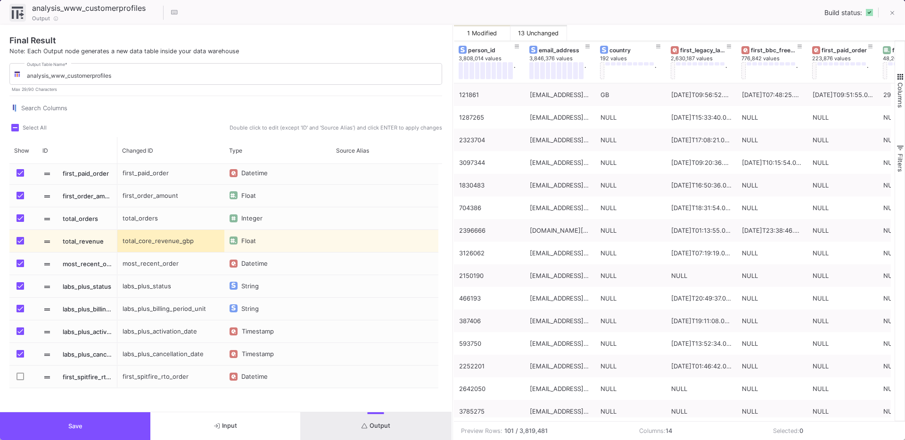
click at [65, 424] on button "Save" at bounding box center [75, 426] width 150 height 28
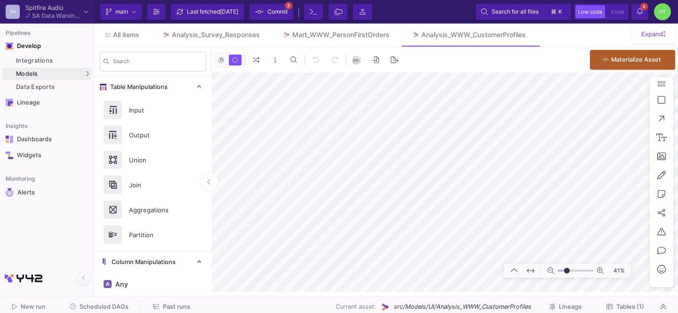
type input "-26"
